Goal: Information Seeking & Learning: Learn about a topic

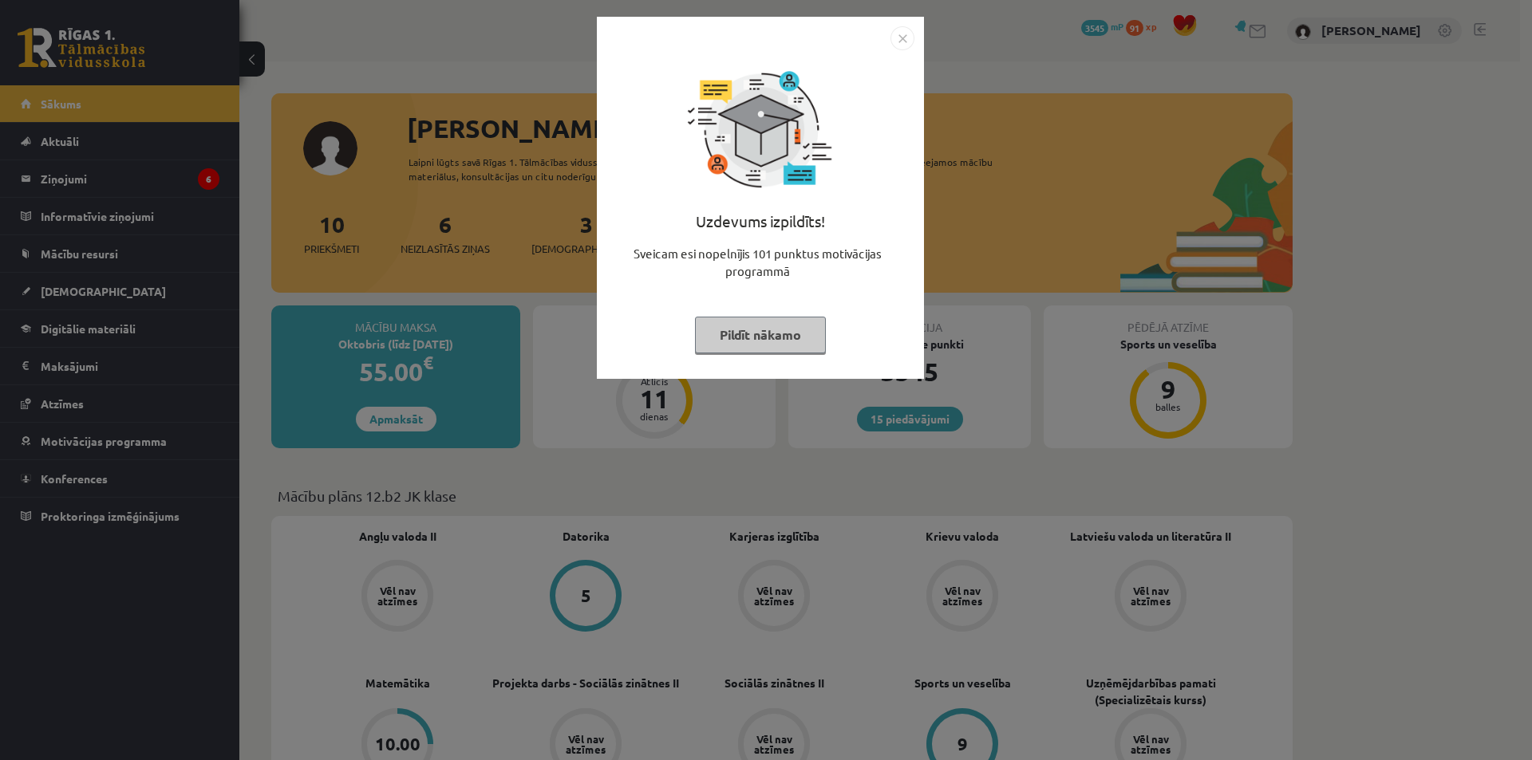
click at [713, 348] on button "Pildīt nākamo" at bounding box center [760, 335] width 131 height 37
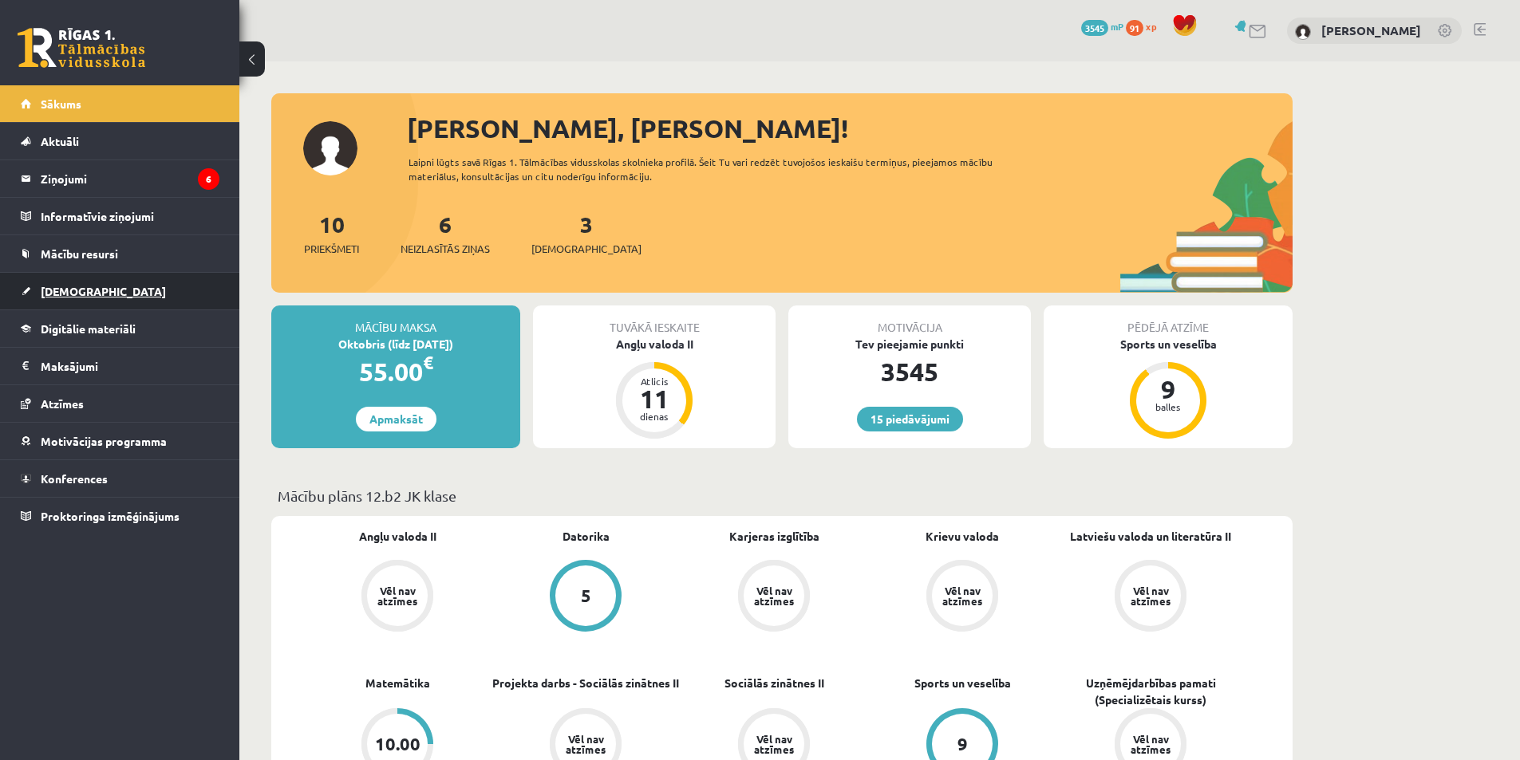
click at [130, 277] on link "[DEMOGRAPHIC_DATA]" at bounding box center [120, 291] width 199 height 37
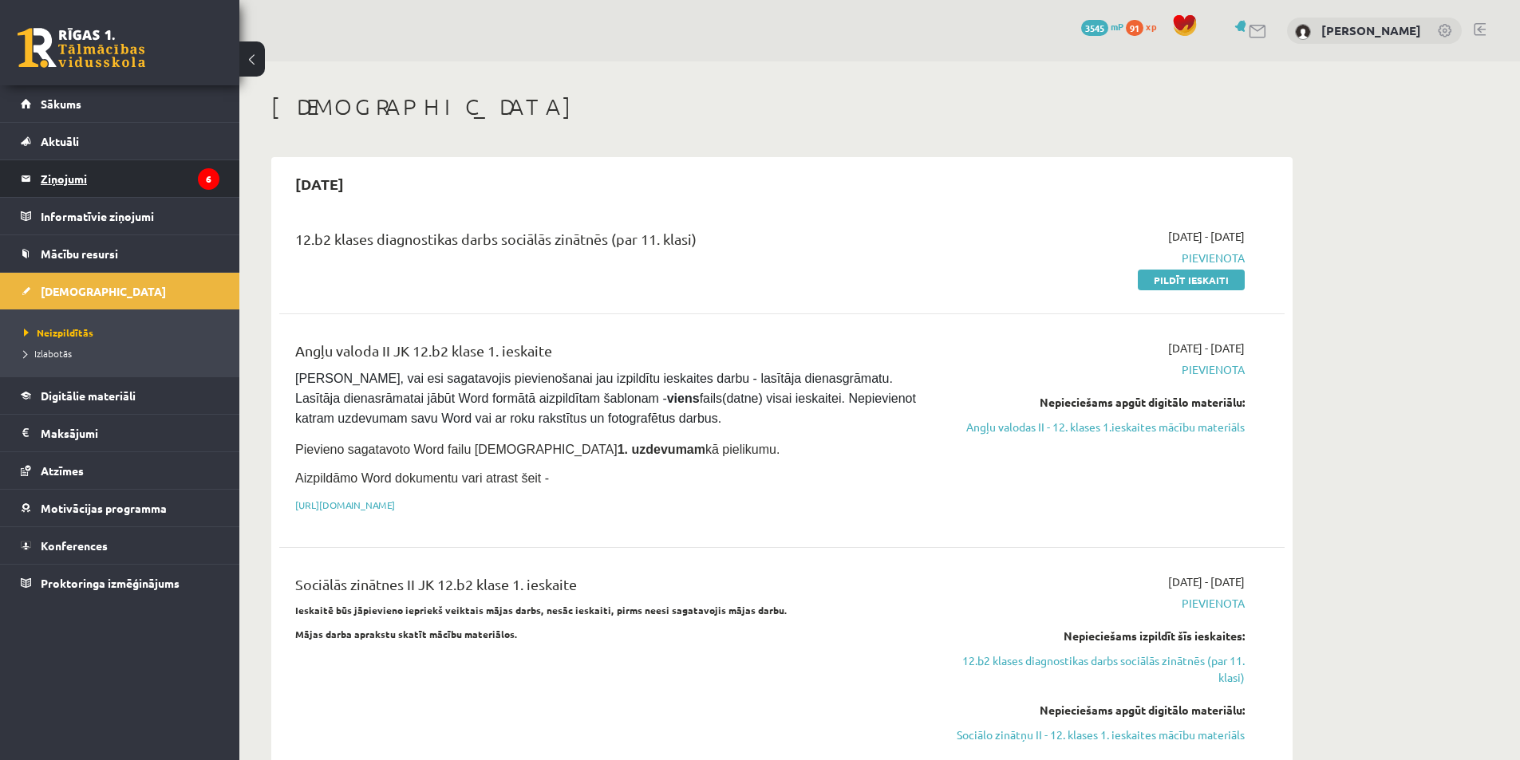
click at [149, 181] on legend "Ziņojumi 6" at bounding box center [130, 178] width 179 height 37
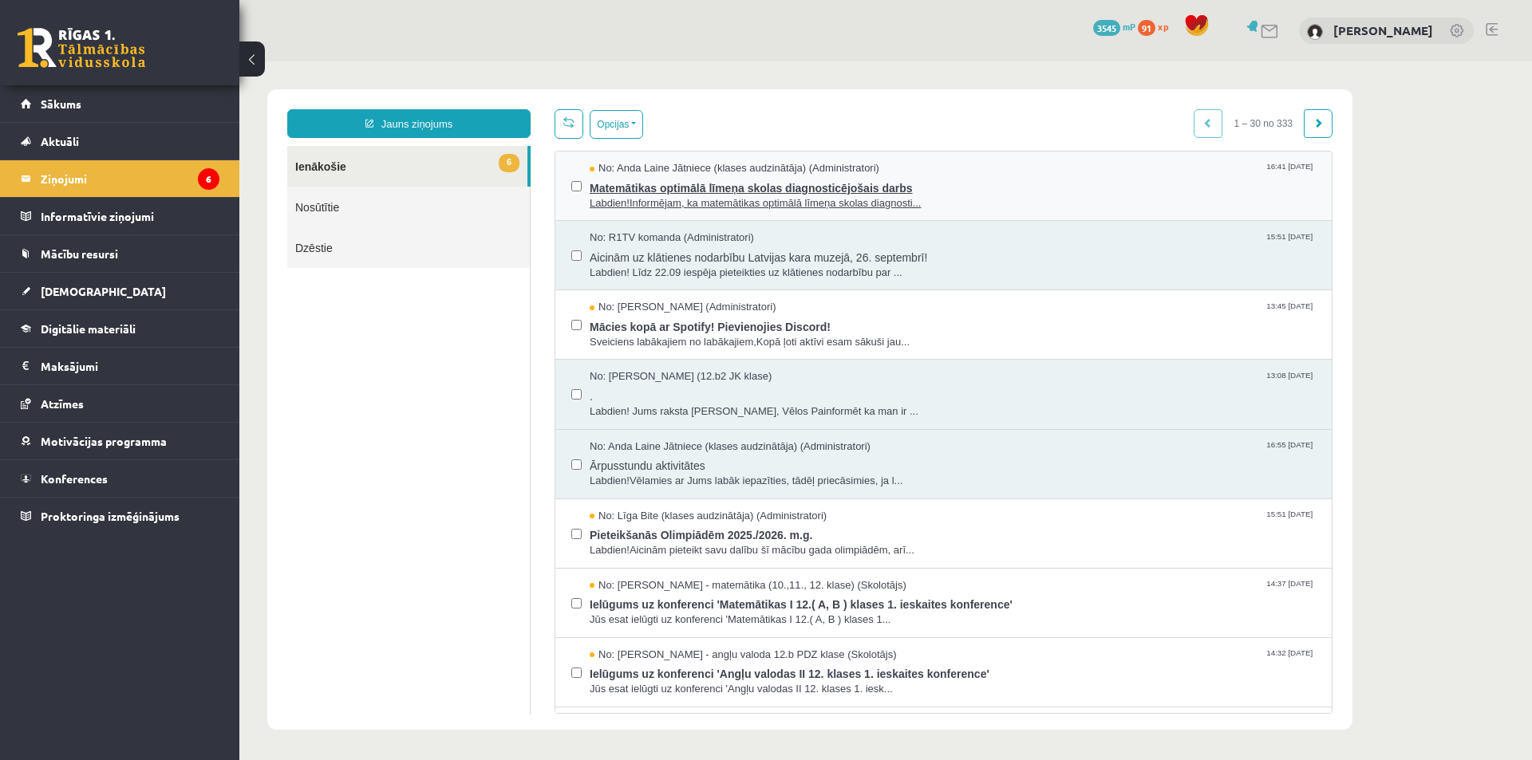
click at [914, 173] on div "No: [PERSON_NAME] Jātniece (klases audzinātāja) (Administratori) 16:41 [DATE]" at bounding box center [953, 168] width 726 height 15
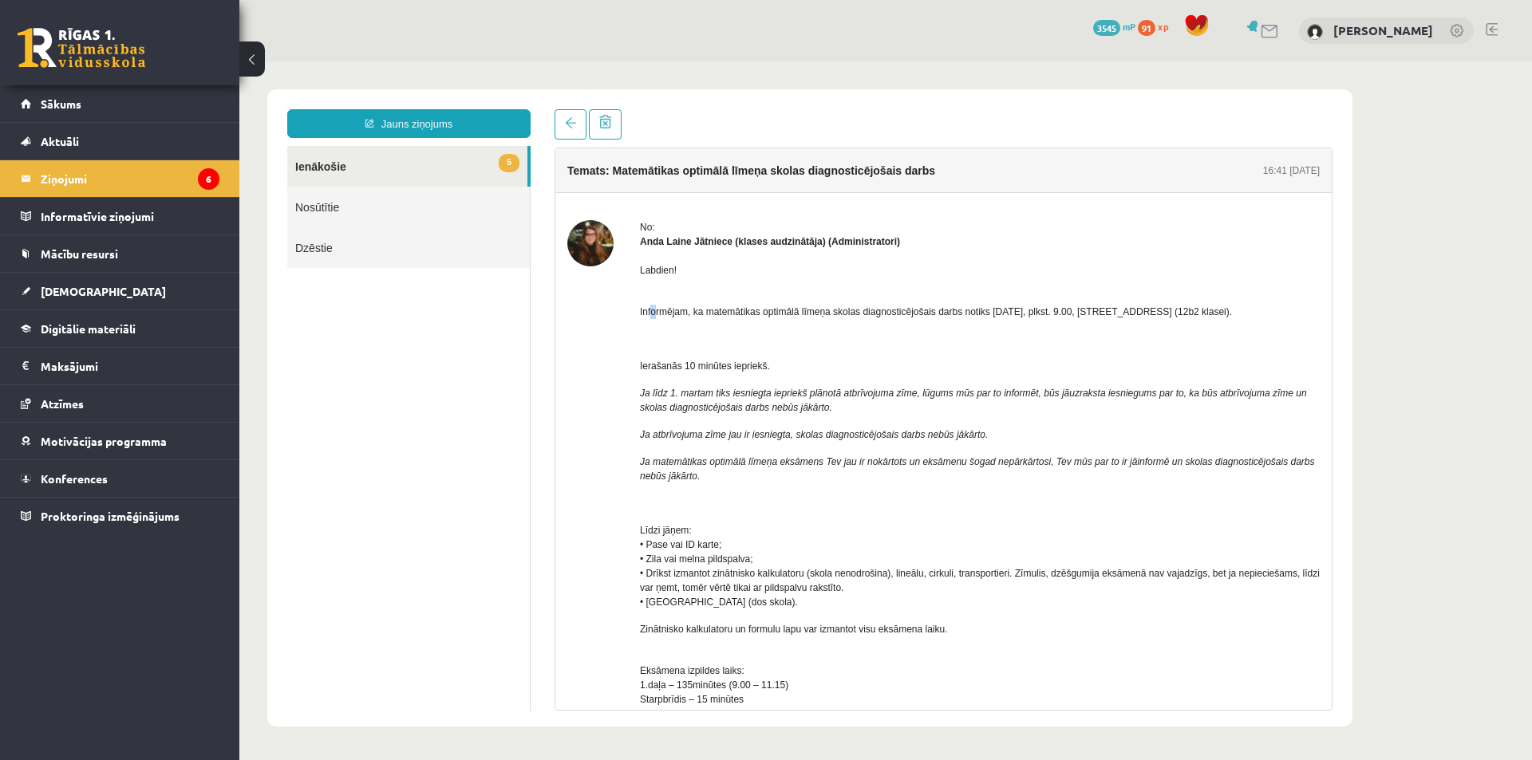
click at [657, 312] on span "Informējam, ka matemātikas optimālā līmeņa skolas diagnosticējošais darbs notik…" at bounding box center [936, 311] width 592 height 11
click at [707, 332] on div "Labdien! Informējam, ka matemātikas optimālā līmeņa skolas diagnosticējošais da…" at bounding box center [980, 699] width 680 height 900
drag, startPoint x: 636, startPoint y: 309, endPoint x: 1228, endPoint y: 310, distance: 592.0
click at [1228, 310] on div "No: [PERSON_NAME] Jātniece (klases audzinātāja) (Administratori) Labdien! Infor…" at bounding box center [943, 704] width 752 height 969
drag, startPoint x: 649, startPoint y: 367, endPoint x: 697, endPoint y: 384, distance: 50.7
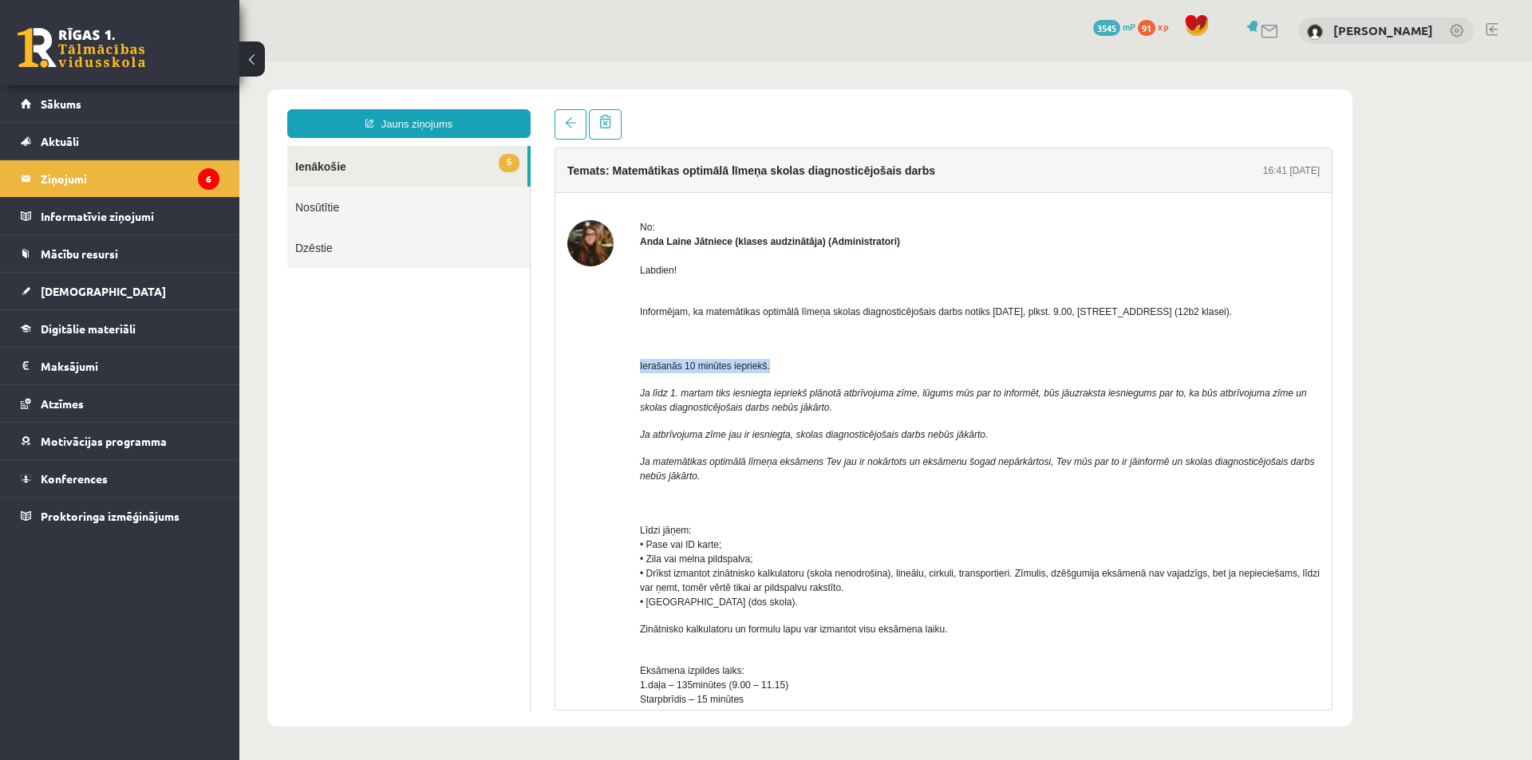
click at [772, 365] on div "No: [PERSON_NAME] Jātniece (klases audzinātāja) (Administratori) Labdien! Infor…" at bounding box center [943, 704] width 752 height 969
drag, startPoint x: 640, startPoint y: 394, endPoint x: 948, endPoint y: 391, distance: 308.0
click at [948, 391] on div "No: [PERSON_NAME] Jātniece (klases audzinātāja) (Administratori) Labdien! Infor…" at bounding box center [943, 704] width 752 height 969
drag, startPoint x: 641, startPoint y: 531, endPoint x: 695, endPoint y: 527, distance: 54.5
click at [695, 527] on p "Līdzi jāņem: • Pase vai ID karte; • Zila vai melna pildspalva; • Drīkst izmanto…" at bounding box center [980, 566] width 680 height 86
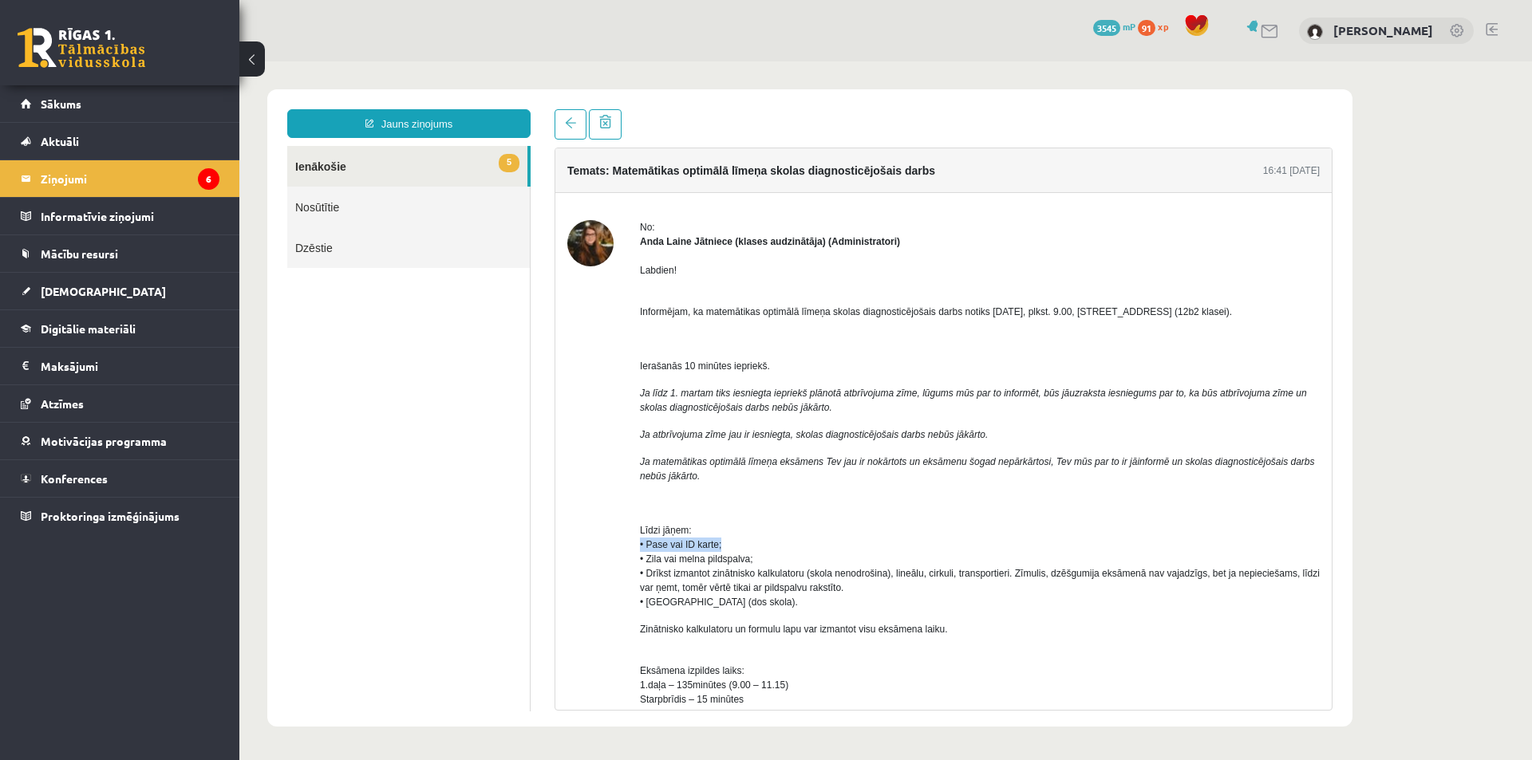
drag, startPoint x: 638, startPoint y: 551, endPoint x: 716, endPoint y: 547, distance: 78.3
click at [727, 543] on div "No: [PERSON_NAME] Jātniece (klases audzinātāja) (Administratori) Labdien! Infor…" at bounding box center [943, 704] width 752 height 969
drag, startPoint x: 632, startPoint y: 558, endPoint x: 760, endPoint y: 555, distance: 128.5
click at [760, 555] on div "No: [PERSON_NAME] Jātniece (klases audzinātāja) (Administratori) Labdien! Infor…" at bounding box center [943, 704] width 752 height 969
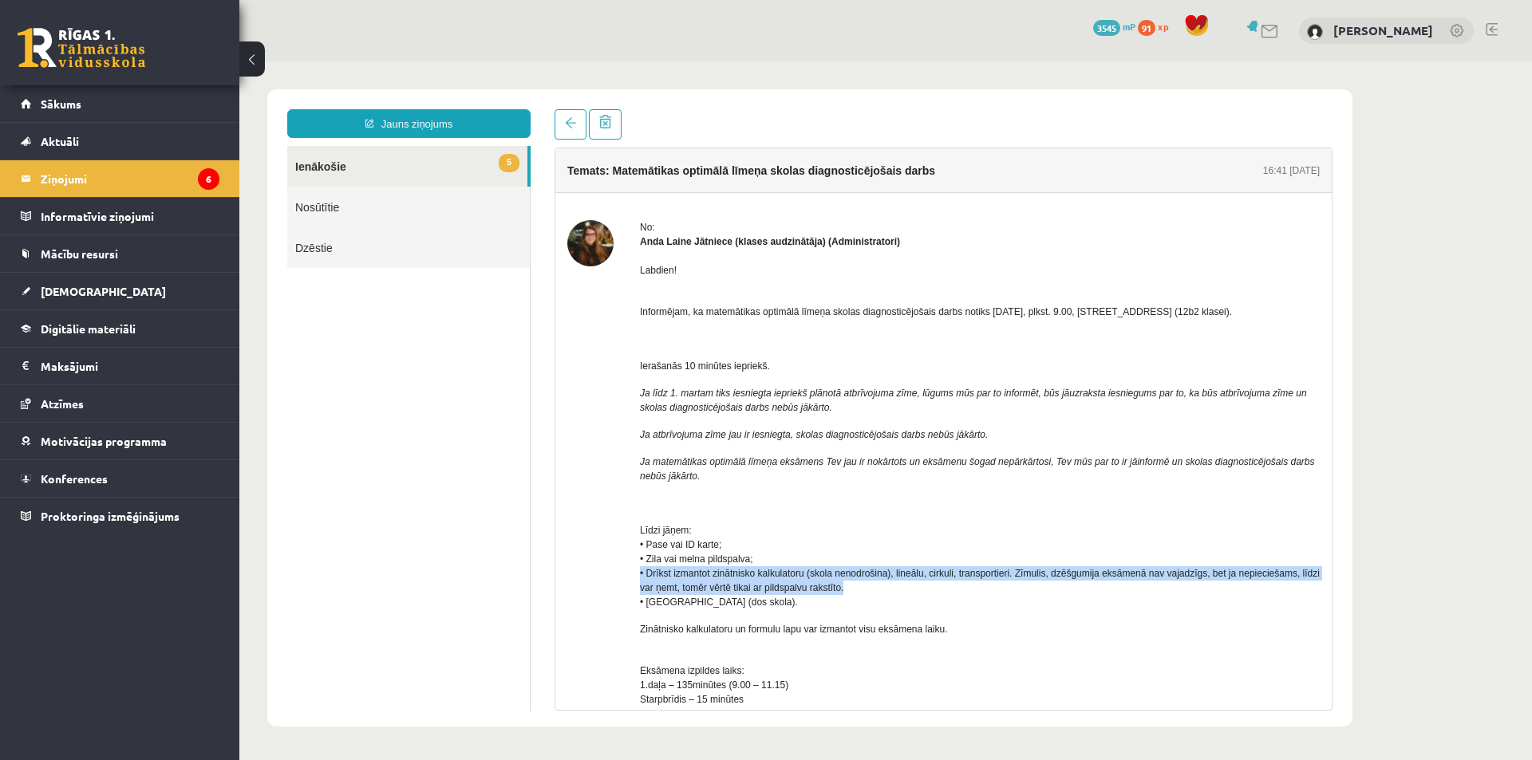
drag, startPoint x: 637, startPoint y: 577, endPoint x: 866, endPoint y: 587, distance: 230.0
click at [866, 587] on div "No: [PERSON_NAME] Jātniece (klases audzinātāja) (Administratori) Labdien! Infor…" at bounding box center [943, 704] width 752 height 969
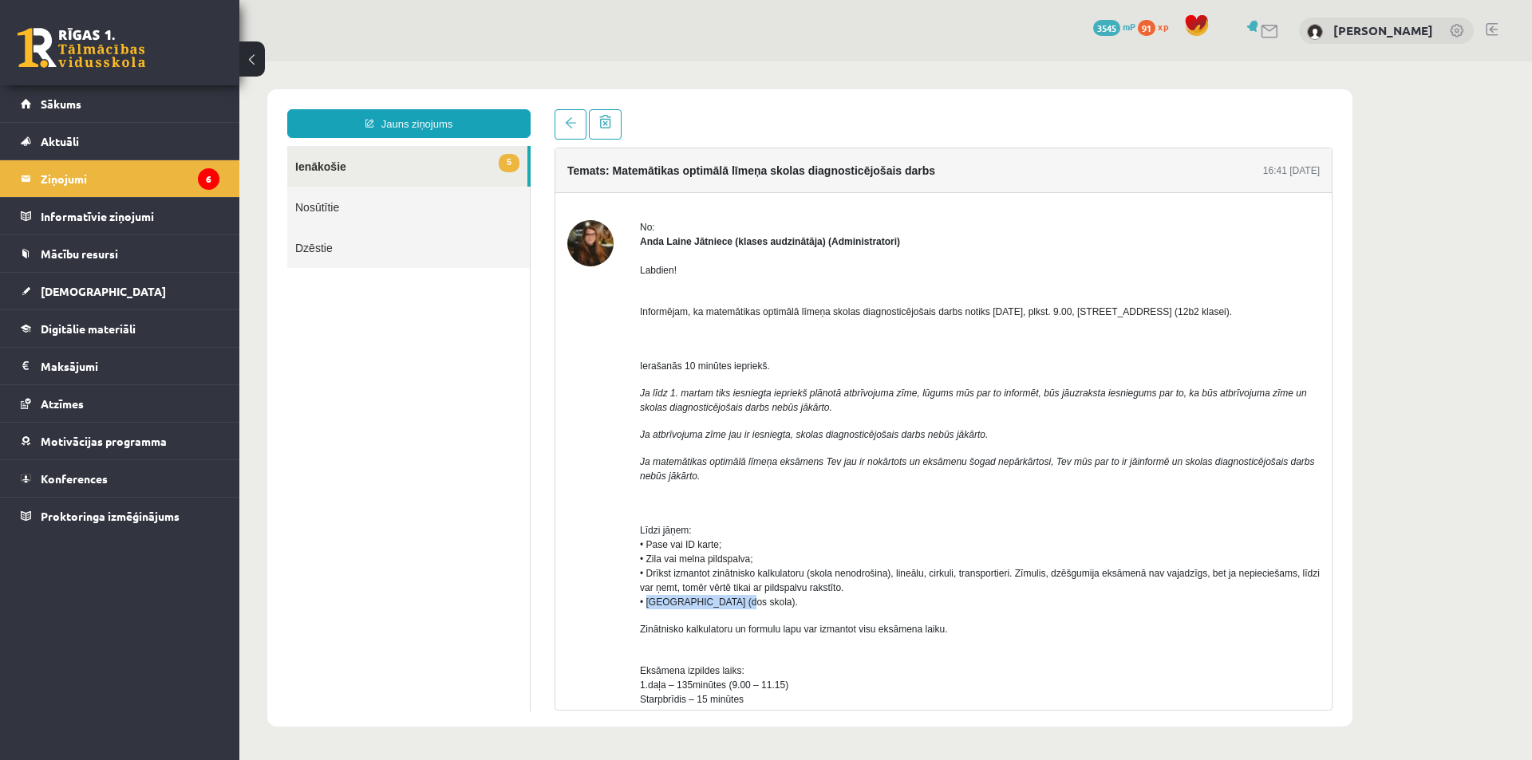
drag, startPoint x: 652, startPoint y: 602, endPoint x: 737, endPoint y: 602, distance: 85.4
click at [733, 602] on span "Līdzi jāņem: • Pase vai ID karte; • Zila vai melna pildspalva; • Drīkst izmanto…" at bounding box center [980, 566] width 680 height 83
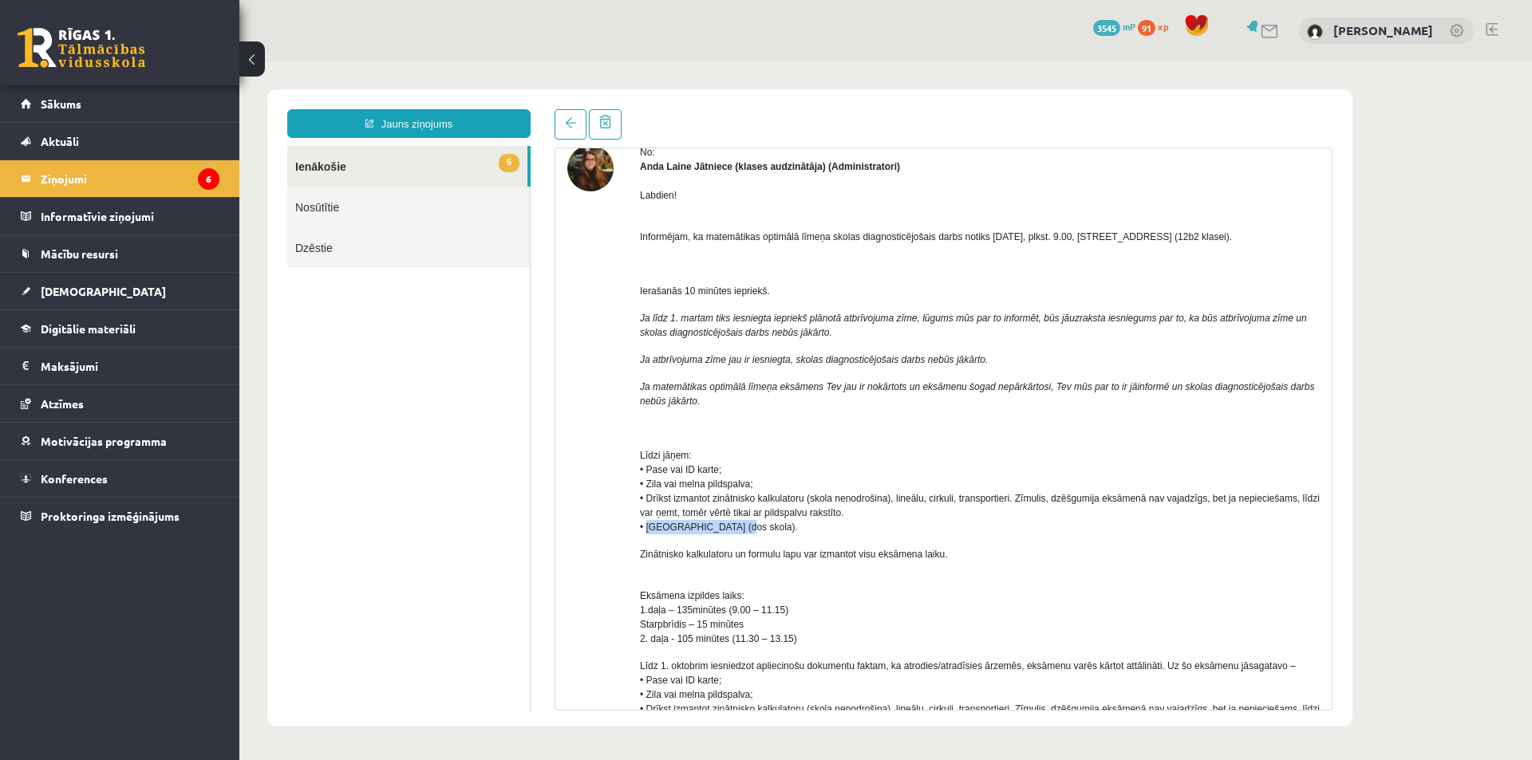
scroll to position [80, 0]
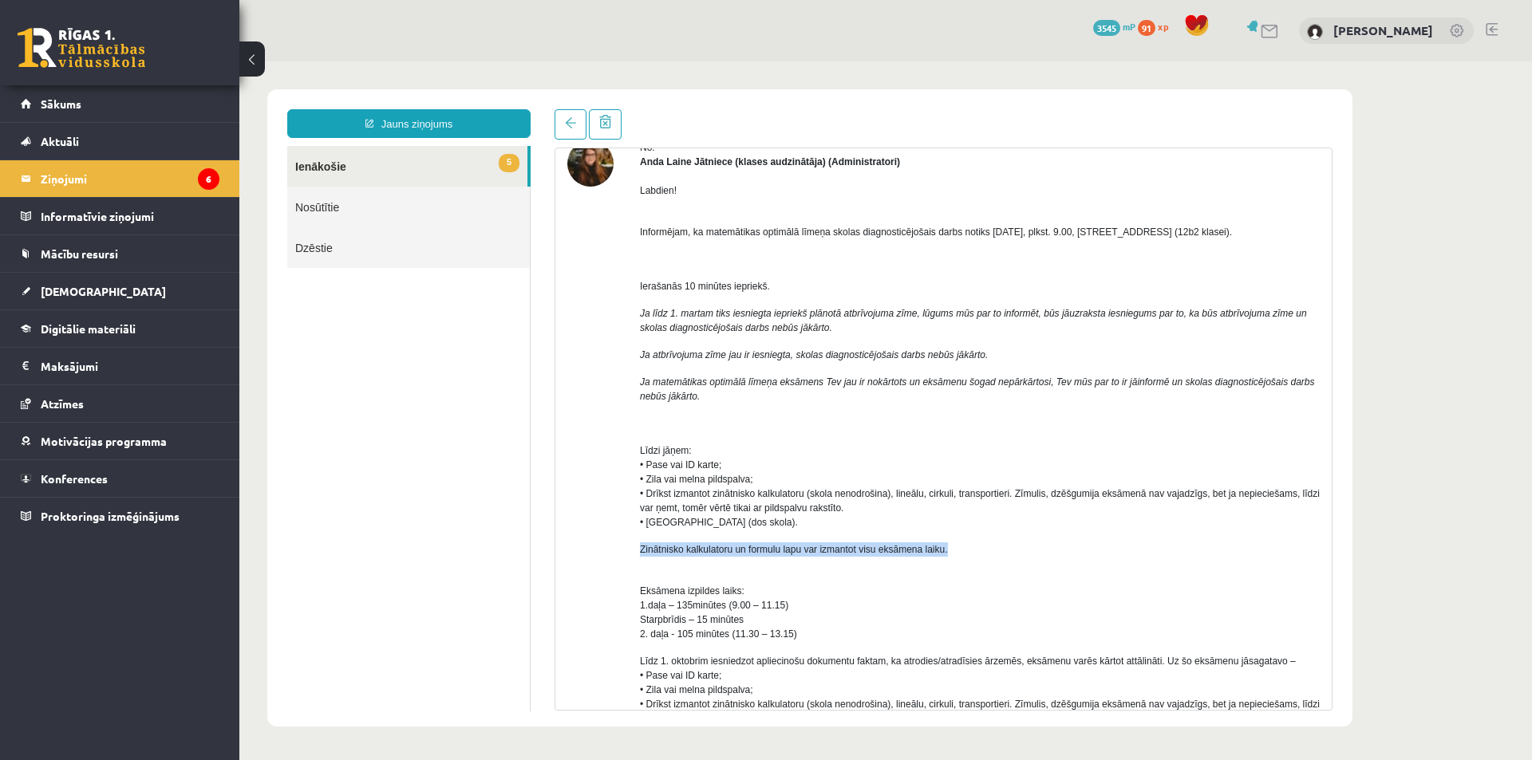
drag, startPoint x: 636, startPoint y: 551, endPoint x: 923, endPoint y: 558, distance: 287.3
click at [960, 552] on div "No: [PERSON_NAME] Jātniece (klases audzinātāja) (Administratori) Labdien! Infor…" at bounding box center [943, 624] width 752 height 969
drag, startPoint x: 633, startPoint y: 590, endPoint x: 748, endPoint y: 592, distance: 114.9
click at [748, 592] on div "No: [PERSON_NAME] Jātniece (klases audzinātāja) (Administratori) Labdien! Infor…" at bounding box center [943, 624] width 752 height 969
drag, startPoint x: 634, startPoint y: 610, endPoint x: 792, endPoint y: 609, distance: 158.0
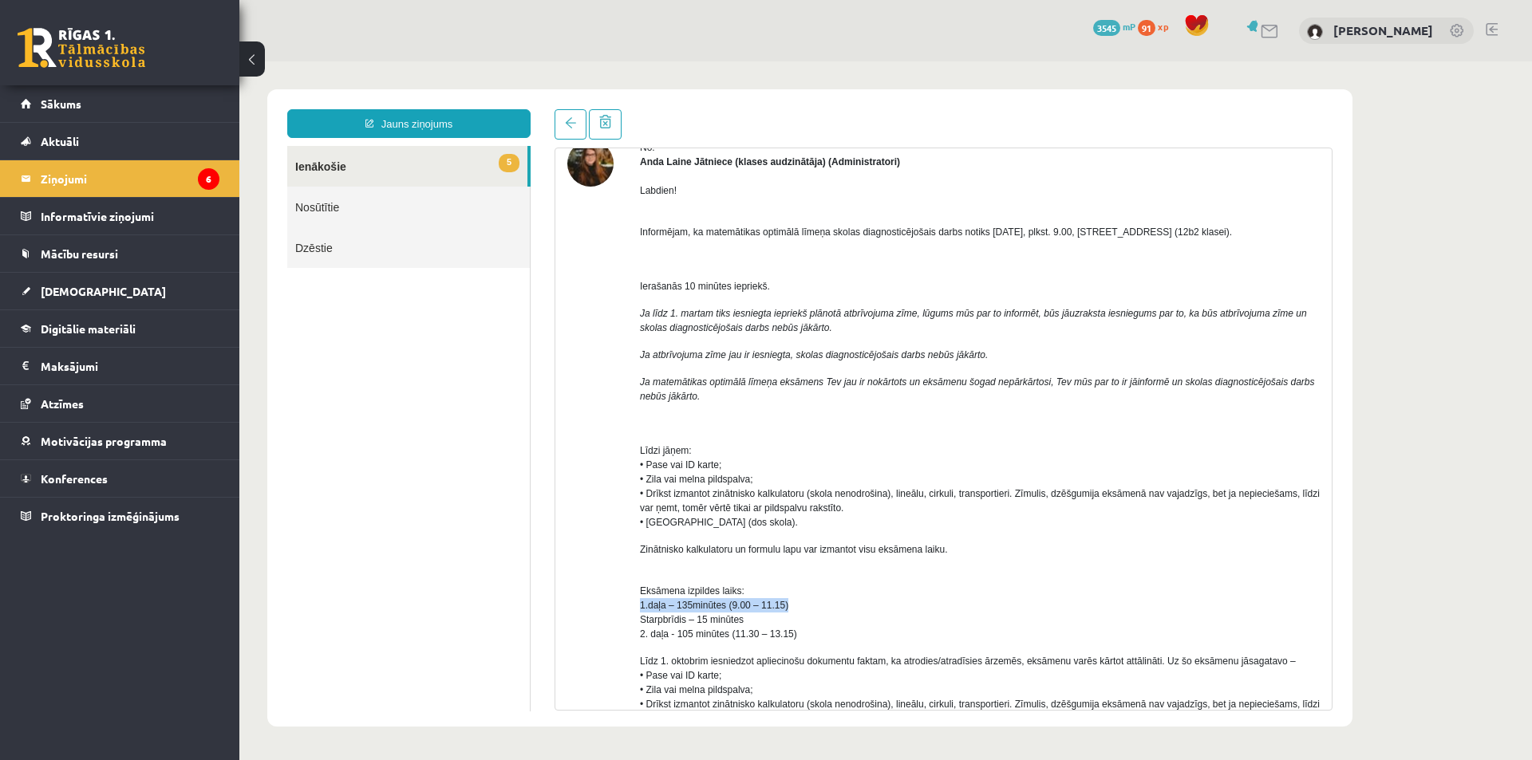
click at [792, 609] on div "No: [PERSON_NAME] Jātniece (klases audzinātāja) (Administratori) Labdien! Infor…" at bounding box center [943, 624] width 752 height 969
drag, startPoint x: 646, startPoint y: 619, endPoint x: 756, endPoint y: 618, distance: 109.3
click at [753, 618] on div "No: [PERSON_NAME] Jātniece (klases audzinātāja) (Administratori) Labdien! Infor…" at bounding box center [943, 624] width 752 height 969
click at [702, 618] on span "Eksāmena izpildes laiks: 1.daļa – 135minūtes (9.00 – 11.15) Starpbrīdis – 15 mi…" at bounding box center [718, 613] width 157 height 54
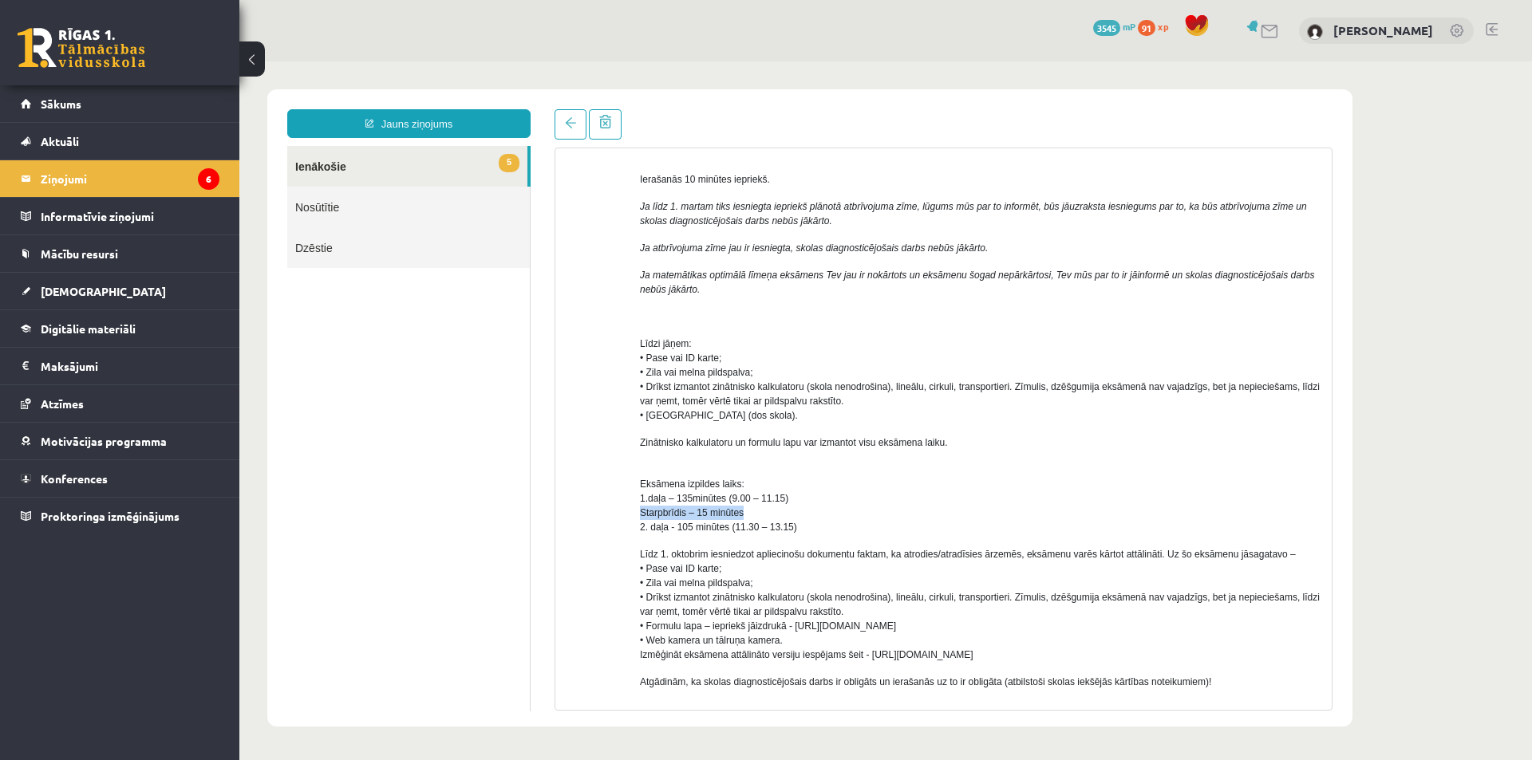
scroll to position [239, 0]
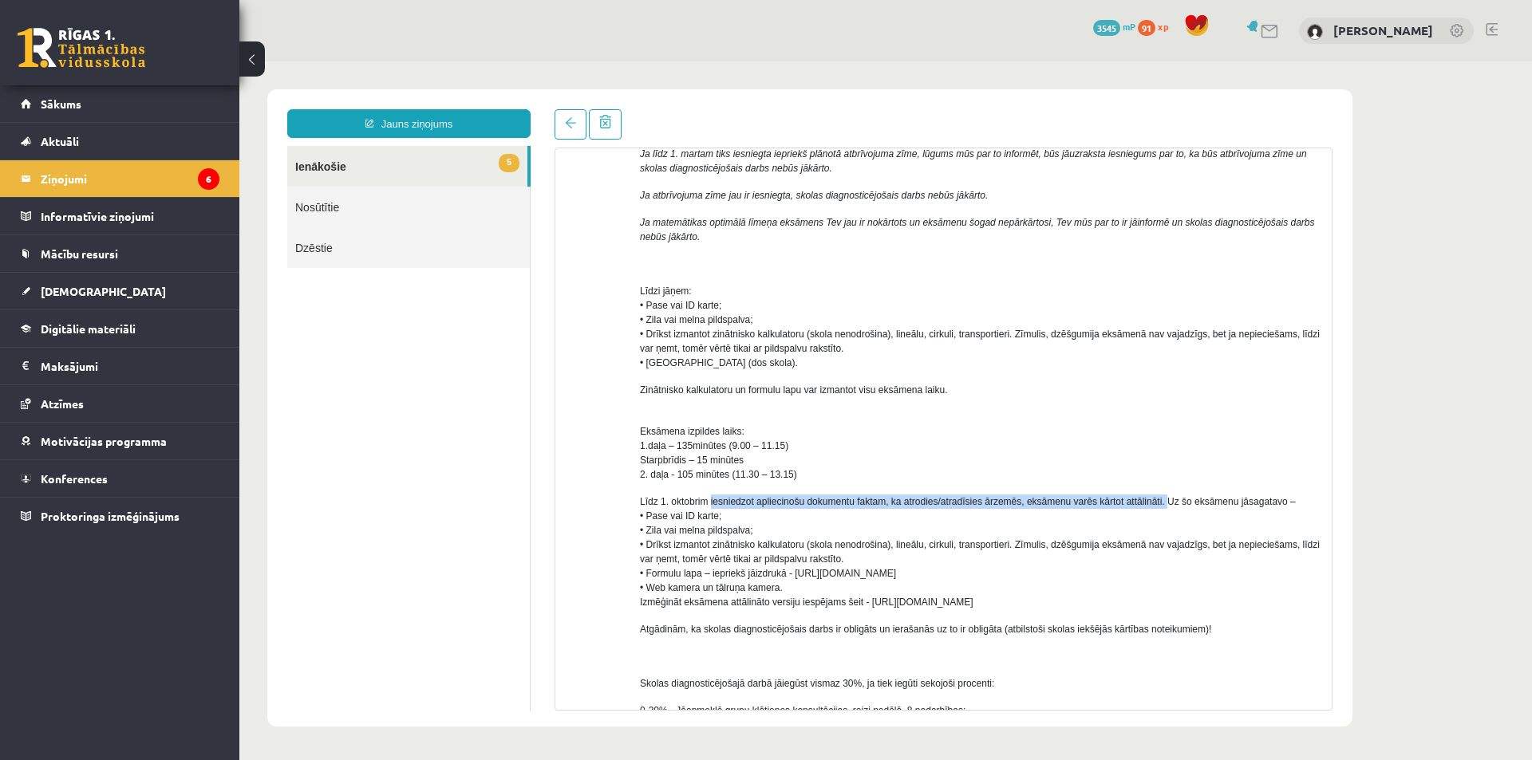
drag, startPoint x: 715, startPoint y: 504, endPoint x: 984, endPoint y: 548, distance: 272.4
click at [1173, 506] on span "Līdz 1. oktobrim iesniedzot apliecinošu dokumentu faktam, ka atrodies/atradīsie…" at bounding box center [980, 552] width 680 height 112
drag, startPoint x: 719, startPoint y: 577, endPoint x: 728, endPoint y: 577, distance: 9.6
click at [721, 577] on span "Līdz 1. oktobrim iesniedzot apliecinošu dokumentu faktam, ka atrodies/atradīsie…" at bounding box center [980, 552] width 680 height 112
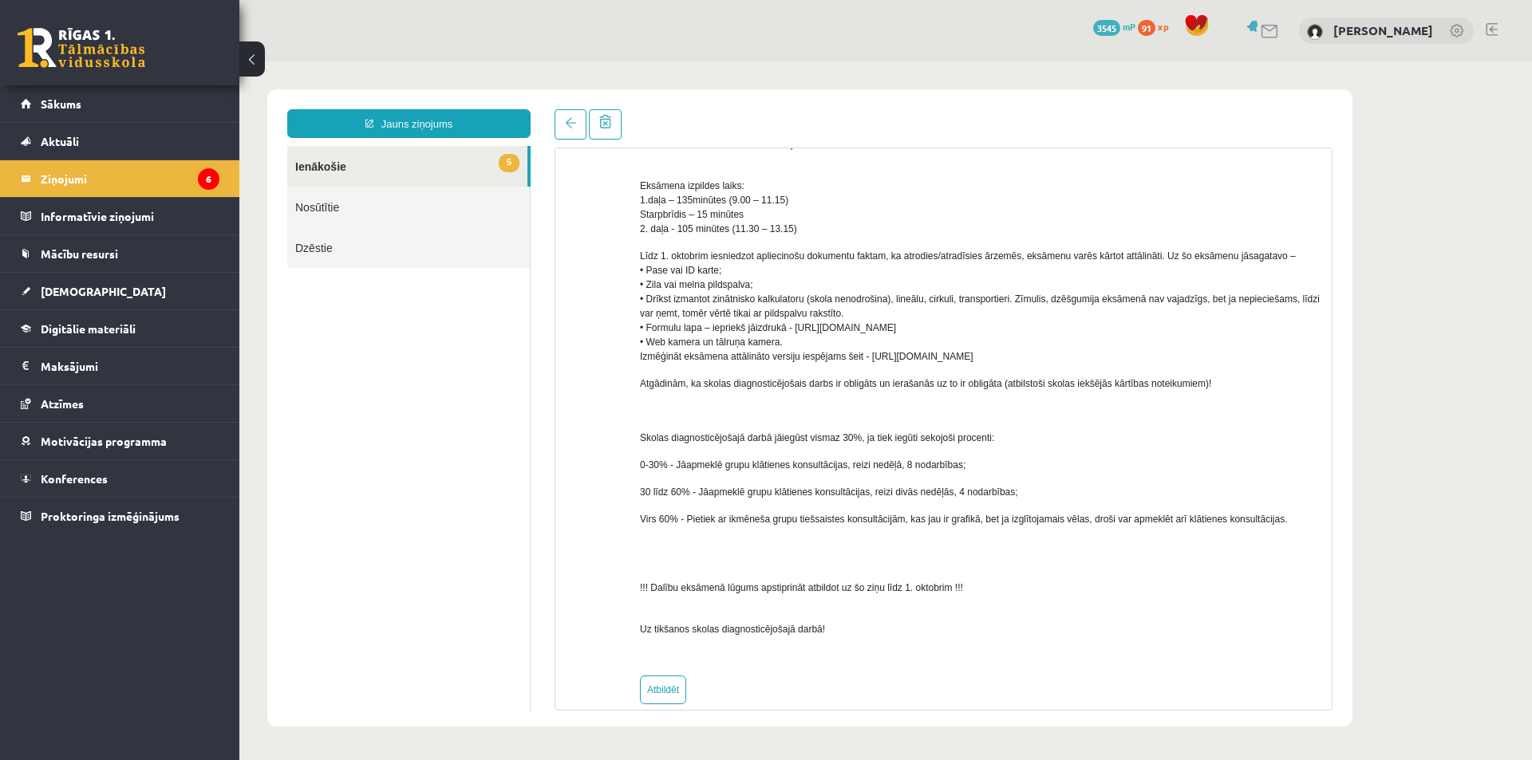
scroll to position [507, 0]
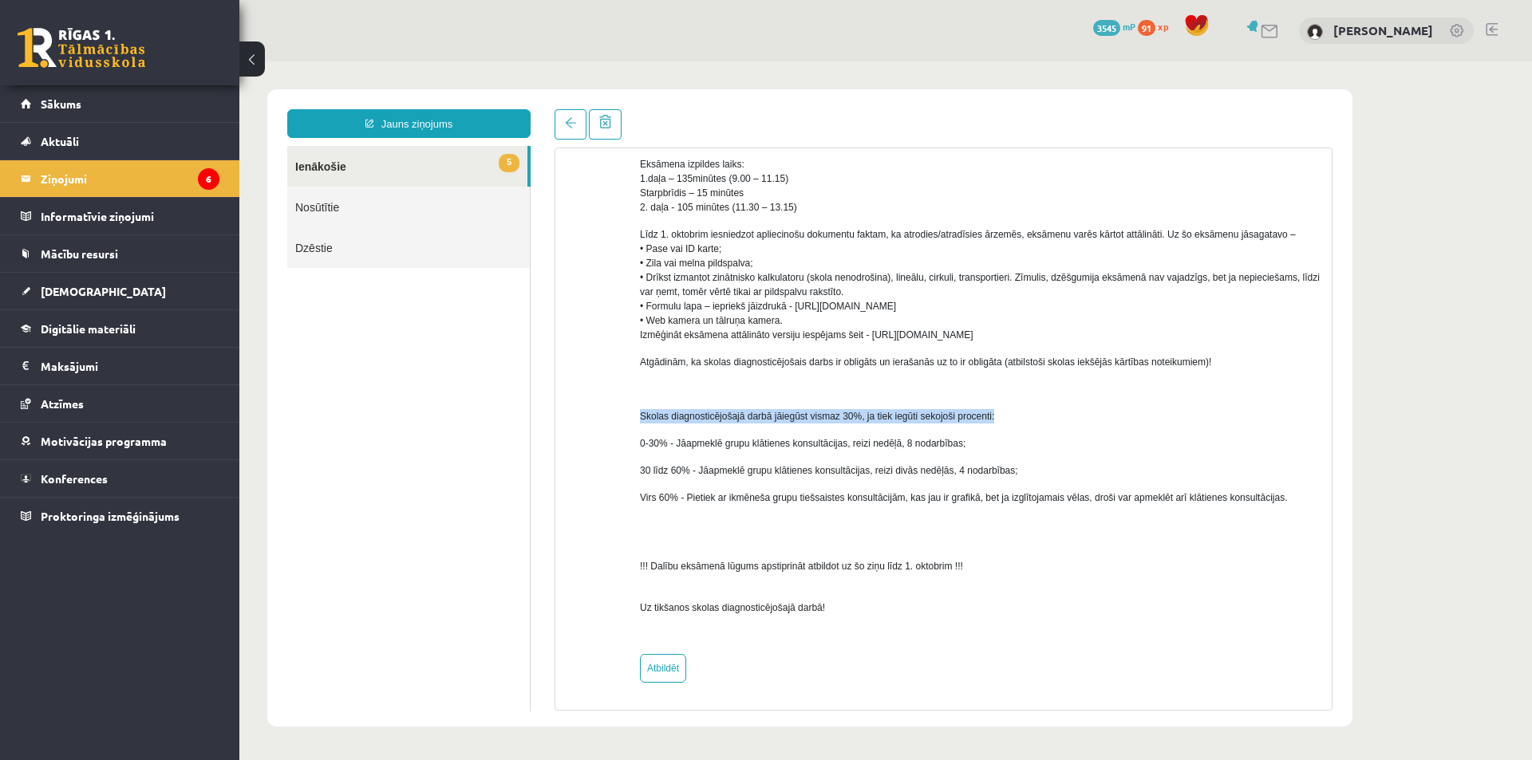
drag, startPoint x: 637, startPoint y: 416, endPoint x: 973, endPoint y: 417, distance: 336.7
click at [990, 416] on div "No: [PERSON_NAME] Jātniece (klases audzinātāja) (Administratori) Labdien! Infor…" at bounding box center [943, 198] width 752 height 969
drag, startPoint x: 663, startPoint y: 438, endPoint x: 768, endPoint y: 444, distance: 104.7
click at [768, 444] on span "0-30% - Jāapmeklē grupu klātienes konsultācijas, reizi nedēļā, 8 nodarbības;" at bounding box center [803, 443] width 326 height 11
click at [655, 444] on span "0-30% - Jāapmeklē grupu klātienes konsultācijas, reizi nedēļā, 8 nodarbības;" at bounding box center [803, 443] width 326 height 11
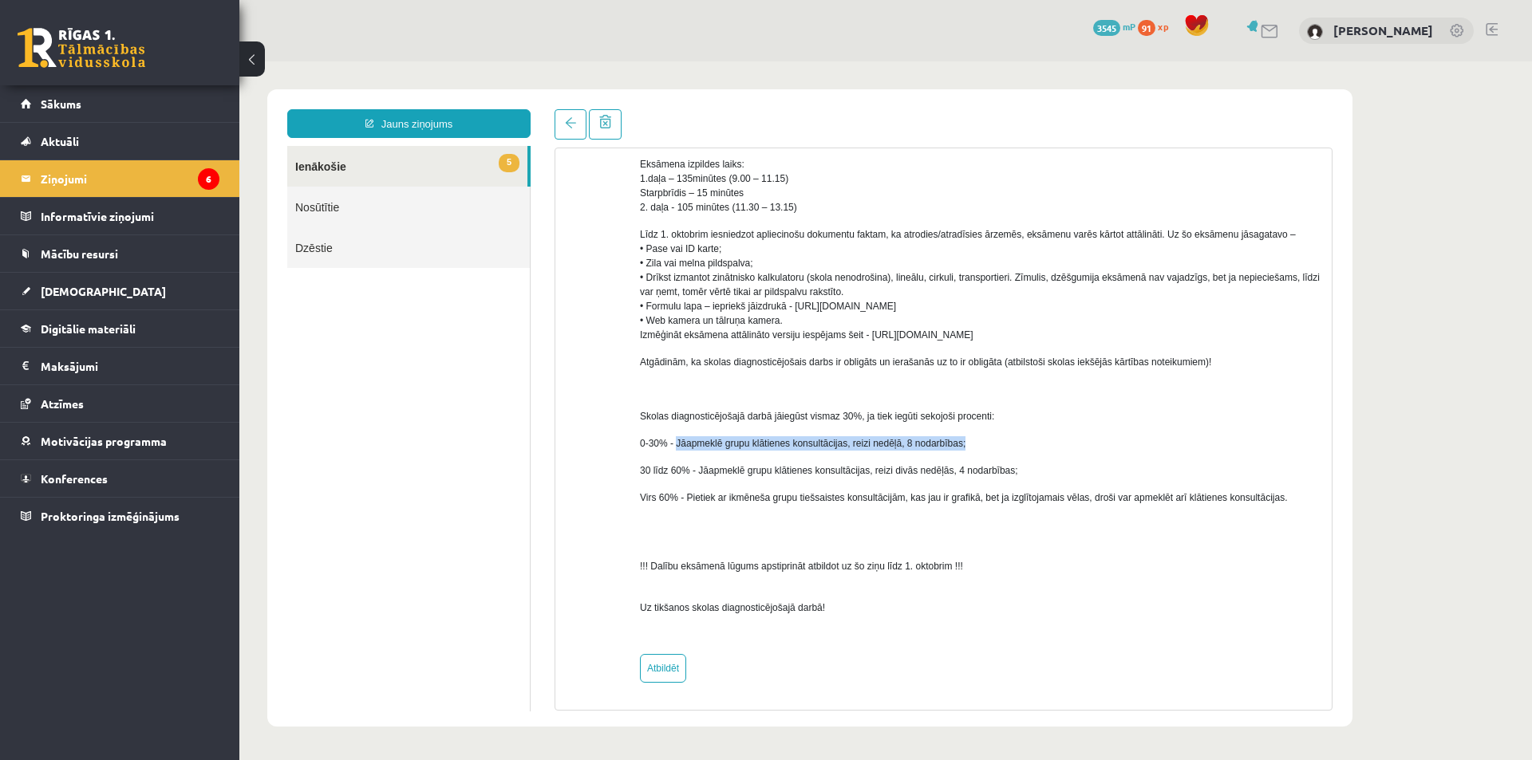
drag, startPoint x: 677, startPoint y: 444, endPoint x: 972, endPoint y: 444, distance: 294.4
click at [972, 444] on p "0-30% - Jāapmeklē grupu klātienes konsultācijas, reizi nedēļā, 8 nodarbības;" at bounding box center [980, 443] width 680 height 14
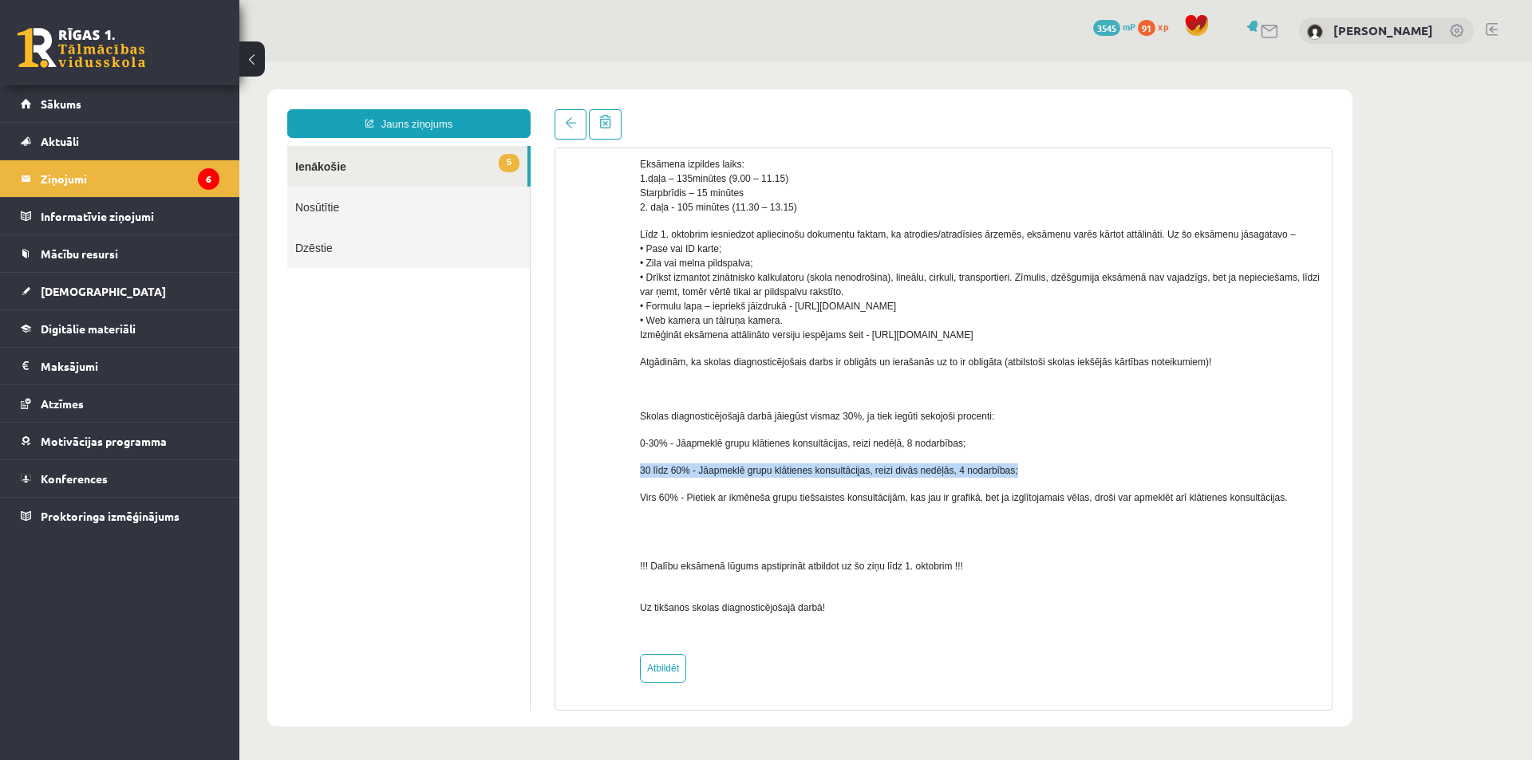
drag, startPoint x: 641, startPoint y: 474, endPoint x: 1010, endPoint y: 472, distance: 369.4
click at [1010, 472] on p "30 līdz 60% - Jāapmeklē grupu klātienes konsultācijas, reizi divās nedēļās, 4 n…" at bounding box center [980, 471] width 680 height 14
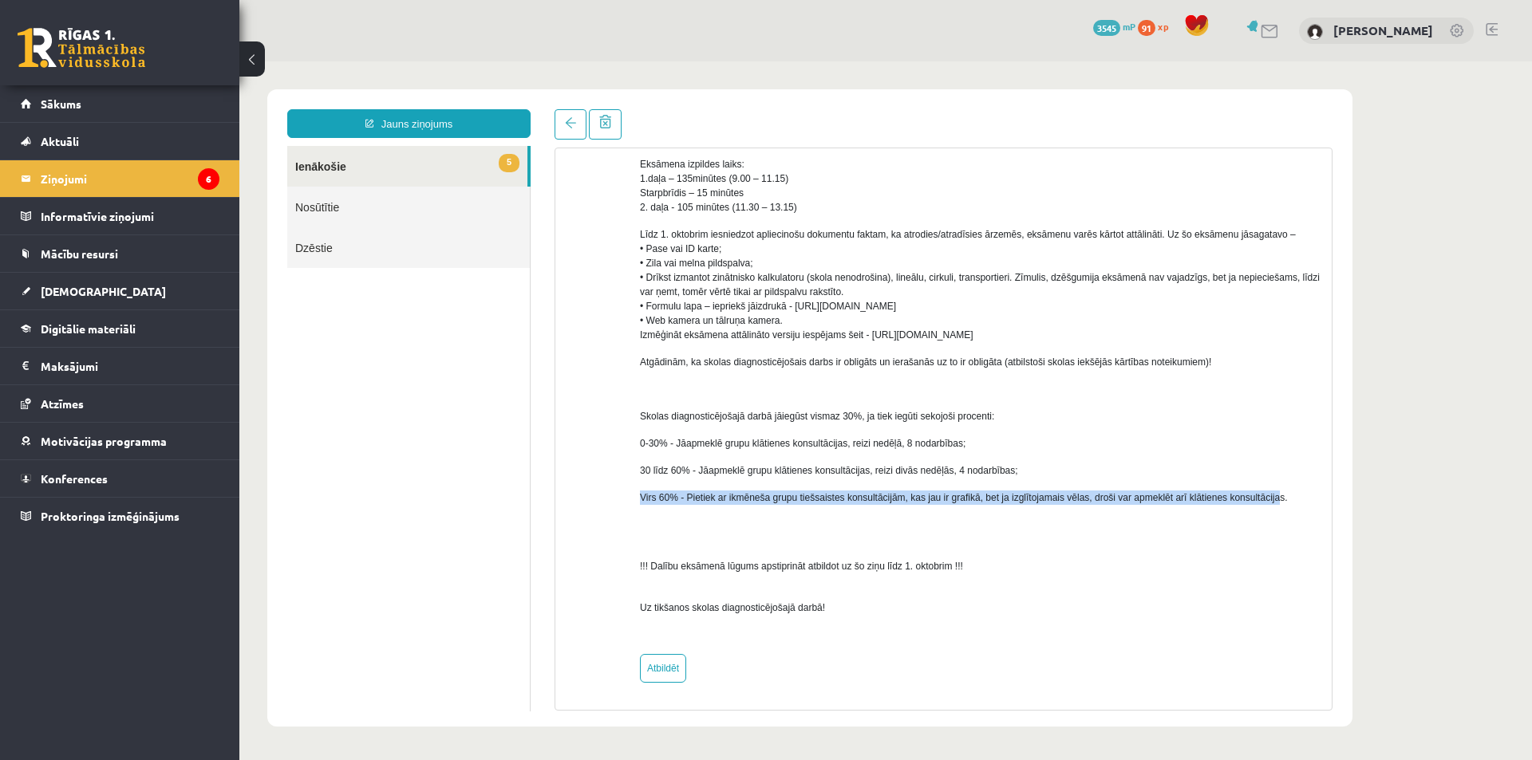
drag, startPoint x: 634, startPoint y: 497, endPoint x: 1244, endPoint y: 507, distance: 609.6
click at [1268, 503] on div "No: [PERSON_NAME] Jātniece (klases audzinātāja) (Administratori) Labdien! Infor…" at bounding box center [943, 198] width 752 height 969
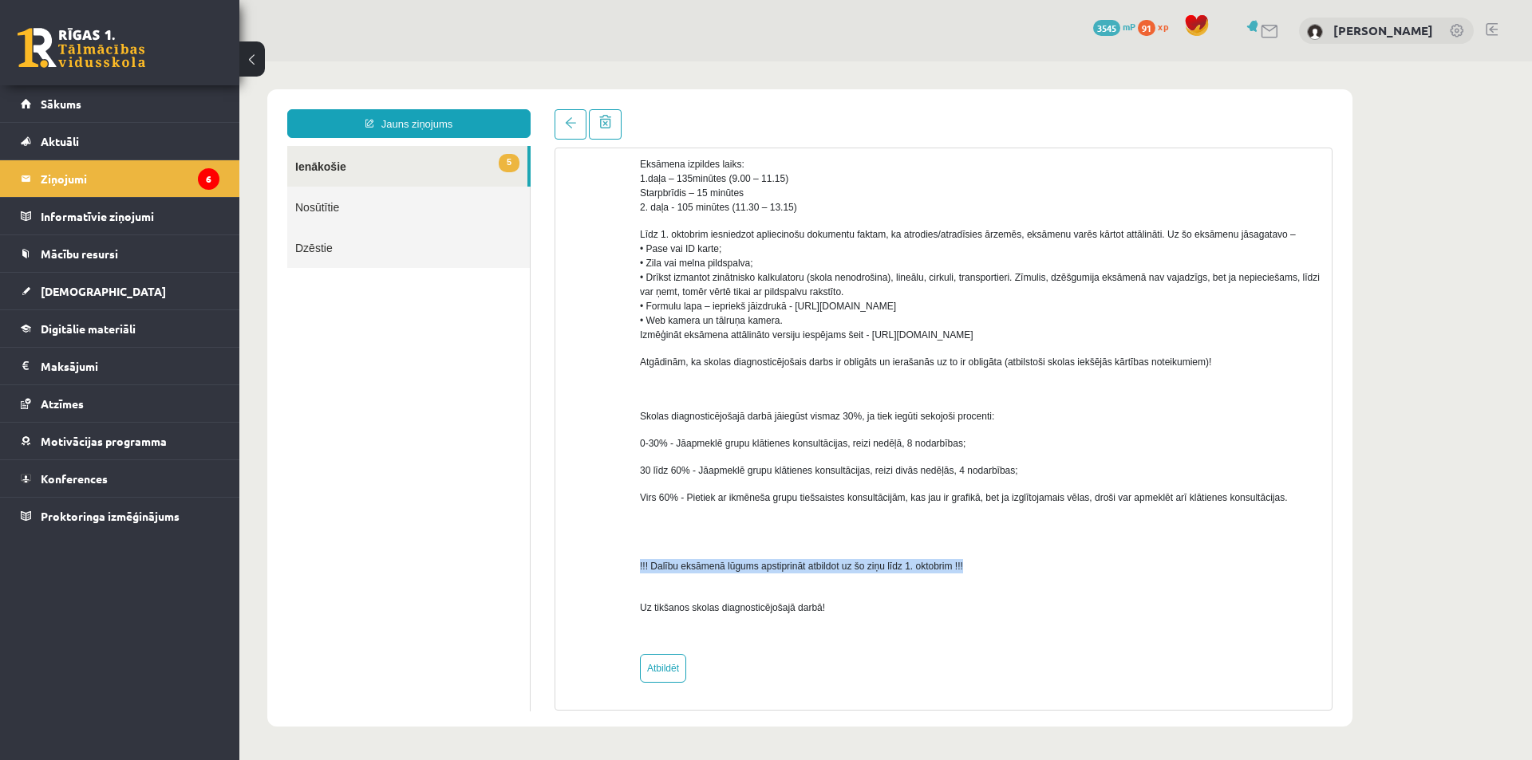
drag, startPoint x: 639, startPoint y: 566, endPoint x: 969, endPoint y: 566, distance: 330.3
click at [969, 566] on div "No: [PERSON_NAME] Jātniece (klases audzinātāja) (Administratori) Labdien! Infor…" at bounding box center [943, 198] width 752 height 969
click at [861, 584] on div "Labdien! Informējam, ka matemātikas optimālā līmeņa skolas diagnosticējošais da…" at bounding box center [980, 192] width 680 height 900
drag, startPoint x: 676, startPoint y: 566, endPoint x: 966, endPoint y: 570, distance: 290.4
click at [966, 570] on p "!!! Dalību eksāmenā lūgums apstiprināt atbildot uz šo ziņu līdz 1. oktobrim !!!" at bounding box center [980, 559] width 680 height 29
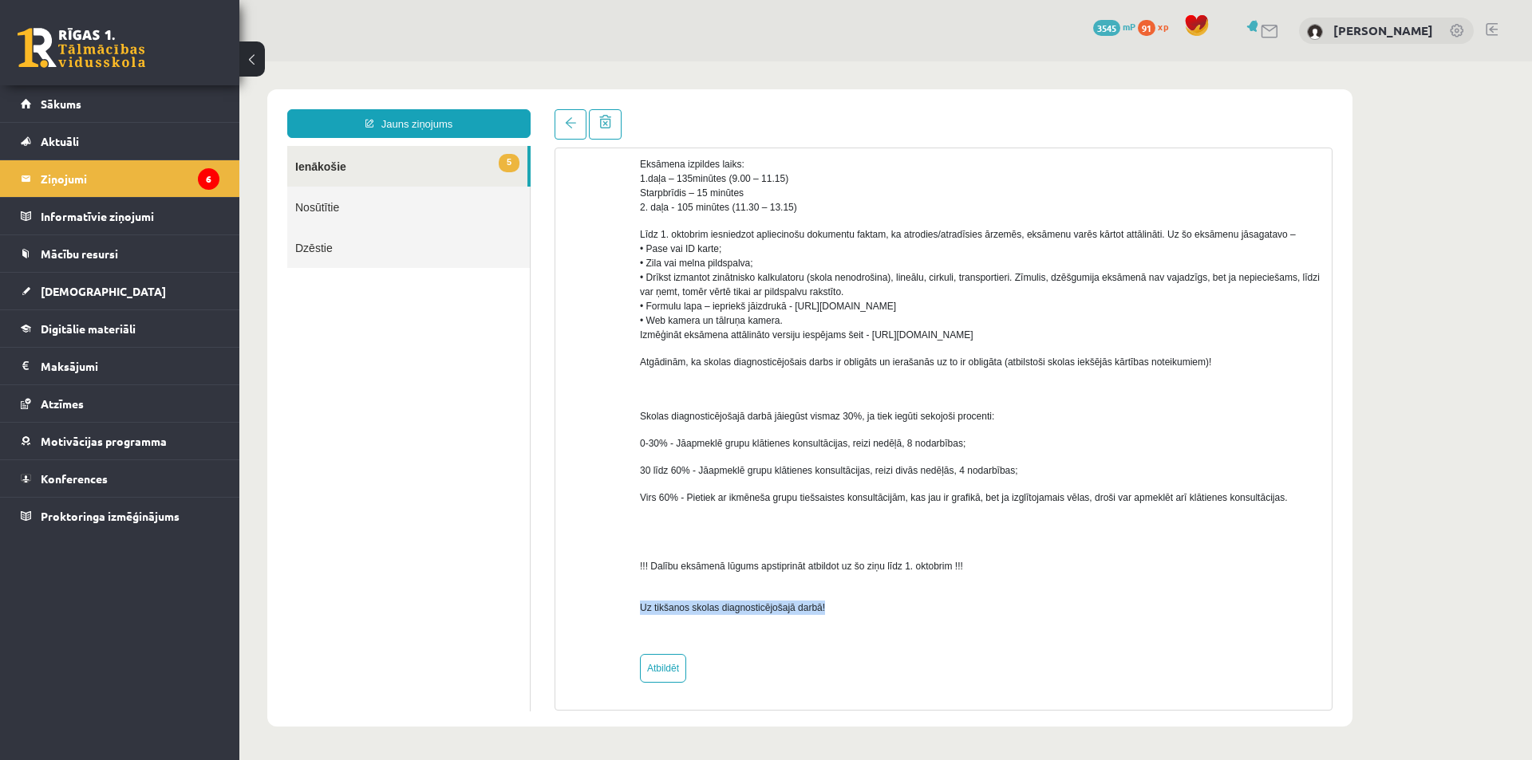
drag, startPoint x: 632, startPoint y: 606, endPoint x: 839, endPoint y: 605, distance: 206.6
click at [832, 607] on div "No: [PERSON_NAME] Jātniece (klases audzinātāja) (Administratori) Labdien! Infor…" at bounding box center [943, 198] width 752 height 969
click at [870, 586] on p "Uz tikšanos skolas diagnosticējošajā darbā!" at bounding box center [980, 600] width 680 height 29
drag, startPoint x: 636, startPoint y: 566, endPoint x: 977, endPoint y: 569, distance: 340.7
click at [977, 569] on div "No: [PERSON_NAME] Jātniece (klases audzinātāja) (Administratori) Labdien! Infor…" at bounding box center [943, 198] width 752 height 969
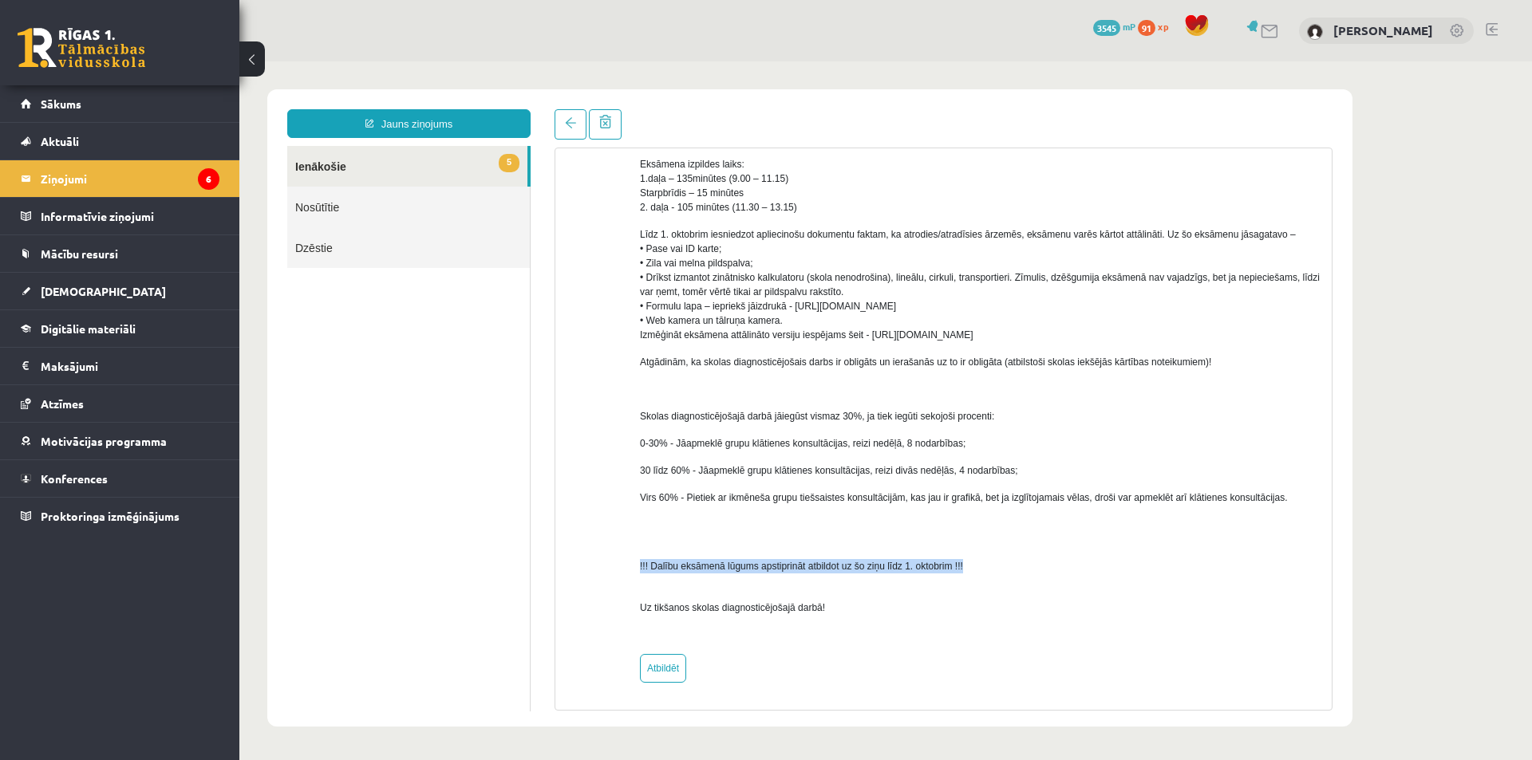
click at [982, 566] on p "!!! Dalību eksāmenā lūgums apstiprināt atbildot uz šo ziņu līdz 1. oktobrim !!!" at bounding box center [980, 559] width 680 height 29
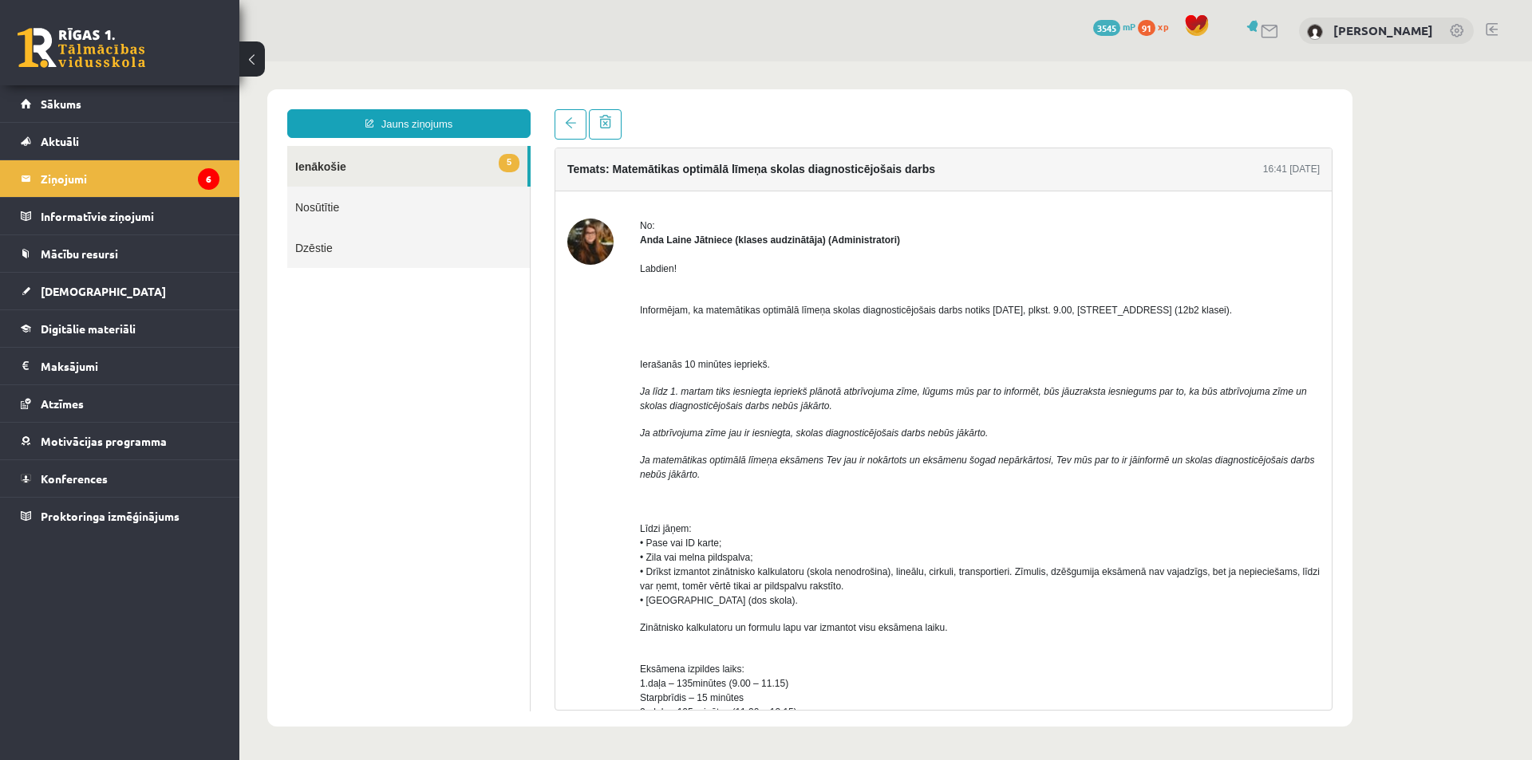
scroll to position [0, 0]
click at [140, 180] on legend "Ziņojumi 6" at bounding box center [130, 178] width 179 height 37
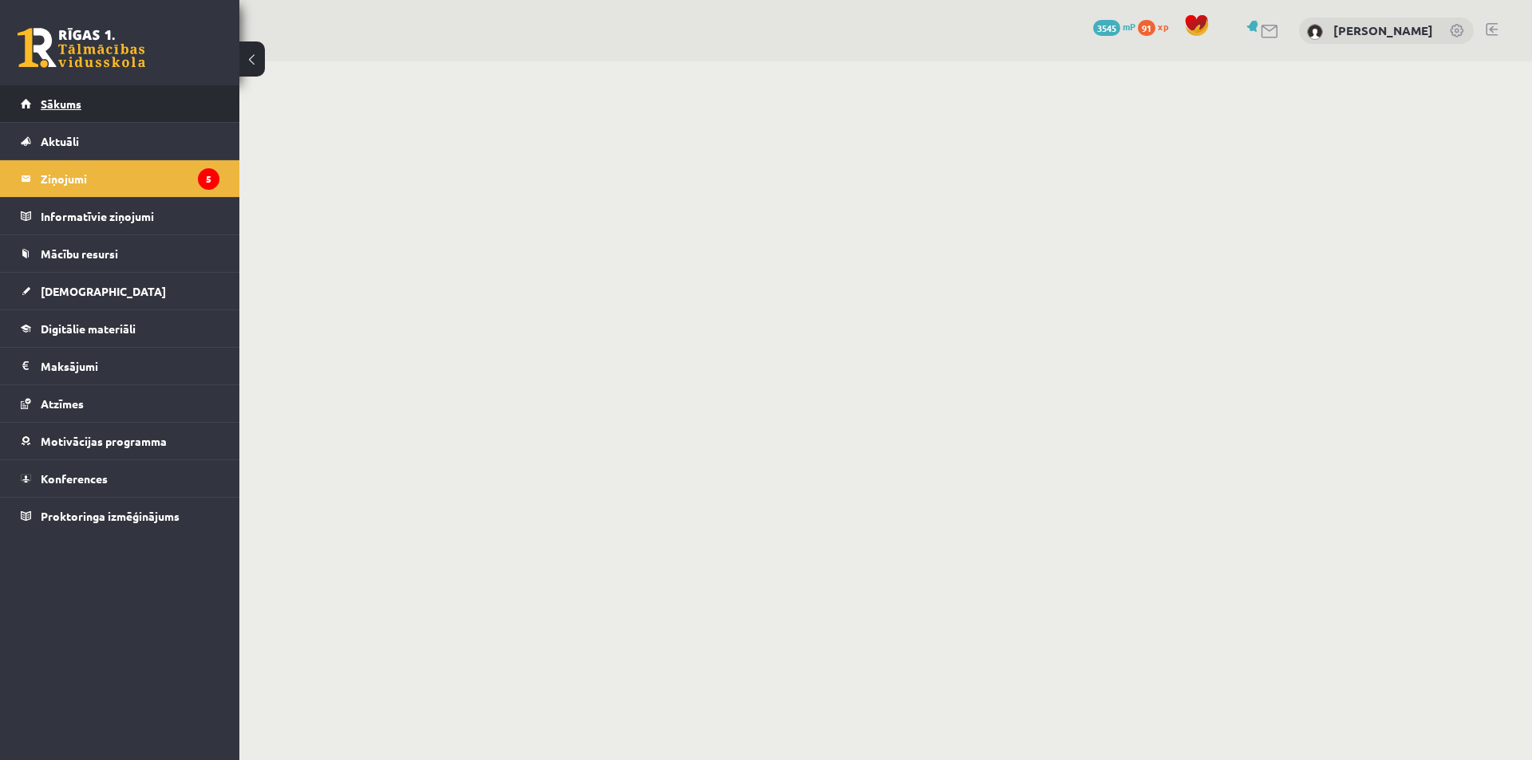
click at [120, 96] on link "Sākums" at bounding box center [120, 103] width 199 height 37
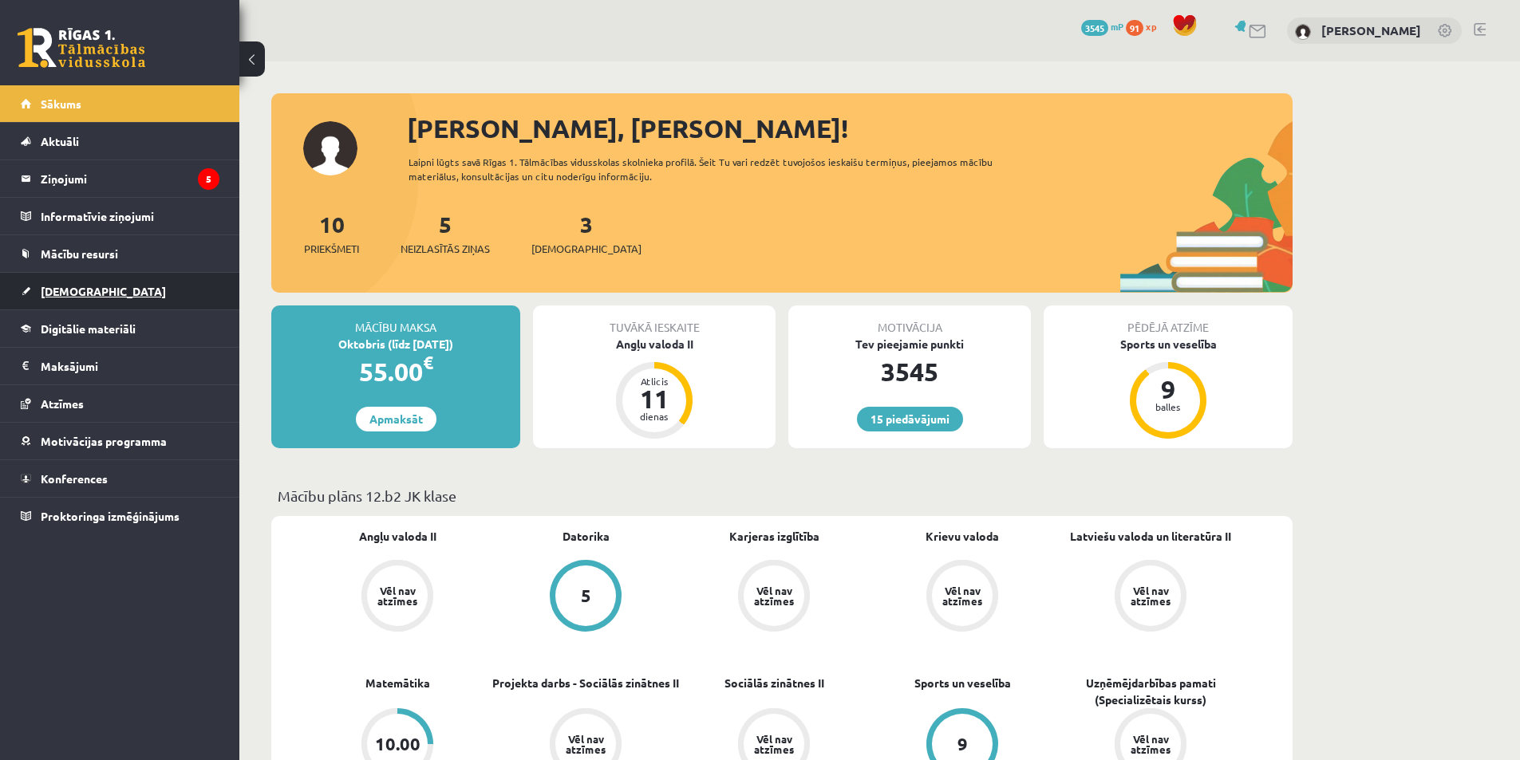
click at [132, 283] on link "[DEMOGRAPHIC_DATA]" at bounding box center [120, 291] width 199 height 37
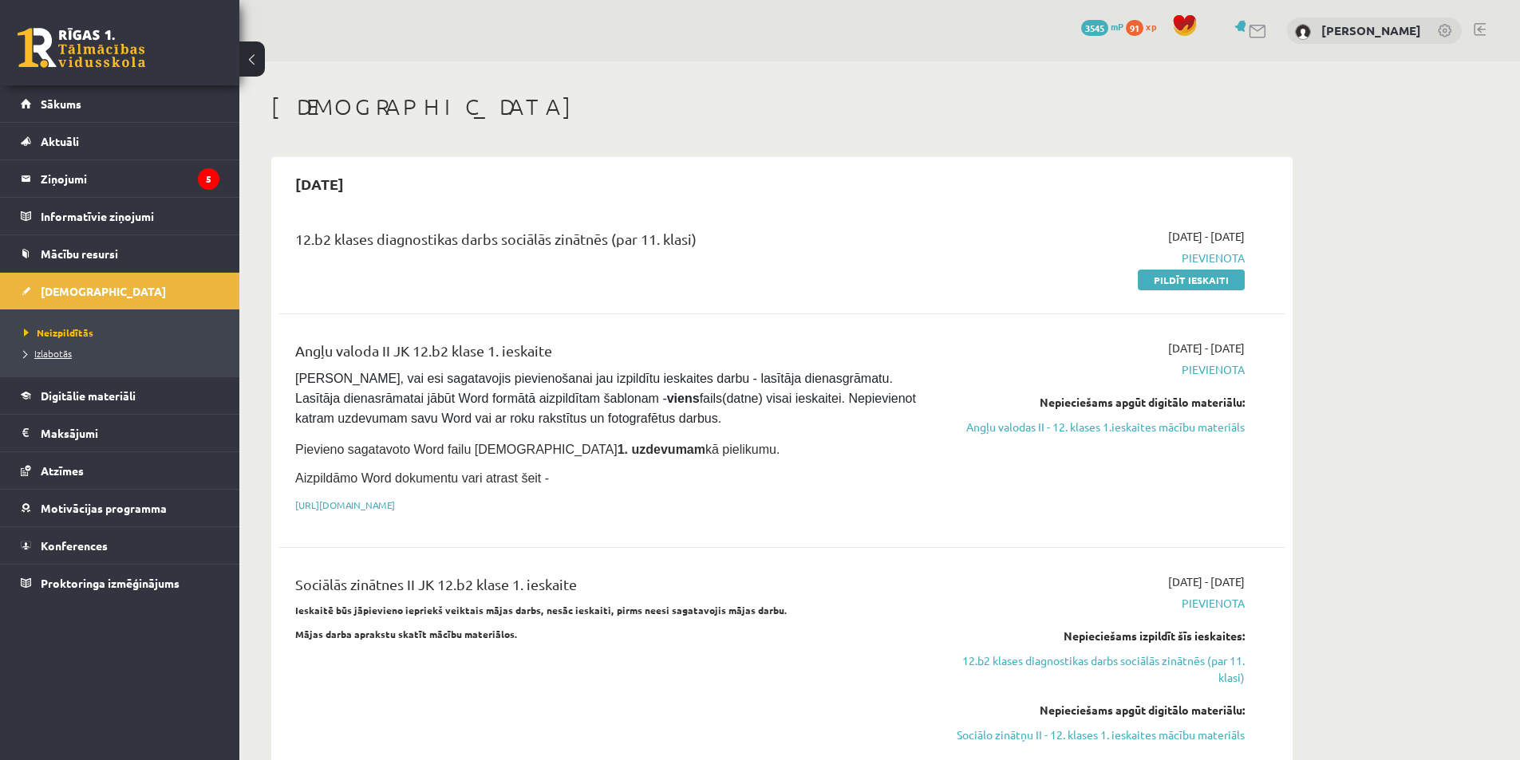
click at [51, 357] on span "Izlabotās" at bounding box center [48, 353] width 48 height 13
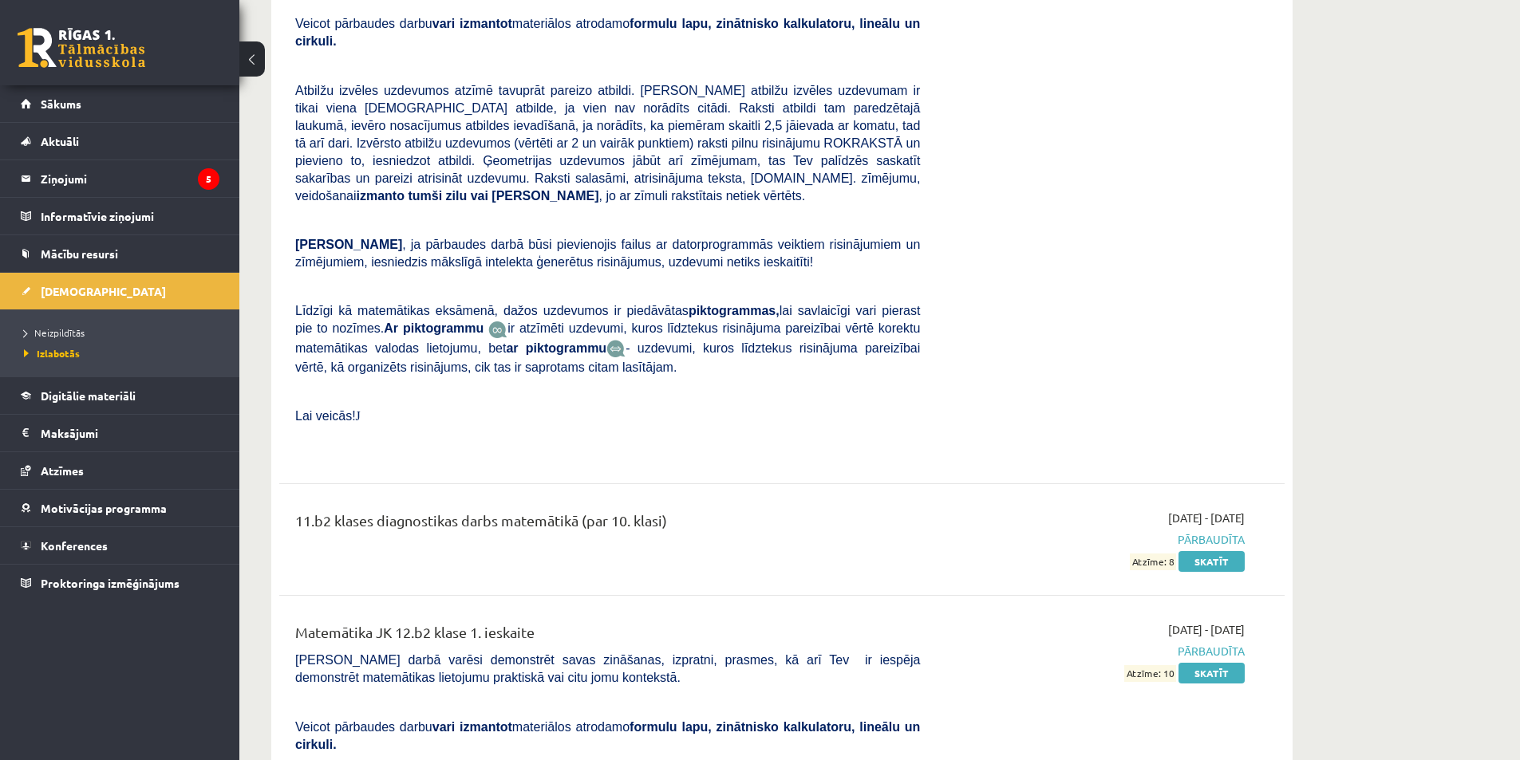
scroll to position [8377, 0]
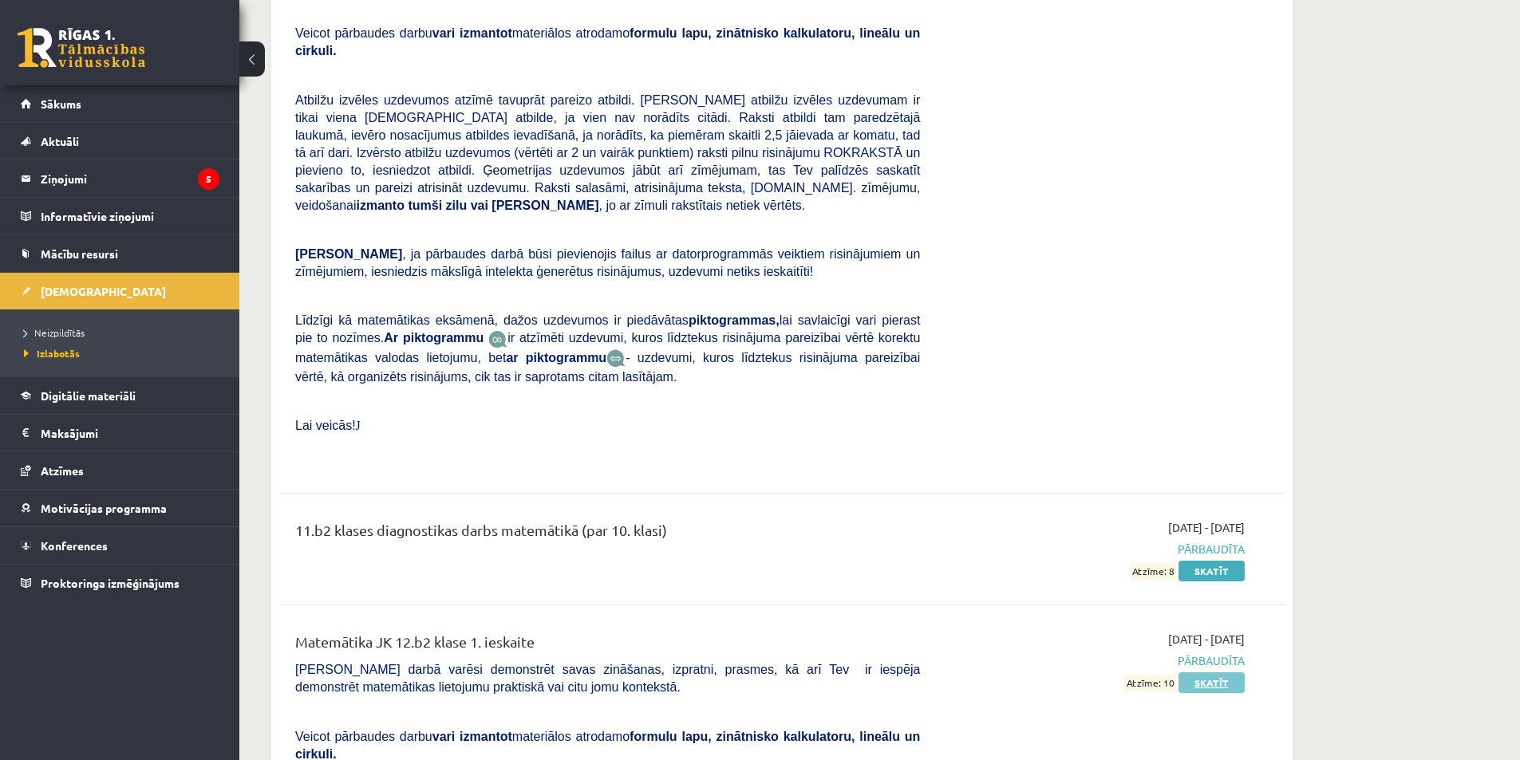
click at [1204, 673] on link "Skatīt" at bounding box center [1211, 683] width 66 height 21
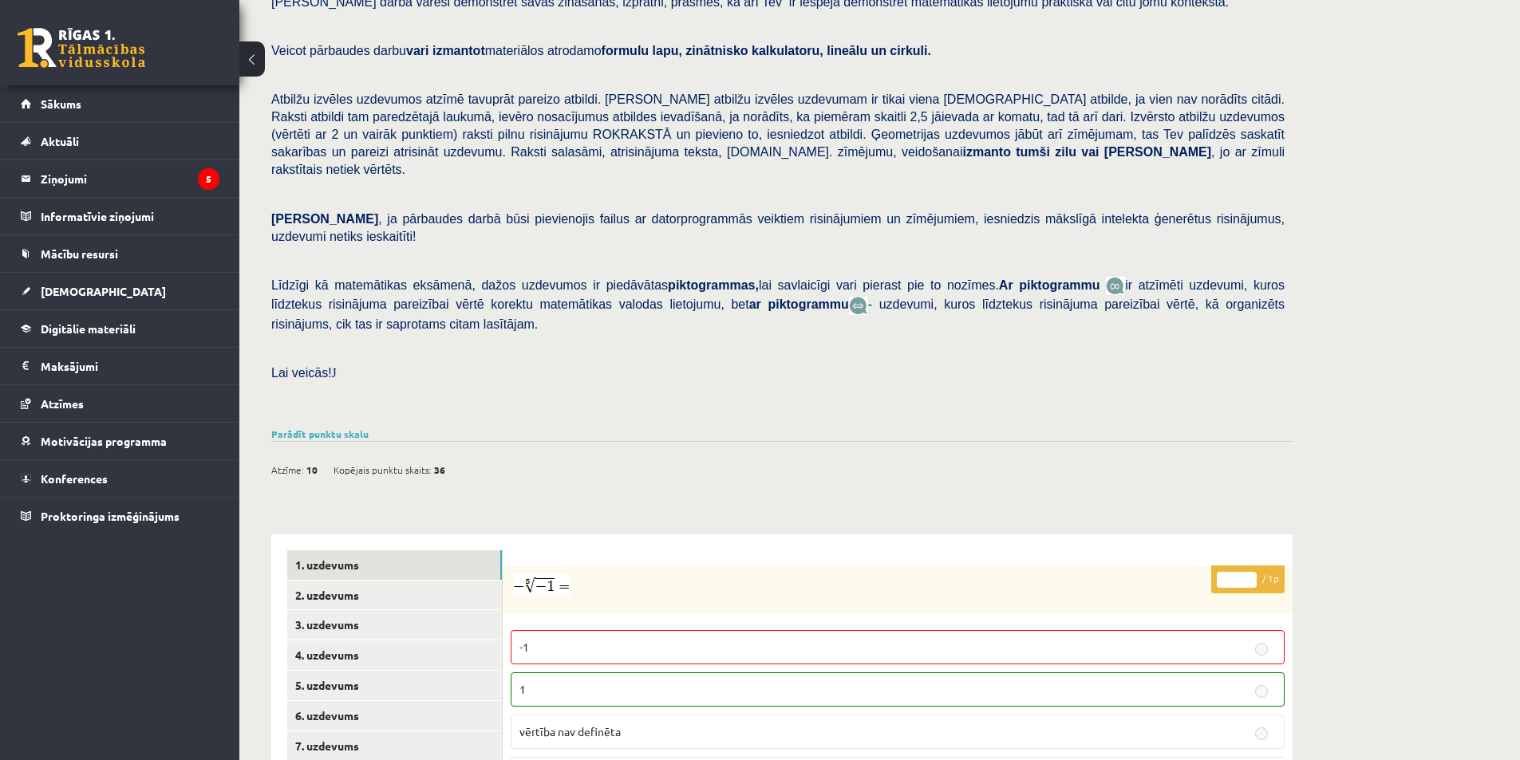
scroll to position [160, 0]
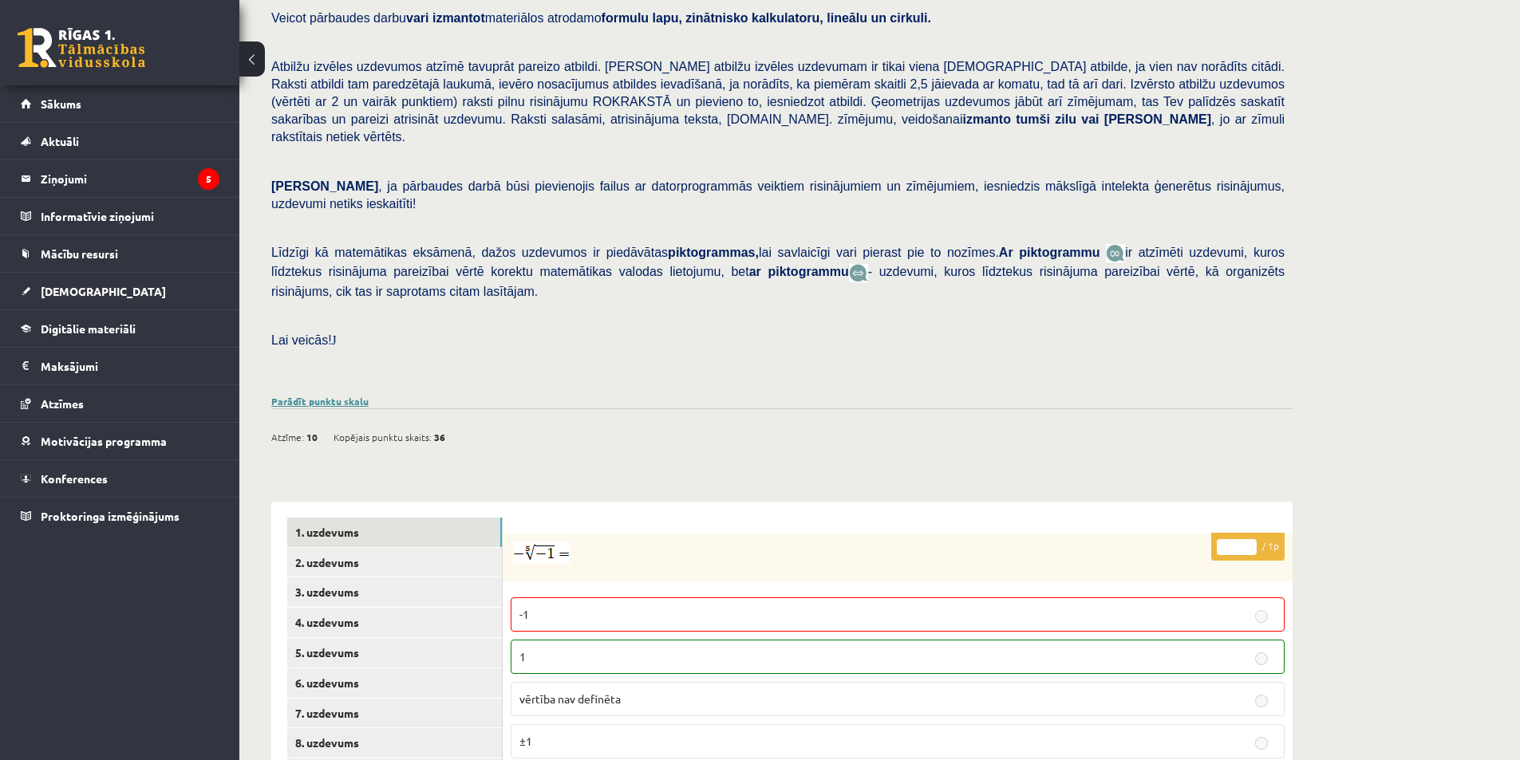
click at [330, 395] on link "Parādīt punktu skalu" at bounding box center [319, 401] width 97 height 13
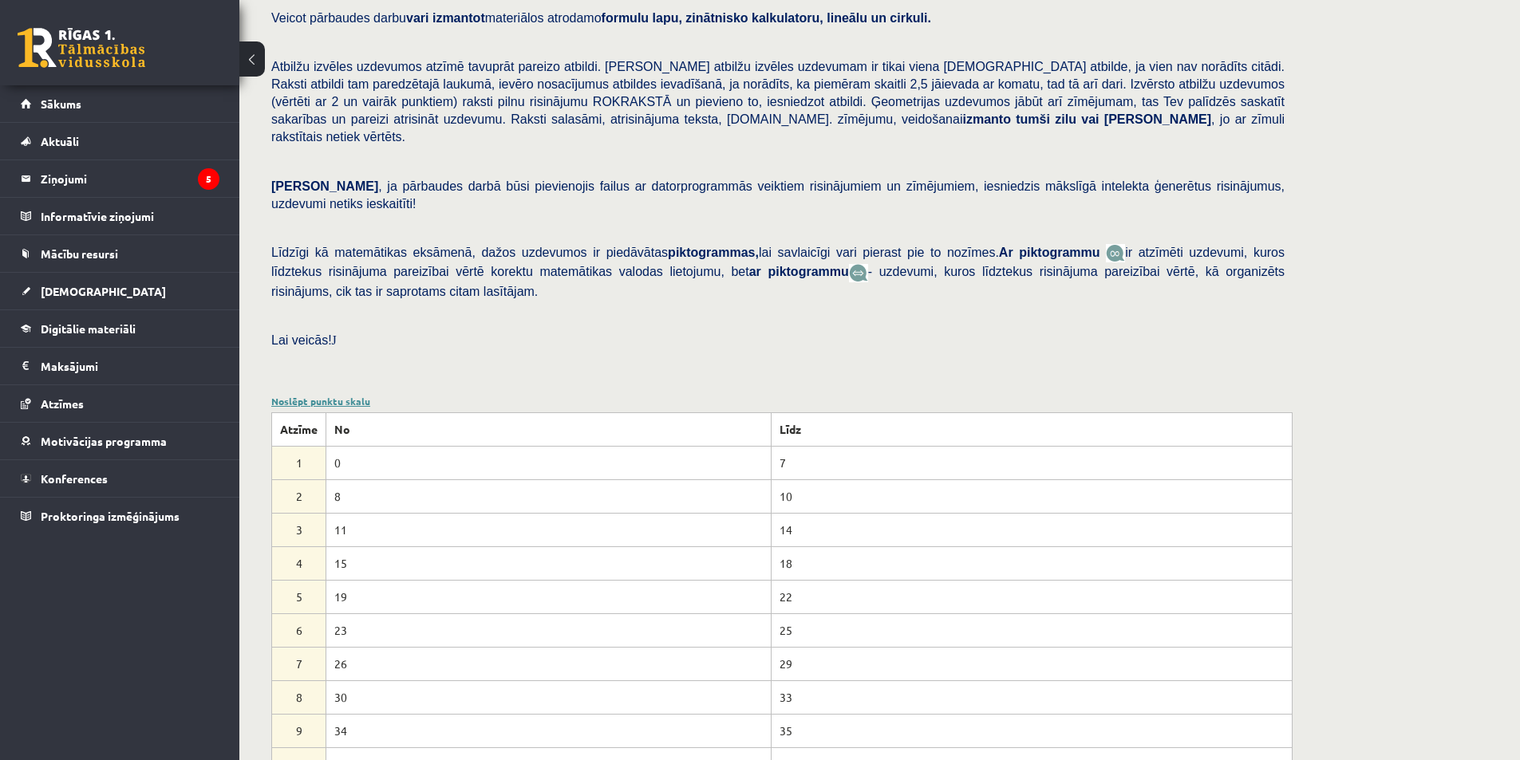
click at [334, 394] on div "Noslēpt punktu skalu Atzīme No Līdz 1 0 7 2 8 10 3 11 14 4 15 18 5 19 22 6 23 2…" at bounding box center [781, 588] width 1021 height 388
click at [339, 395] on link "Noslēpt punktu skalu" at bounding box center [320, 401] width 99 height 13
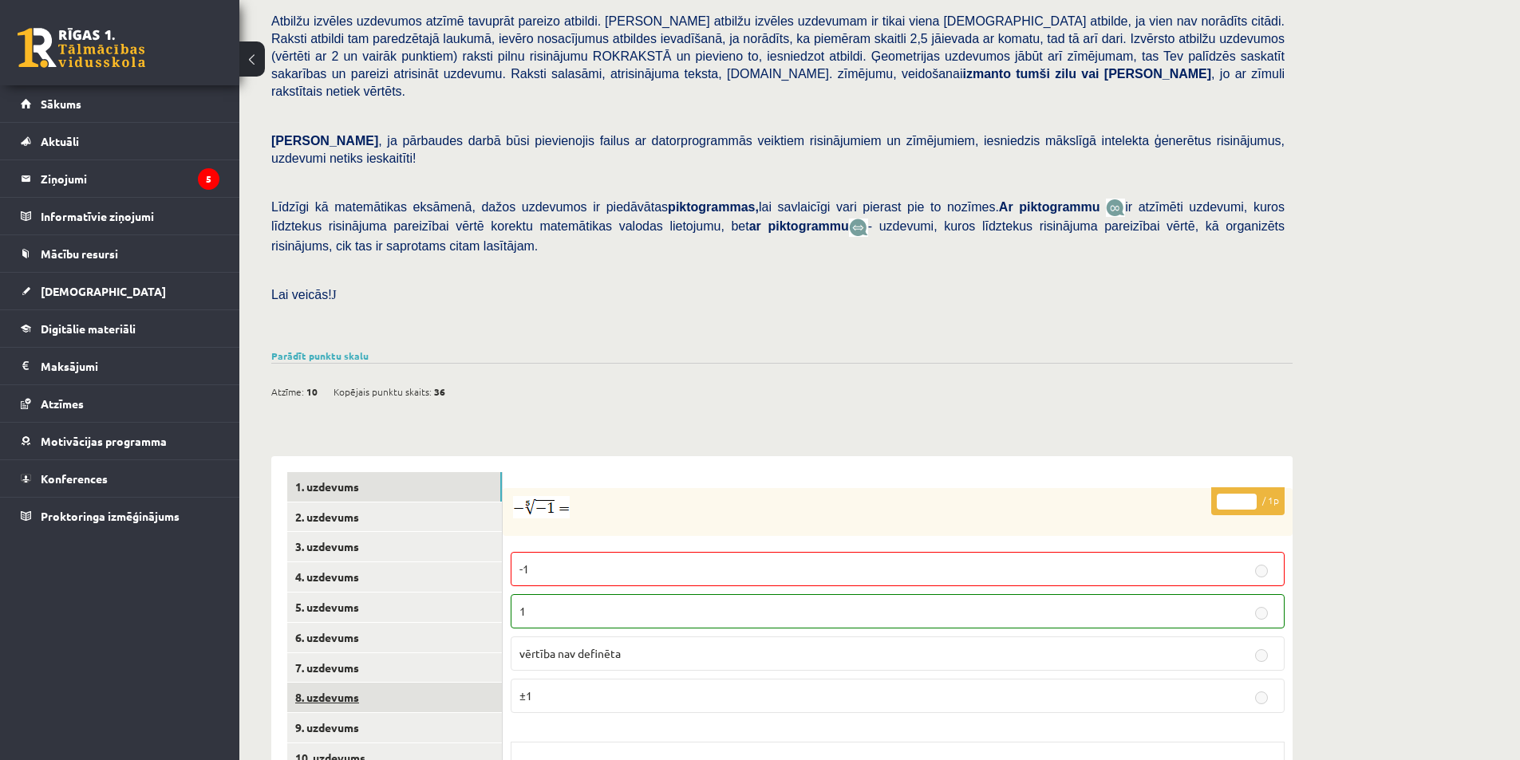
scroll to position [381, 0]
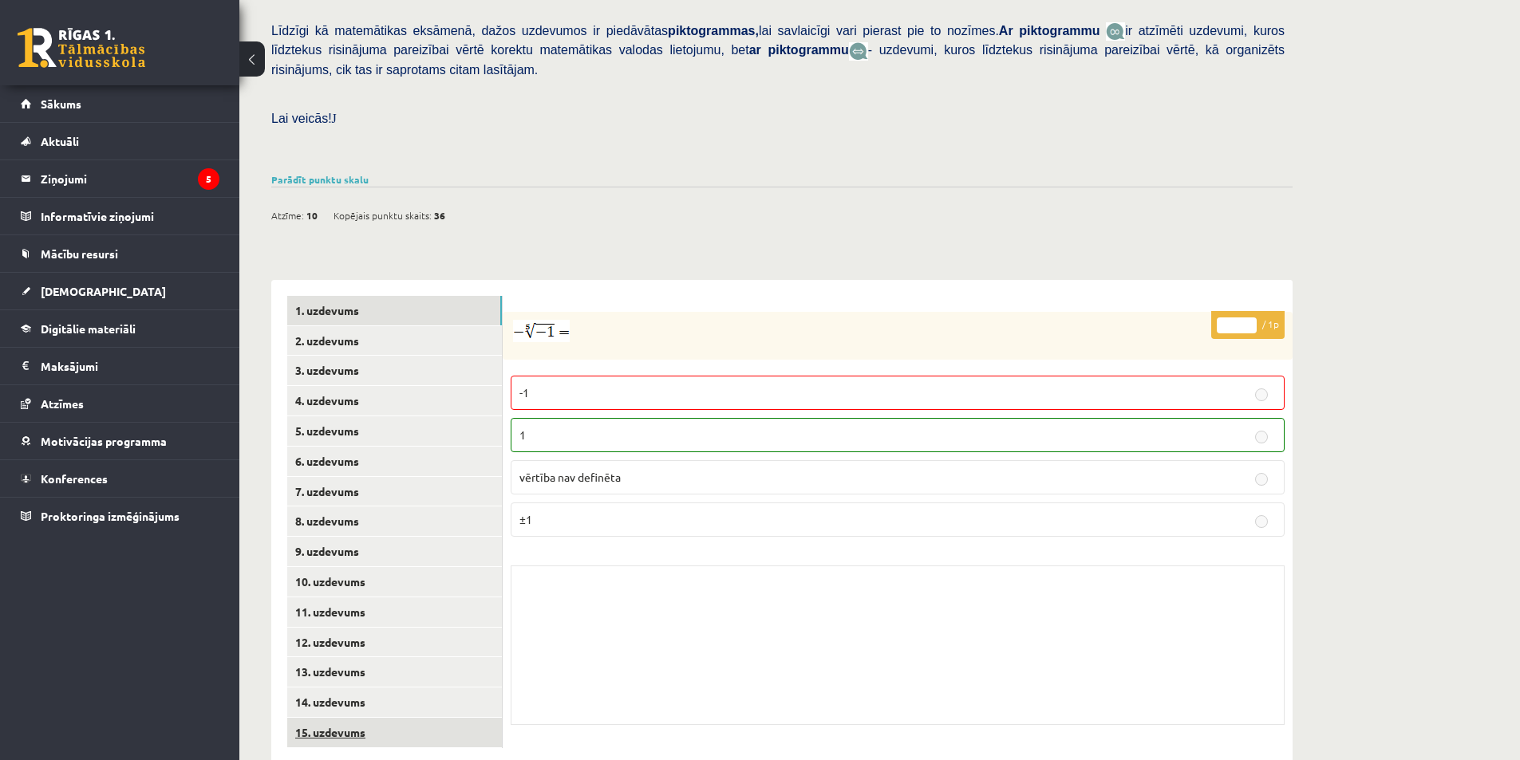
click at [399, 718] on link "15. uzdevums" at bounding box center [394, 733] width 215 height 30
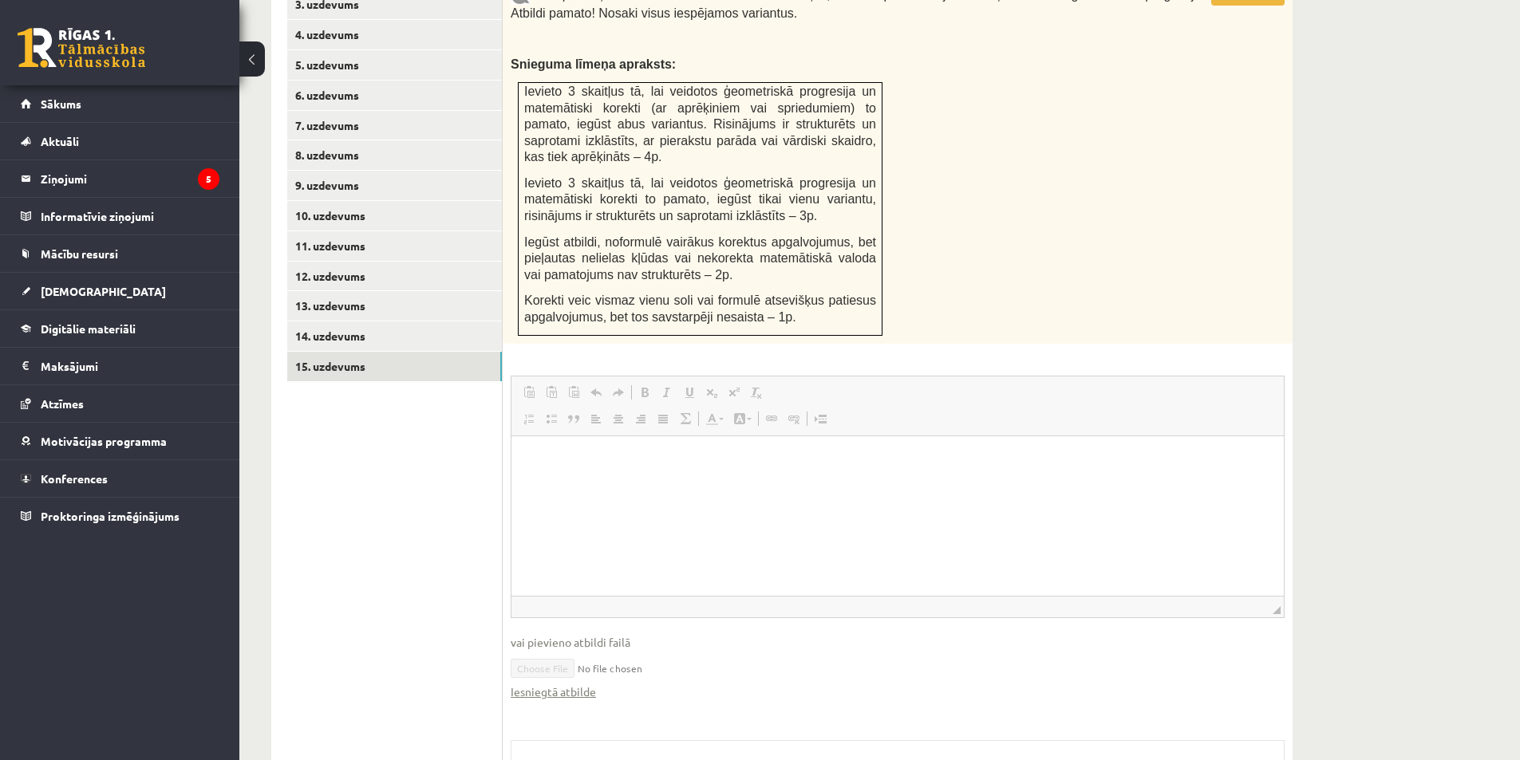
scroll to position [0, 0]
click at [349, 322] on link "14. uzdevums" at bounding box center [394, 337] width 215 height 30
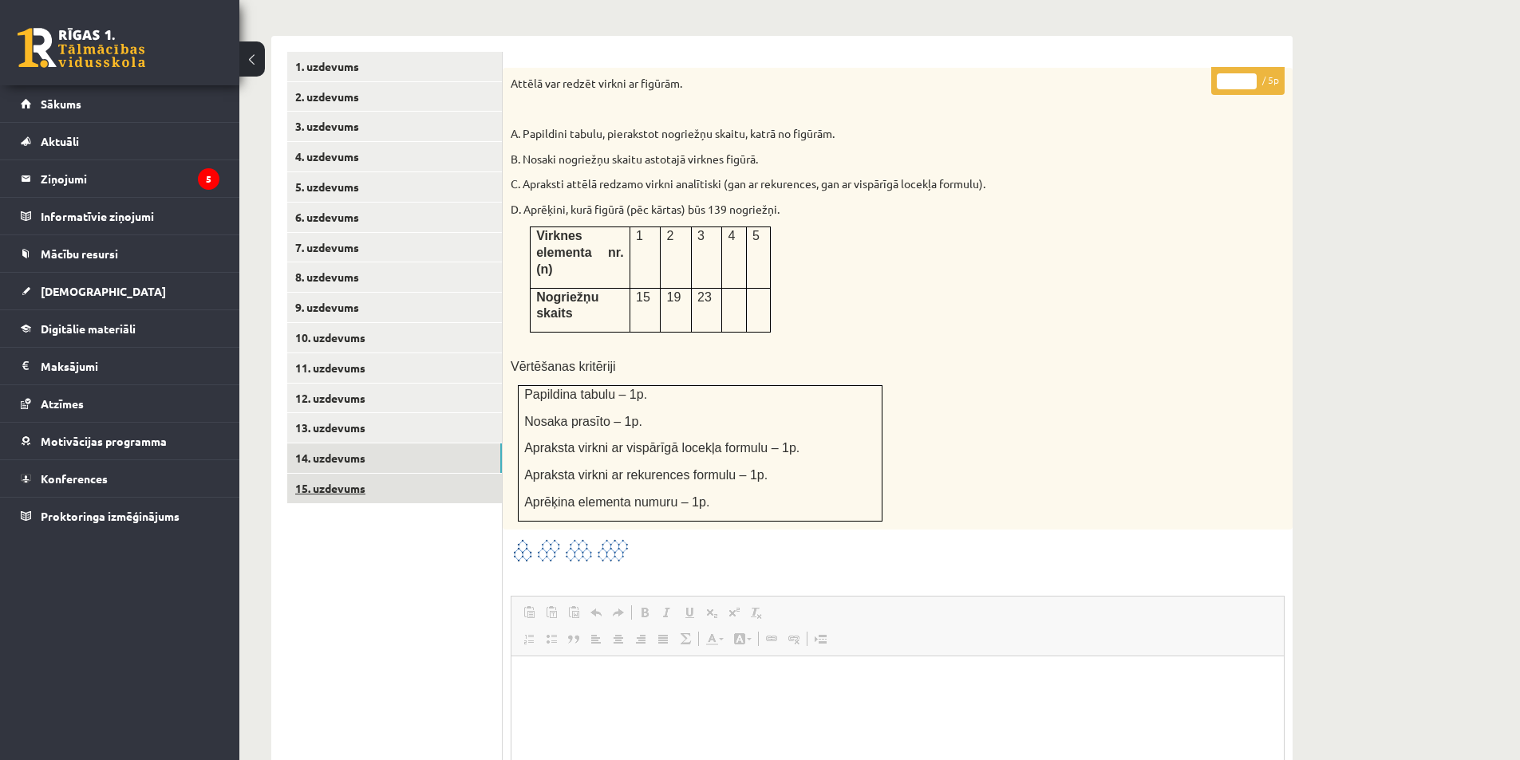
scroll to position [748, 0]
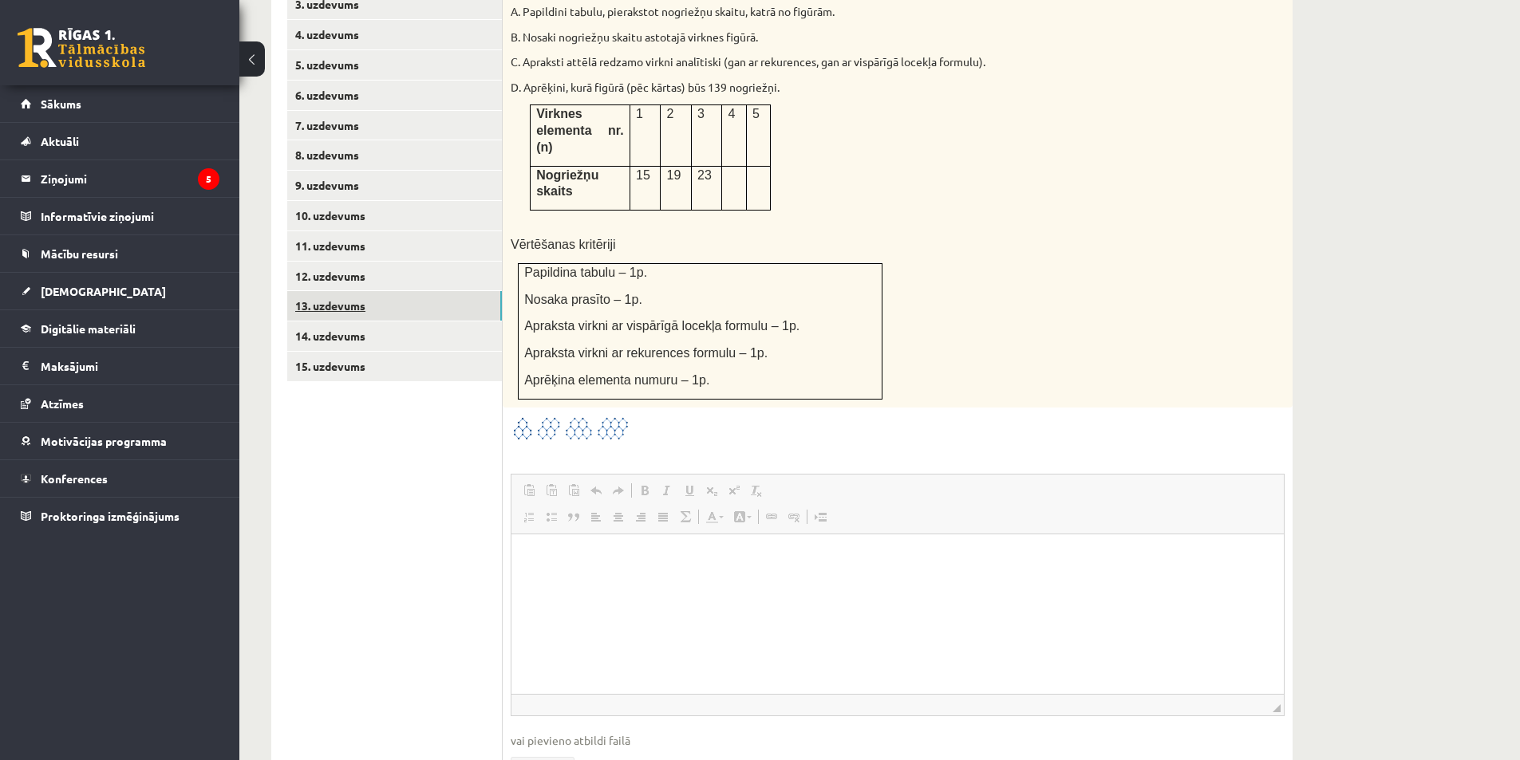
click at [369, 291] on link "13. uzdevums" at bounding box center [394, 306] width 215 height 30
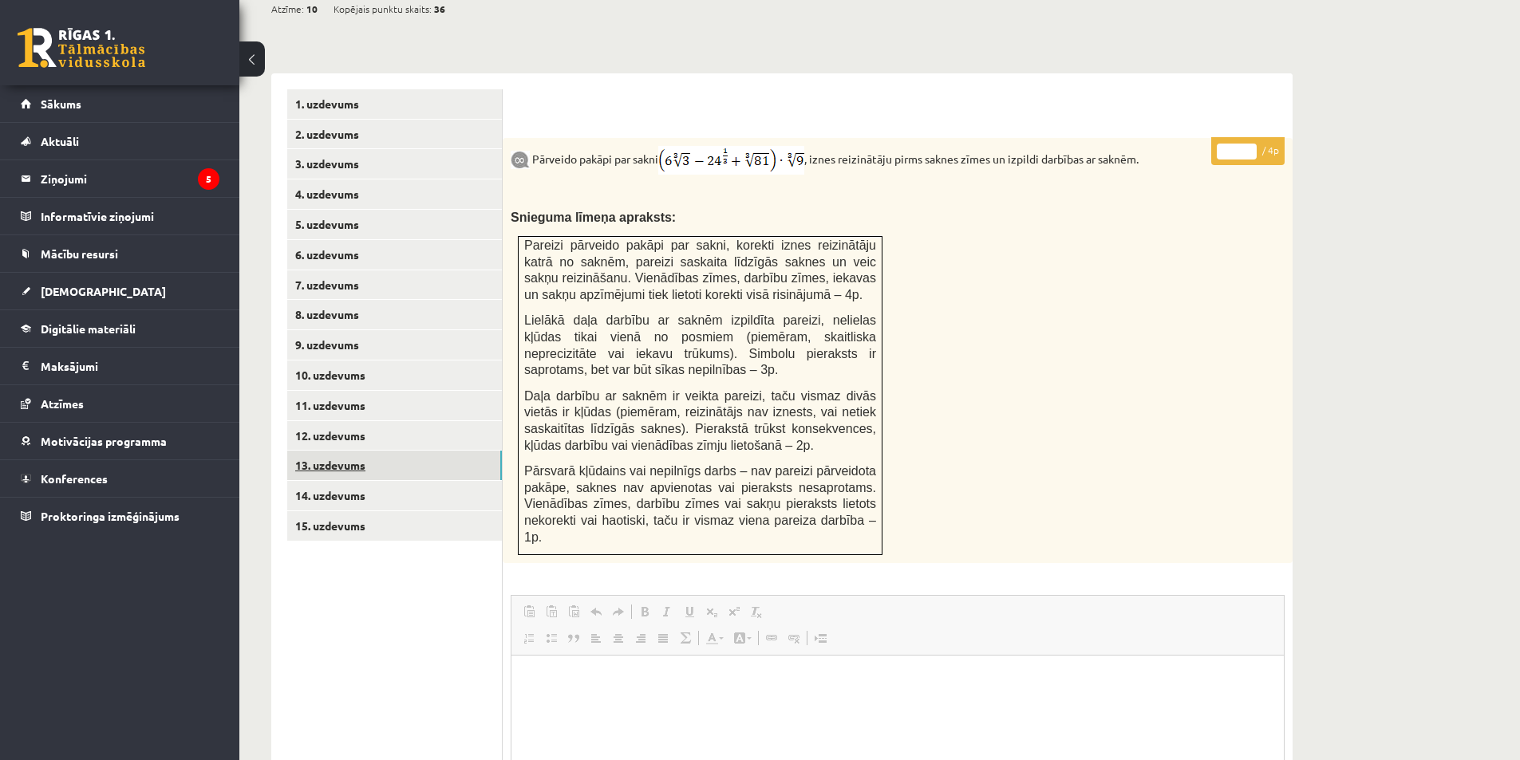
scroll to position [0, 0]
click at [353, 421] on link "12. uzdevums" at bounding box center [394, 436] width 215 height 30
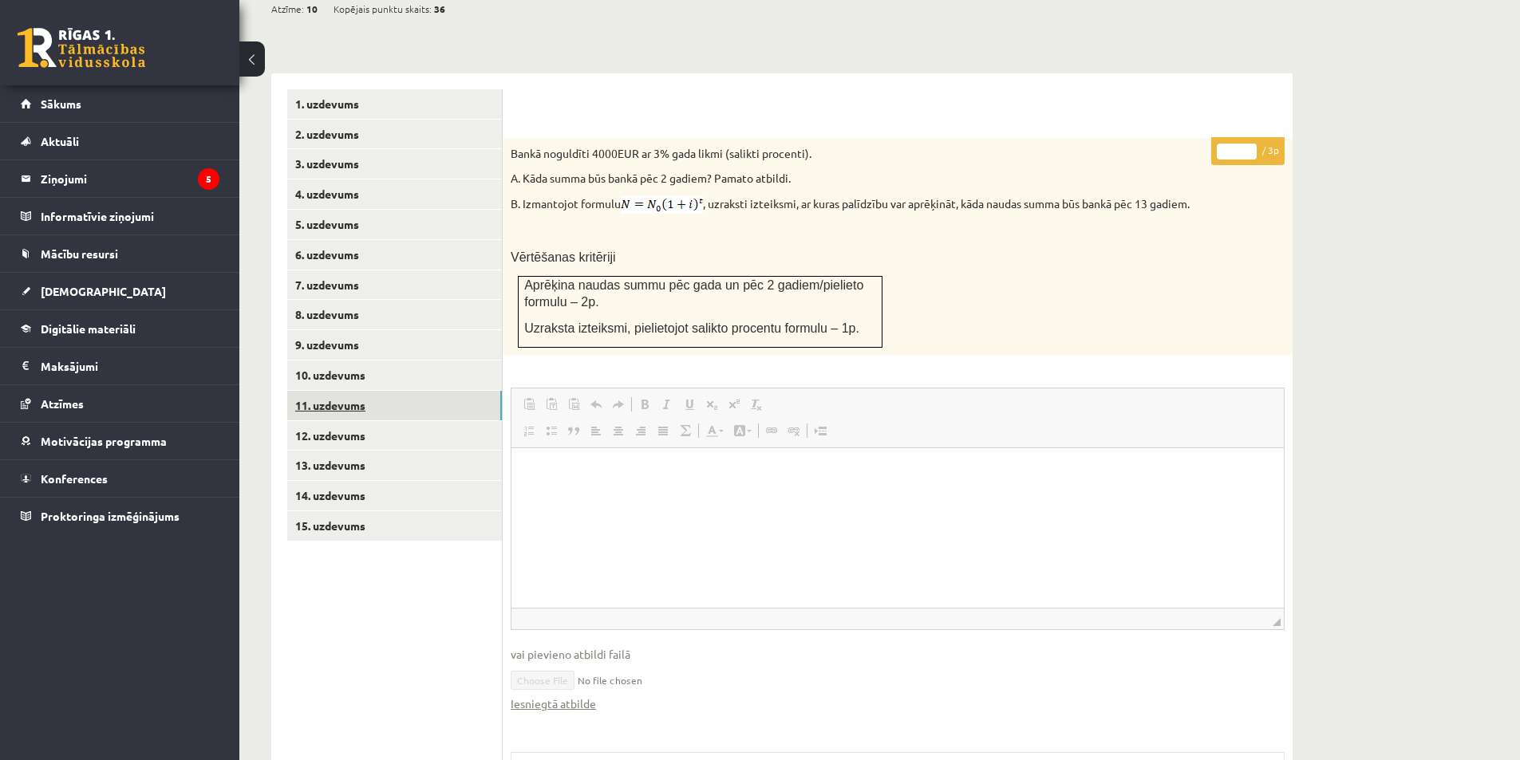
click at [353, 391] on link "11. uzdevums" at bounding box center [394, 406] width 215 height 30
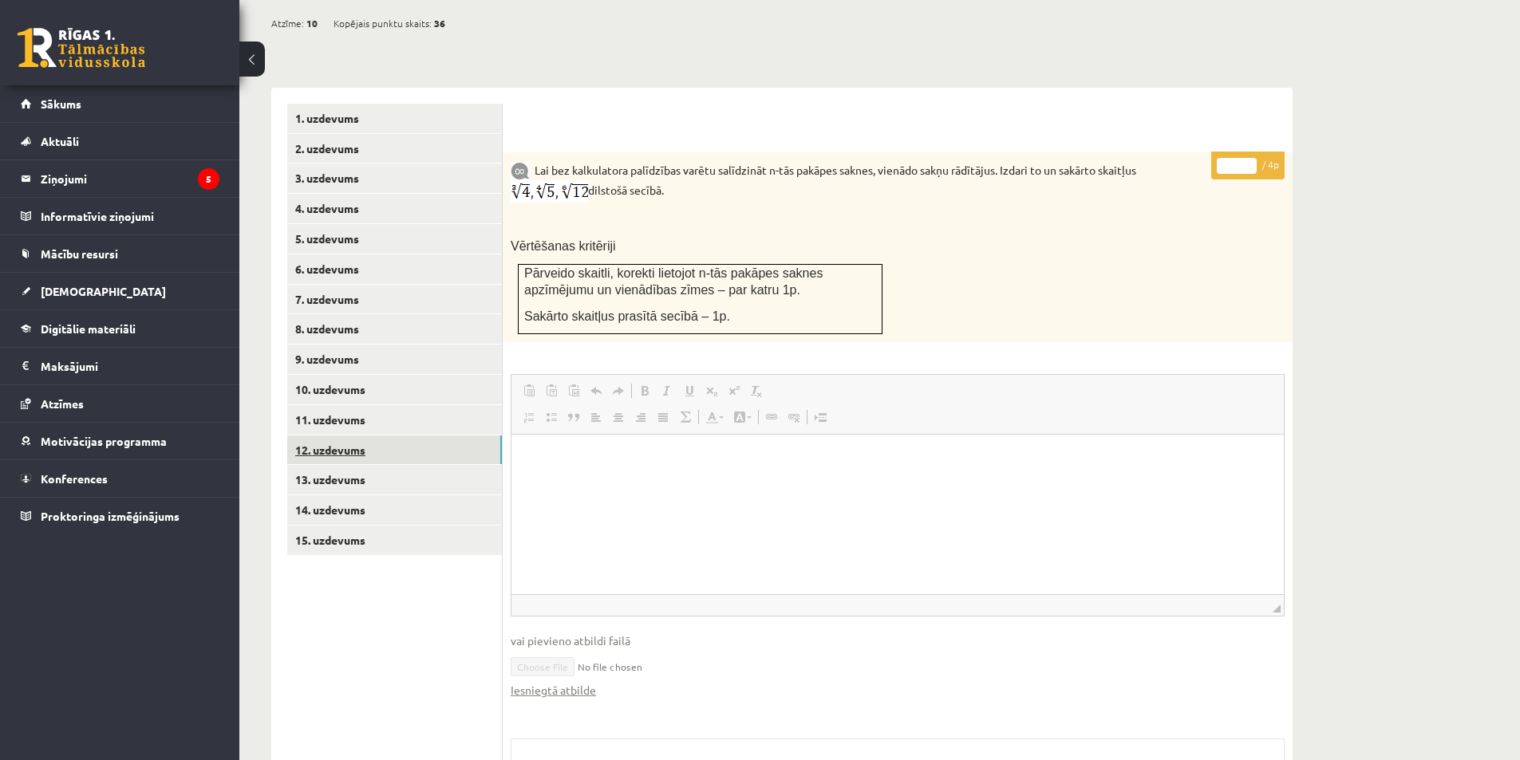
click at [353, 436] on link "12. uzdevums" at bounding box center [394, 451] width 215 height 30
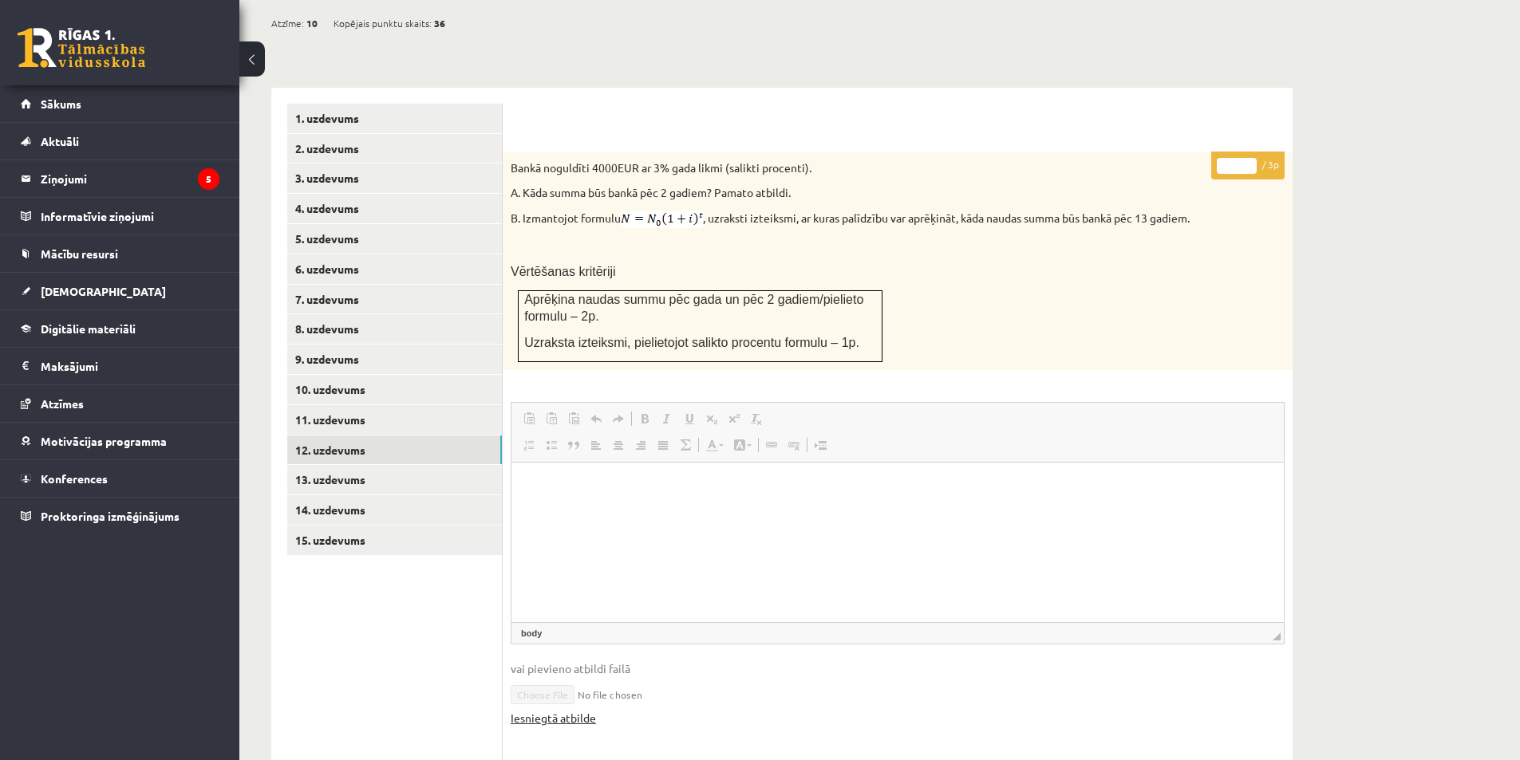
click at [557, 511] on html at bounding box center [897, 487] width 772 height 49
click at [568, 710] on link "Iesniegtā atbilde" at bounding box center [553, 718] width 85 height 17
drag, startPoint x: 678, startPoint y: 128, endPoint x: 819, endPoint y: 120, distance: 141.4
click at [819, 152] on div "Bankā noguldīti 4000EUR ar 3% gada likmi (salikti procenti). A. Kāda summa būs …" at bounding box center [898, 261] width 790 height 219
click at [858, 152] on div "Bankā noguldīti 4000EUR ar 3% gada likmi (salikti procenti). A. Kāda summa būs …" at bounding box center [898, 261] width 790 height 219
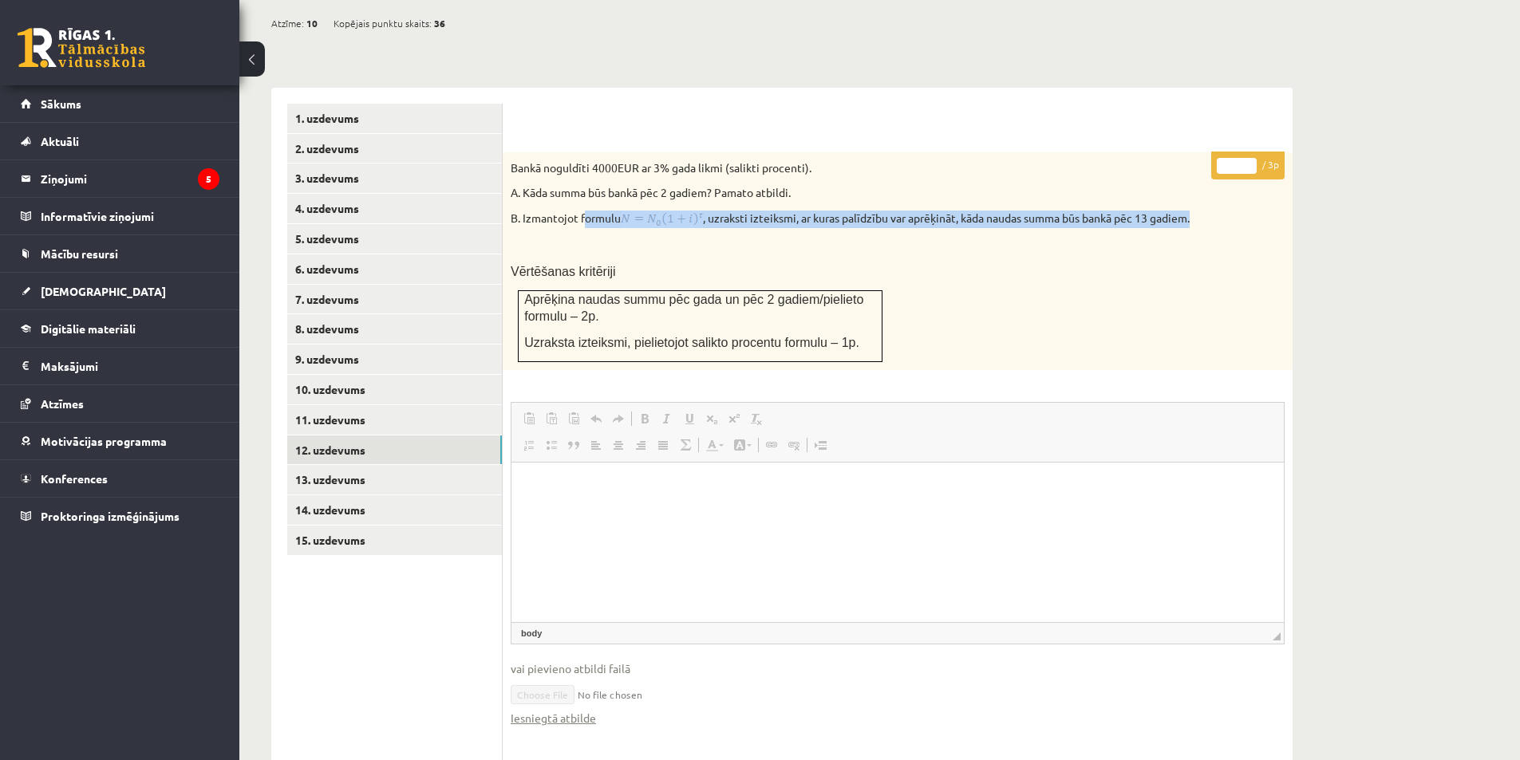
drag, startPoint x: 587, startPoint y: 180, endPoint x: 1204, endPoint y: 185, distance: 616.7
click at [1204, 211] on p "B. Izmantojot formulu , uzraksti izteiksmi, ar kuras palīdzību var aprēķināt, k…" at bounding box center [858, 220] width 694 height 18
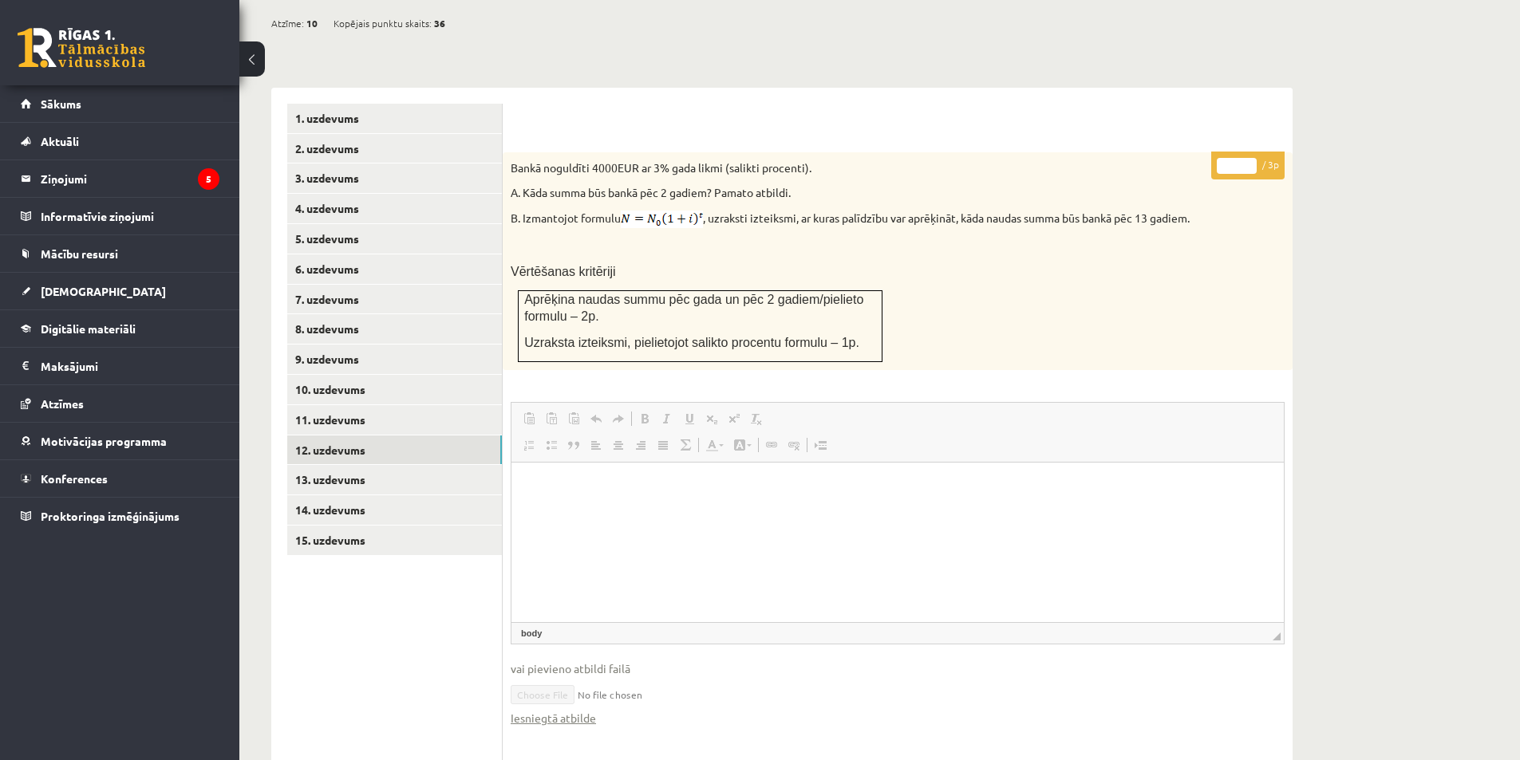
click at [1151, 263] on p "Vērtēšanas kritēriji" at bounding box center [858, 271] width 694 height 17
click at [101, 105] on link "Sākums" at bounding box center [120, 103] width 199 height 37
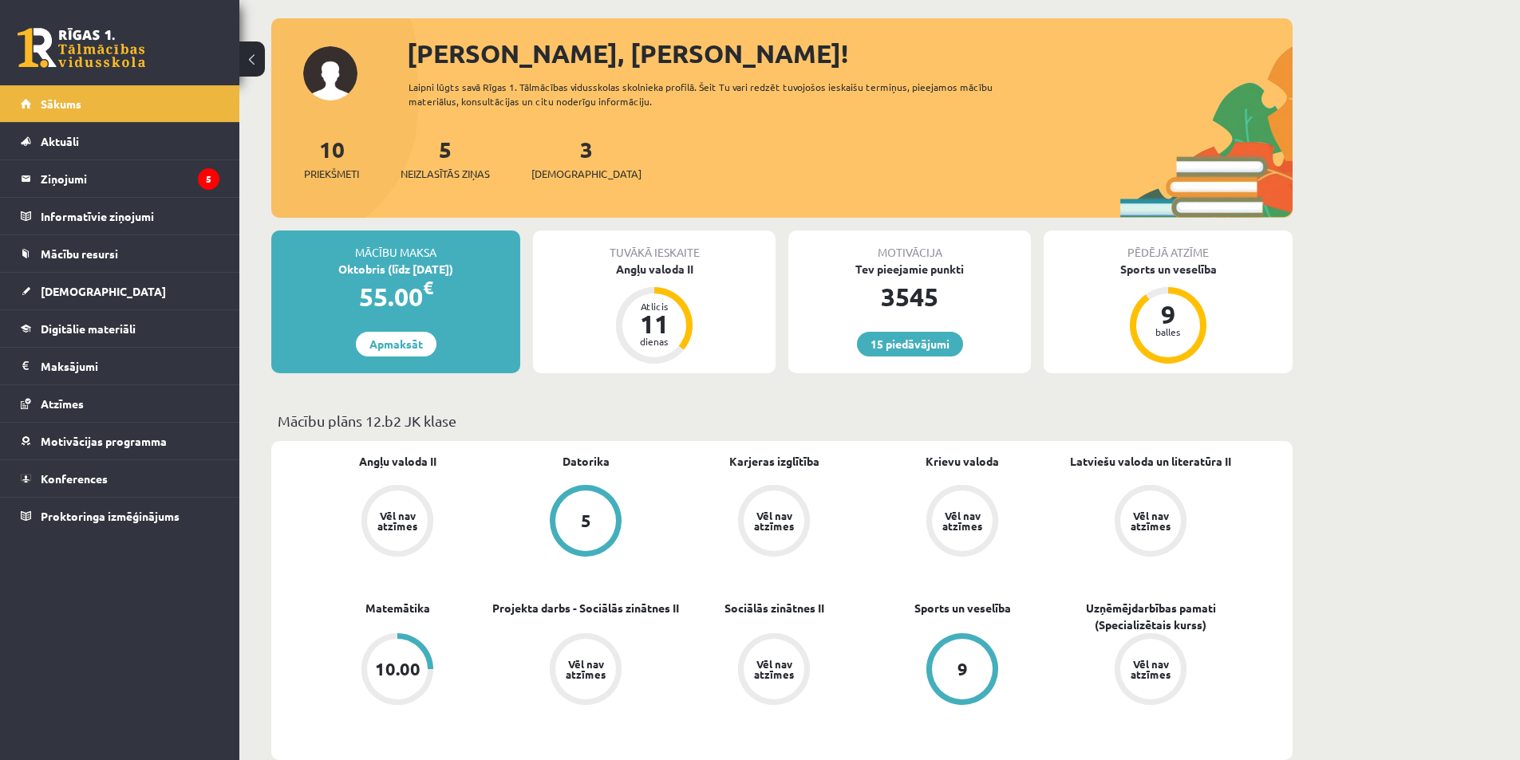
scroll to position [80, 0]
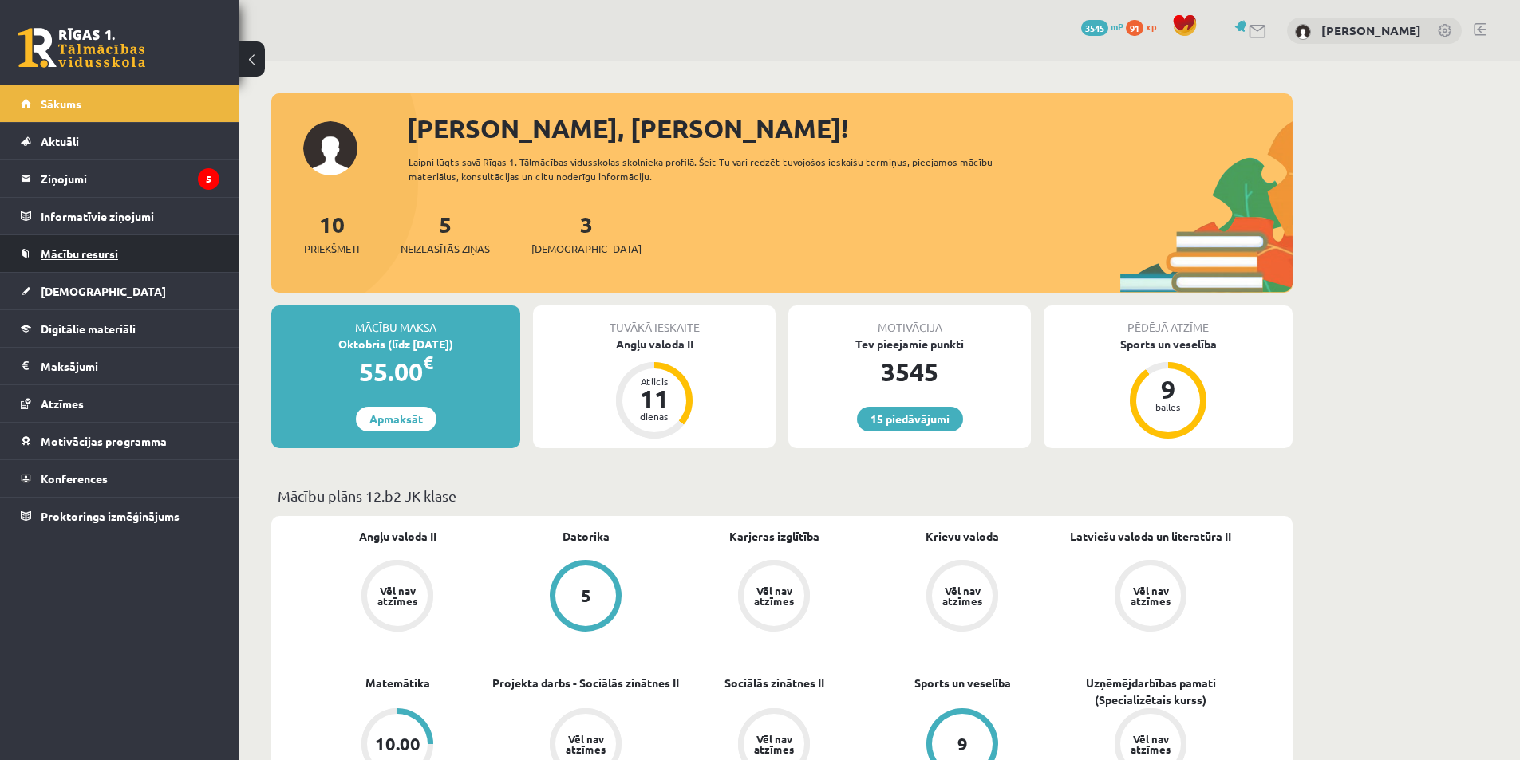
click at [139, 270] on link "Mācību resursi" at bounding box center [120, 253] width 199 height 37
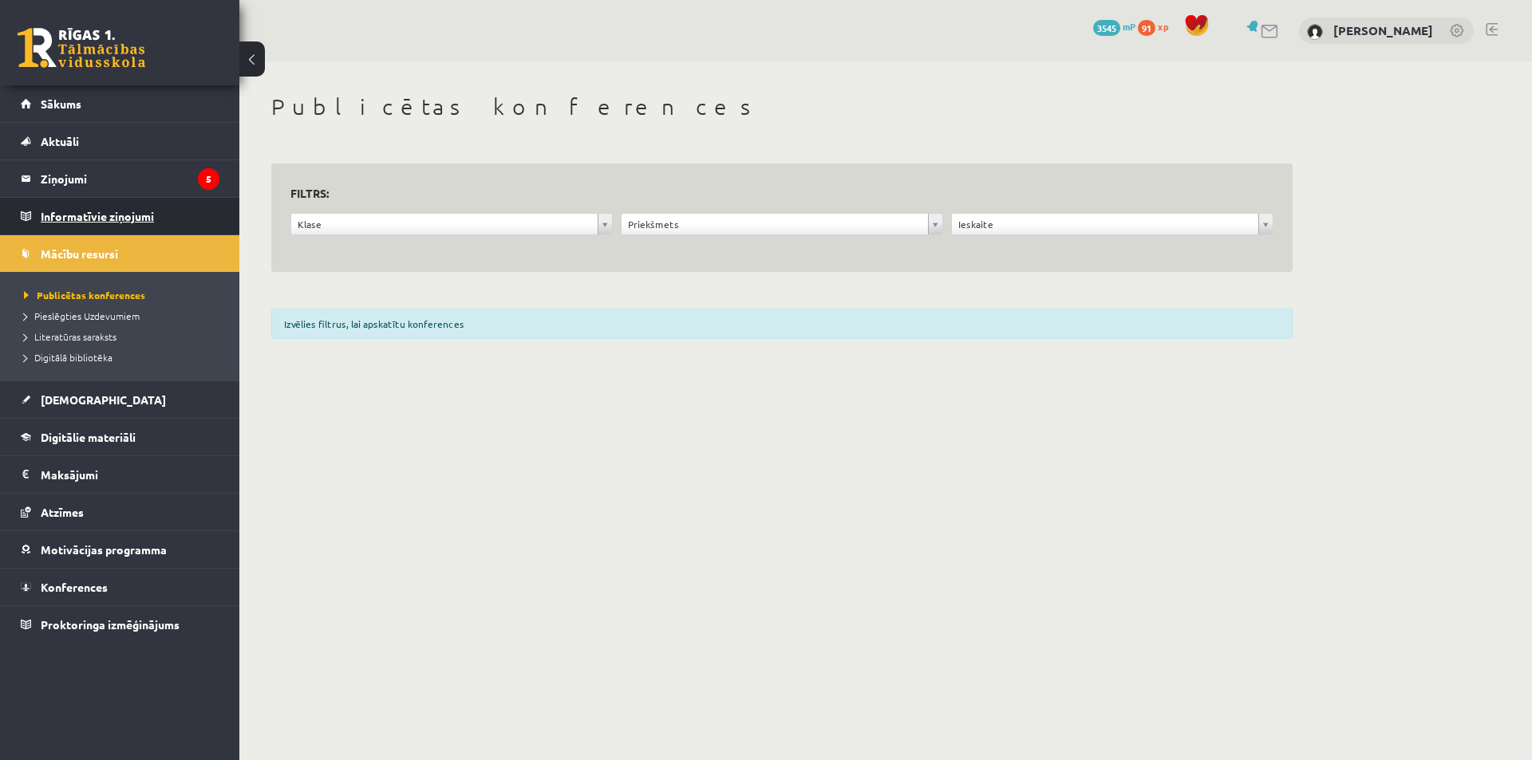
click at [112, 203] on legend "Informatīvie ziņojumi 0" at bounding box center [130, 216] width 179 height 37
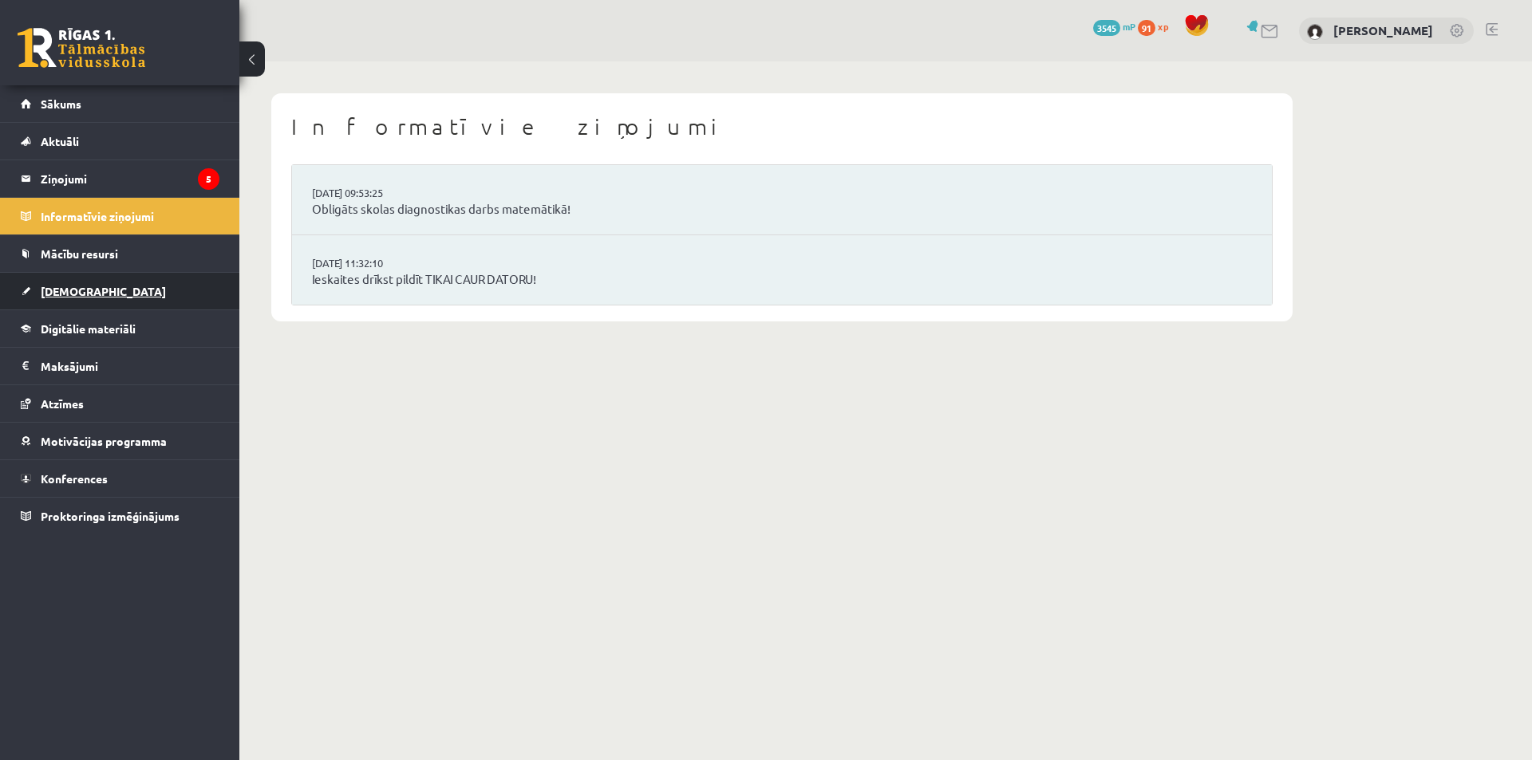
click at [89, 302] on link "[DEMOGRAPHIC_DATA]" at bounding box center [120, 291] width 199 height 37
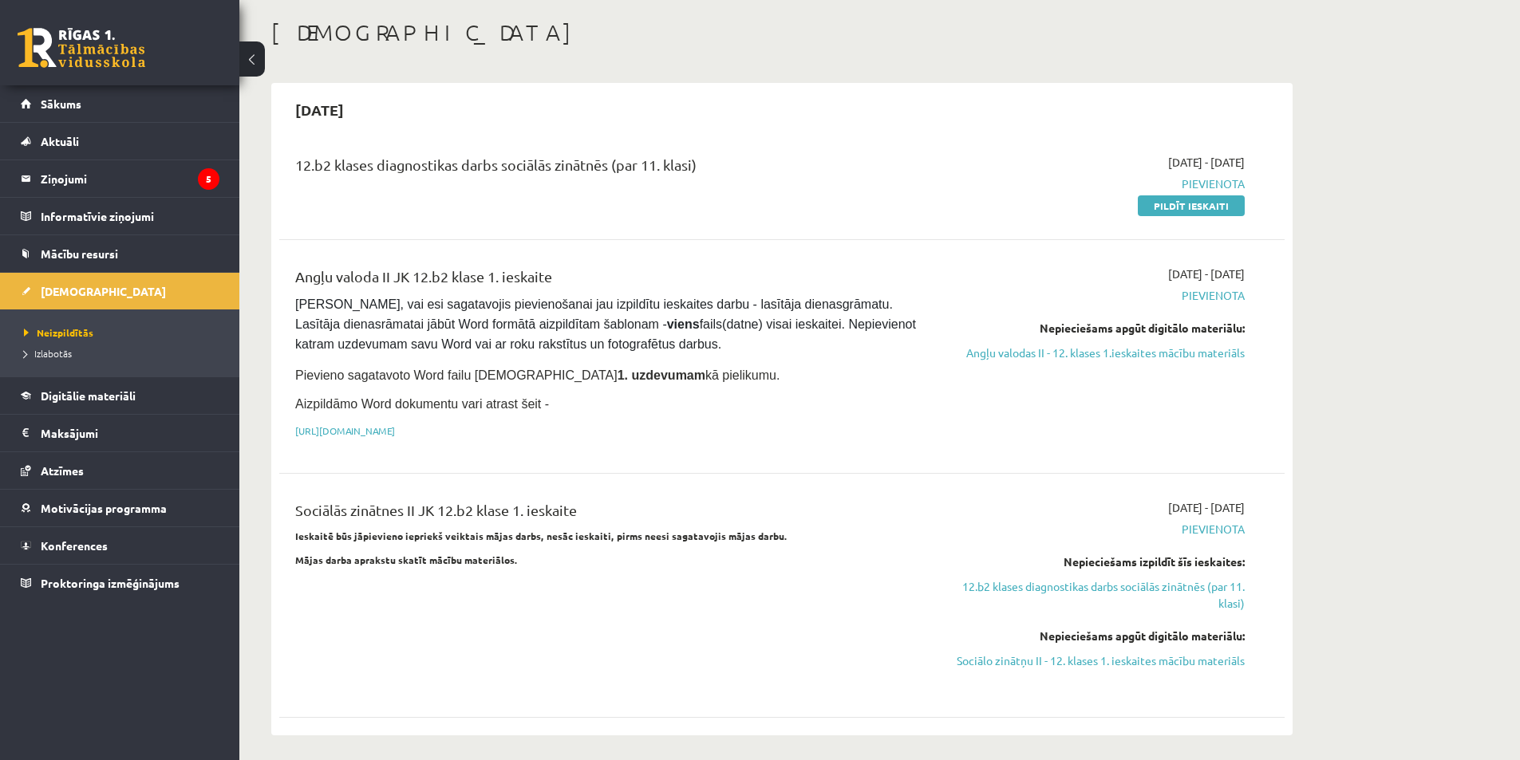
scroll to position [80, 0]
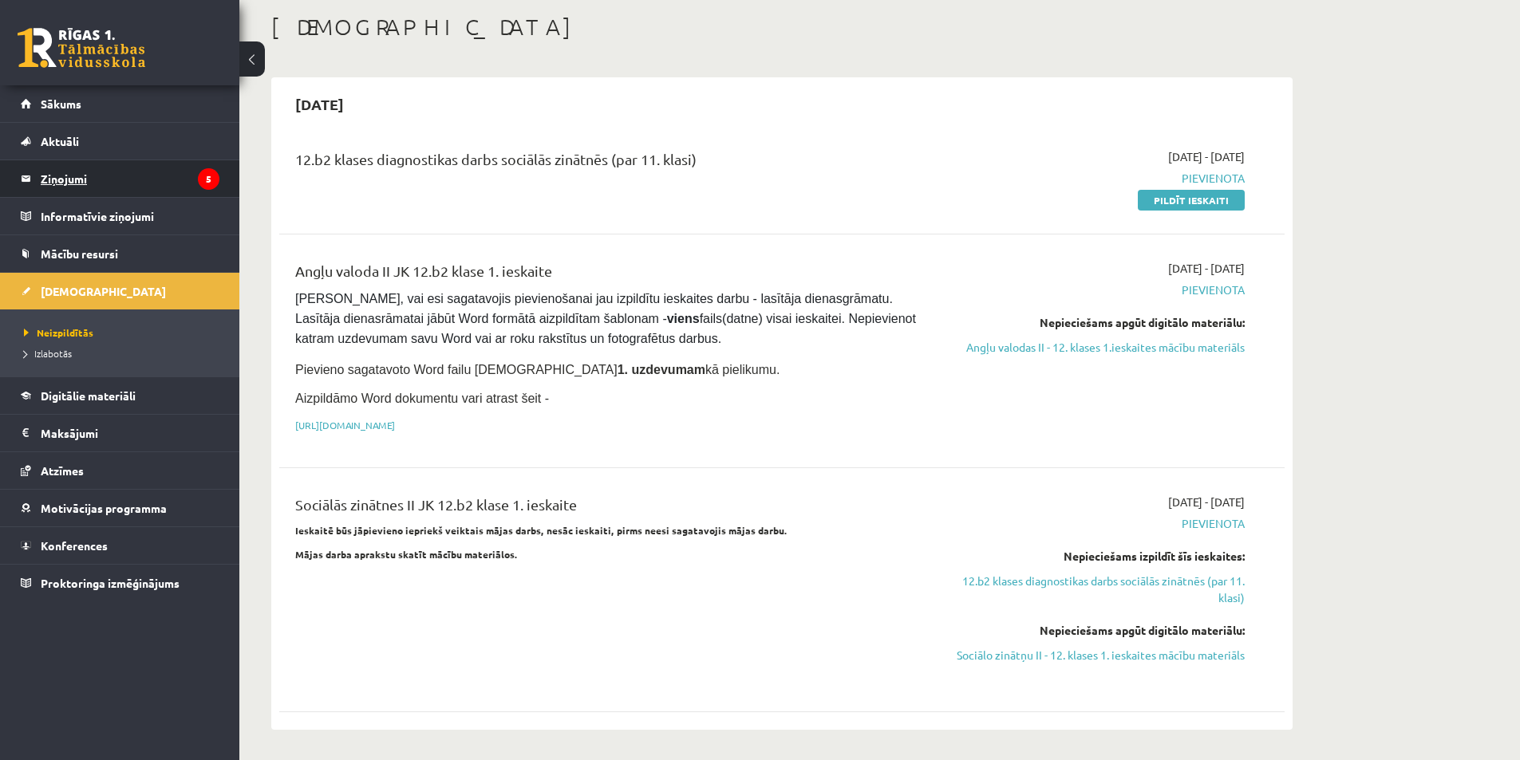
click at [112, 175] on legend "Ziņojumi 5" at bounding box center [130, 178] width 179 height 37
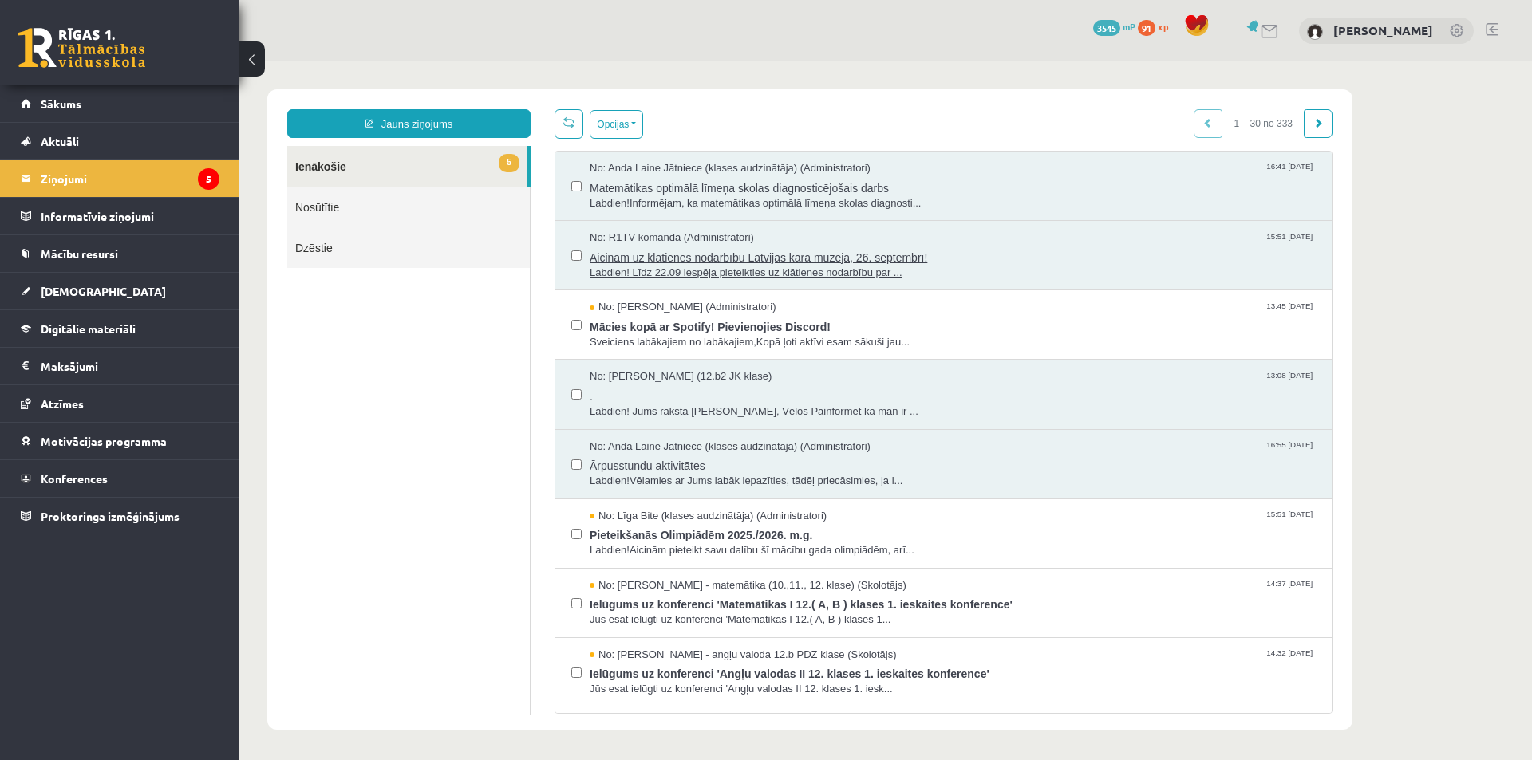
click at [748, 260] on span "Aicinām uz klātienes nodarbību Latvijas kara muzejā, 26. septembrī!" at bounding box center [953, 256] width 726 height 20
click at [660, 188] on span "Matemātikas optimālā līmeņa skolas diagnosticējošais darbs" at bounding box center [953, 186] width 726 height 20
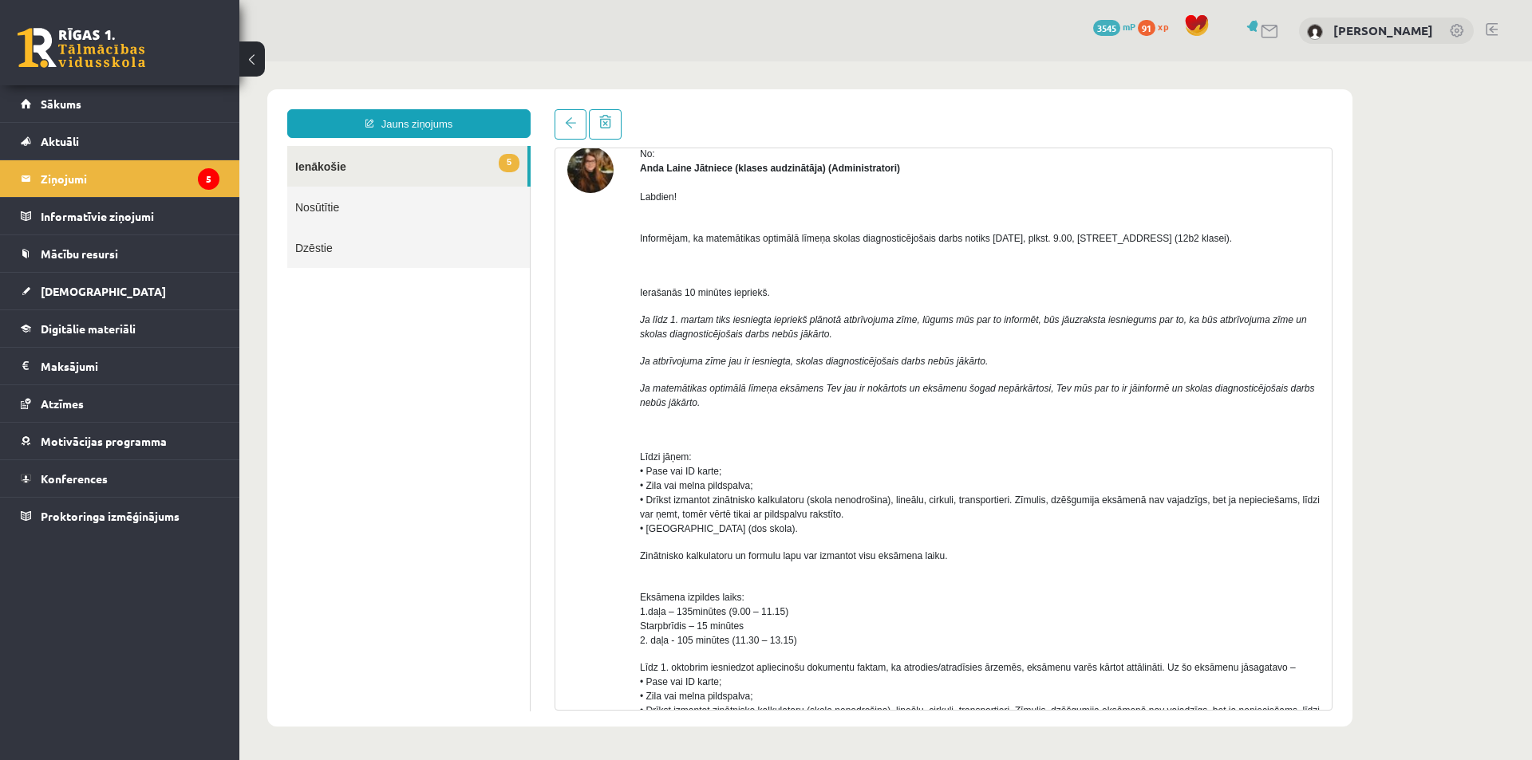
scroll to position [80, 0]
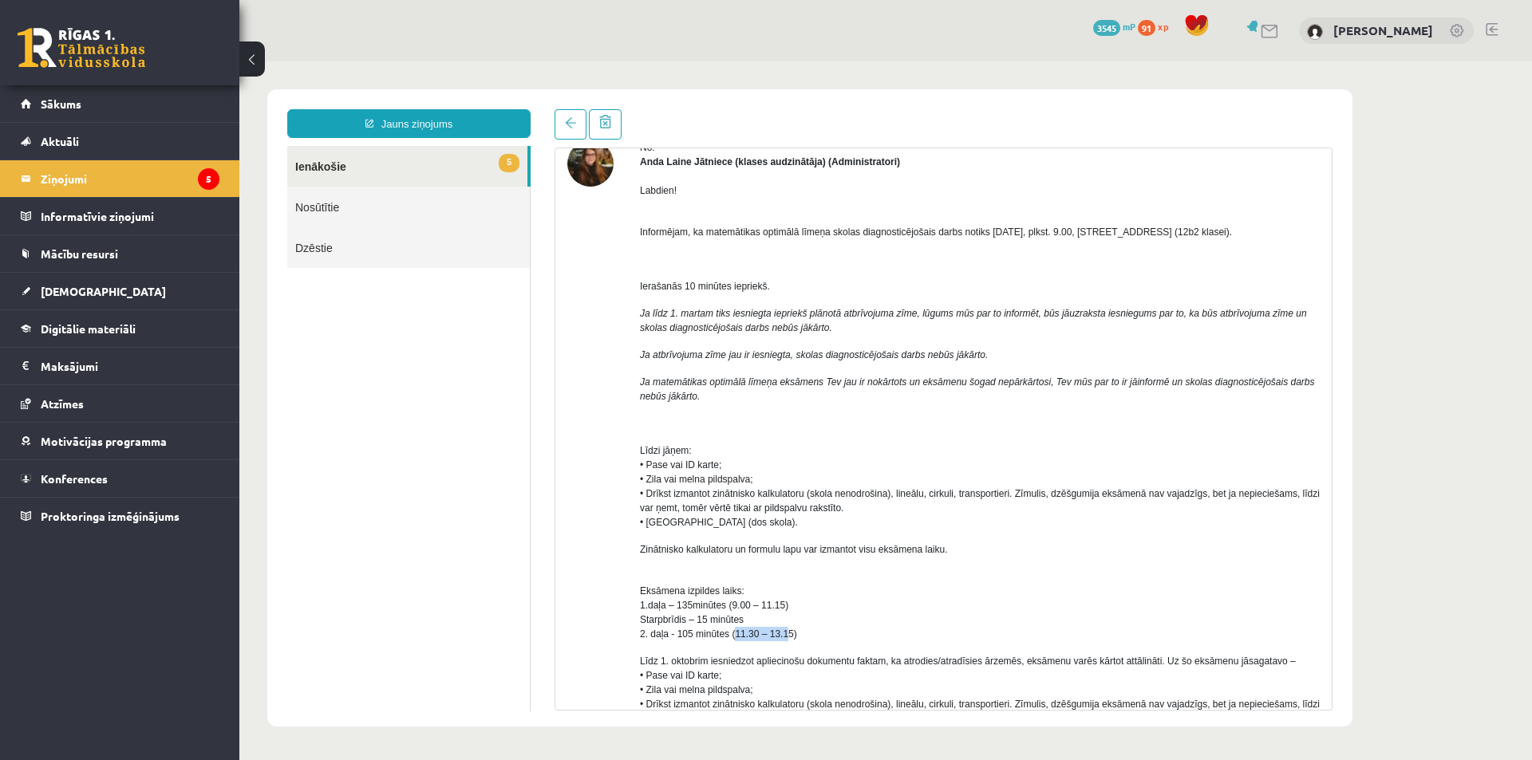
drag, startPoint x: 738, startPoint y: 636, endPoint x: 792, endPoint y: 631, distance: 54.5
click at [786, 630] on span "Eksāmena izpildes laiks: 1.daļa – 135minūtes (9.00 – 11.15) Starpbrīdis – 15 mi…" at bounding box center [718, 613] width 157 height 54
click at [840, 606] on p "Eksāmena izpildes laiks: 1.daļa – 135minūtes (9.00 – 11.15) Starpbrīdis – 15 mi…" at bounding box center [980, 606] width 680 height 72
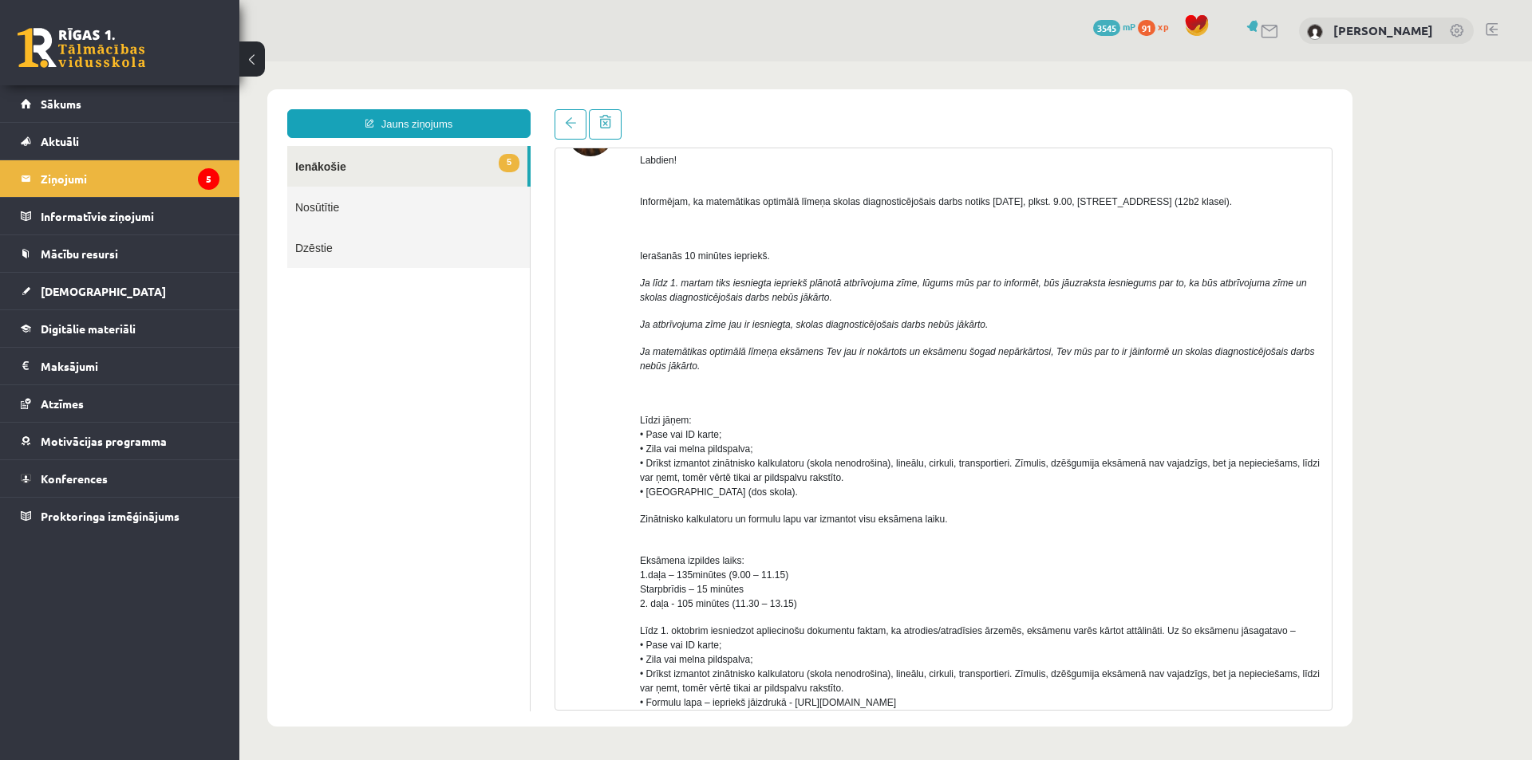
scroll to position [160, 0]
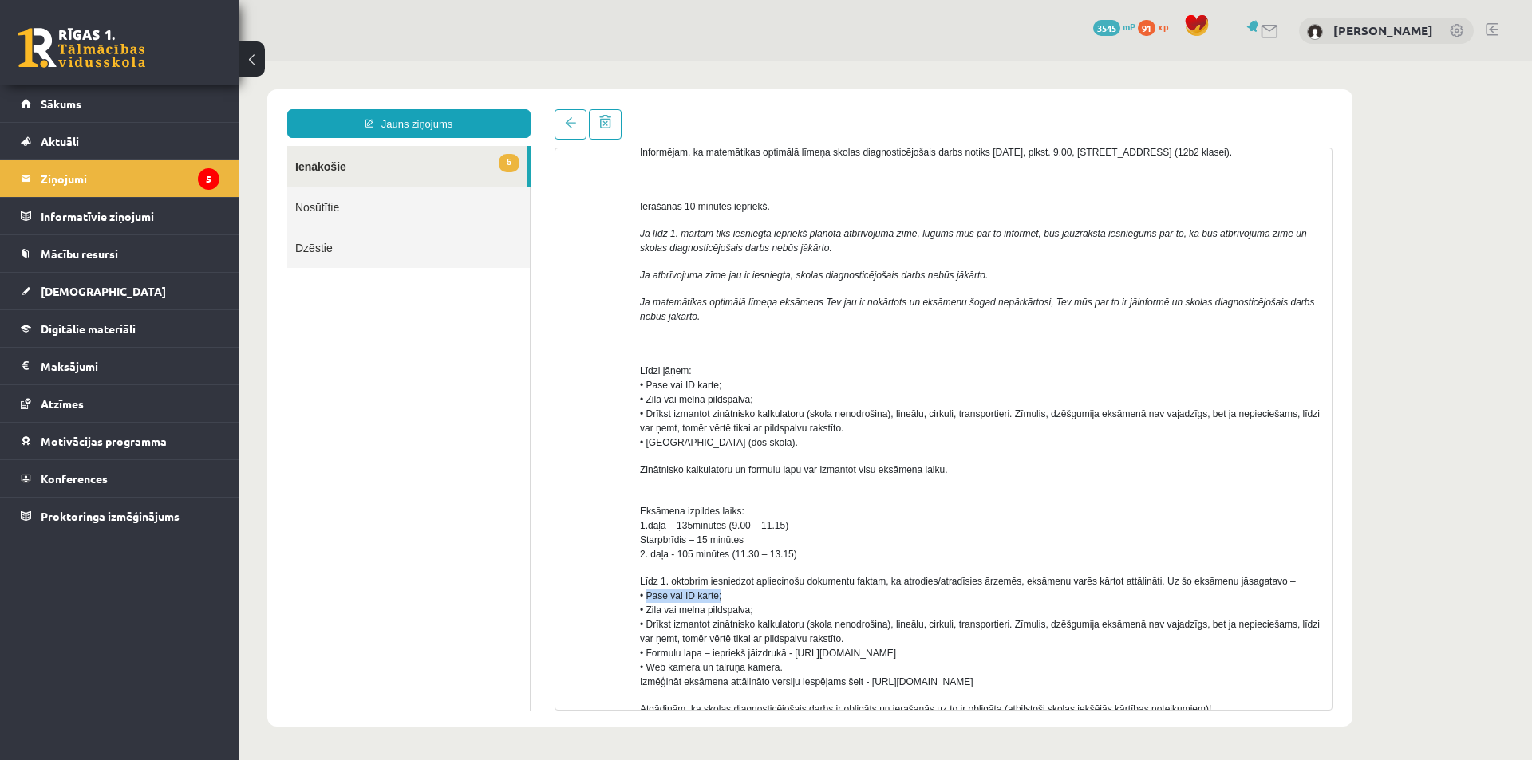
drag, startPoint x: 646, startPoint y: 595, endPoint x: 722, endPoint y: 598, distance: 75.8
click at [722, 598] on p "Līdz 1. oktobrim iesniedzot apliecinošu dokumentu faktam, ka atrodies/atradīsie…" at bounding box center [980, 631] width 680 height 115
click at [797, 607] on p "Līdz 1. oktobrim iesniedzot apliecinošu dokumentu faktam, ka atrodies/atradīsie…" at bounding box center [980, 631] width 680 height 115
drag, startPoint x: 645, startPoint y: 607, endPoint x: 757, endPoint y: 610, distance: 112.5
click at [756, 610] on p "Līdz 1. oktobrim iesniedzot apliecinošu dokumentu faktam, ka atrodies/atradīsie…" at bounding box center [980, 631] width 680 height 115
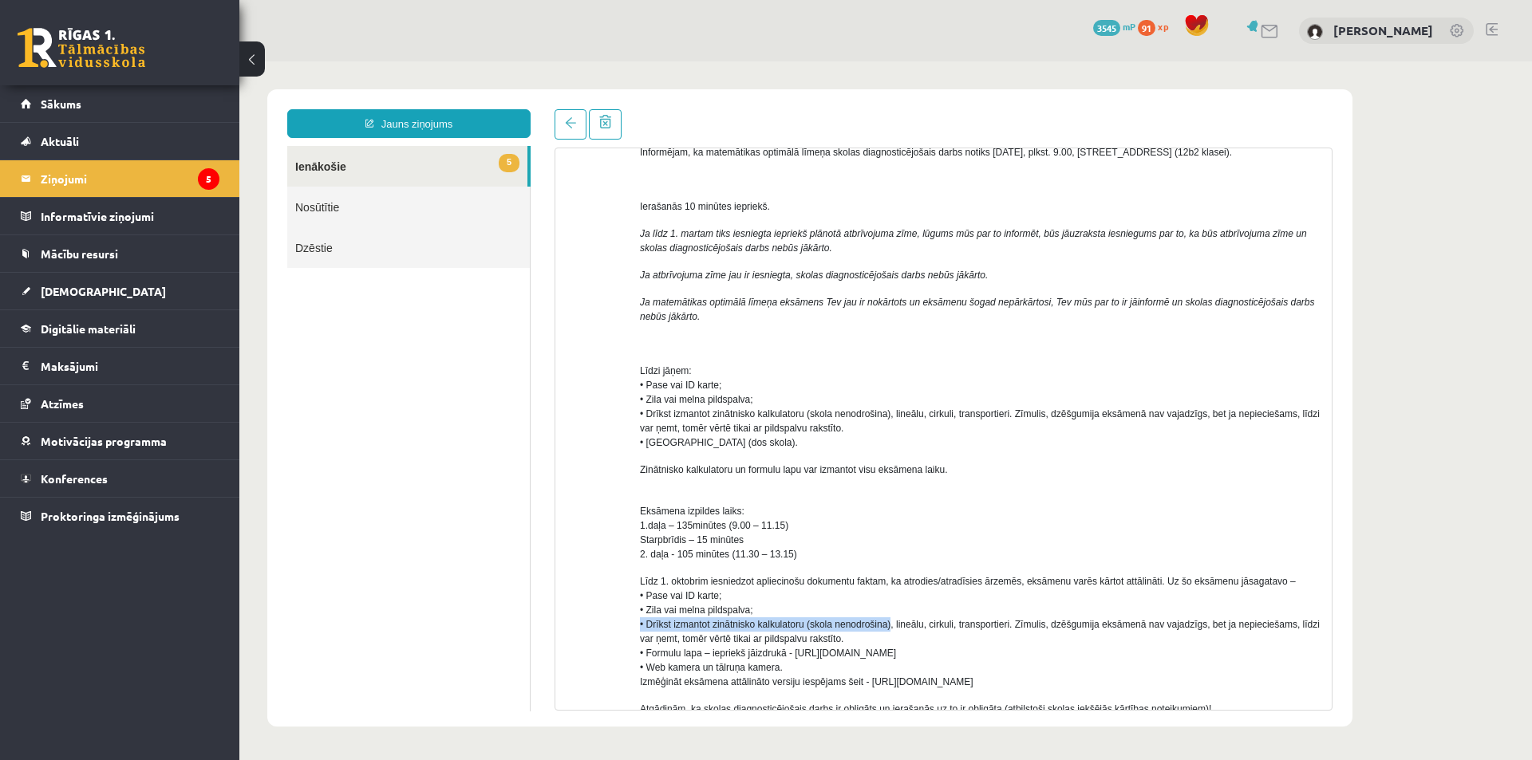
drag, startPoint x: 642, startPoint y: 622, endPoint x: 891, endPoint y: 627, distance: 249.0
click at [891, 627] on span "Līdz 1. oktobrim iesniedzot apliecinošu dokumentu faktam, ka atrodies/atradīsie…" at bounding box center [980, 632] width 680 height 112
click at [890, 641] on p "Līdz 1. oktobrim iesniedzot apliecinošu dokumentu faktam, ka atrodies/atradīsie…" at bounding box center [980, 631] width 680 height 115
drag, startPoint x: 635, startPoint y: 640, endPoint x: 874, endPoint y: 639, distance: 239.3
click at [869, 639] on div "No: [PERSON_NAME] Jātniece (klases audzinātāja) (Administratori) Labdien! Infor…" at bounding box center [943, 545] width 752 height 969
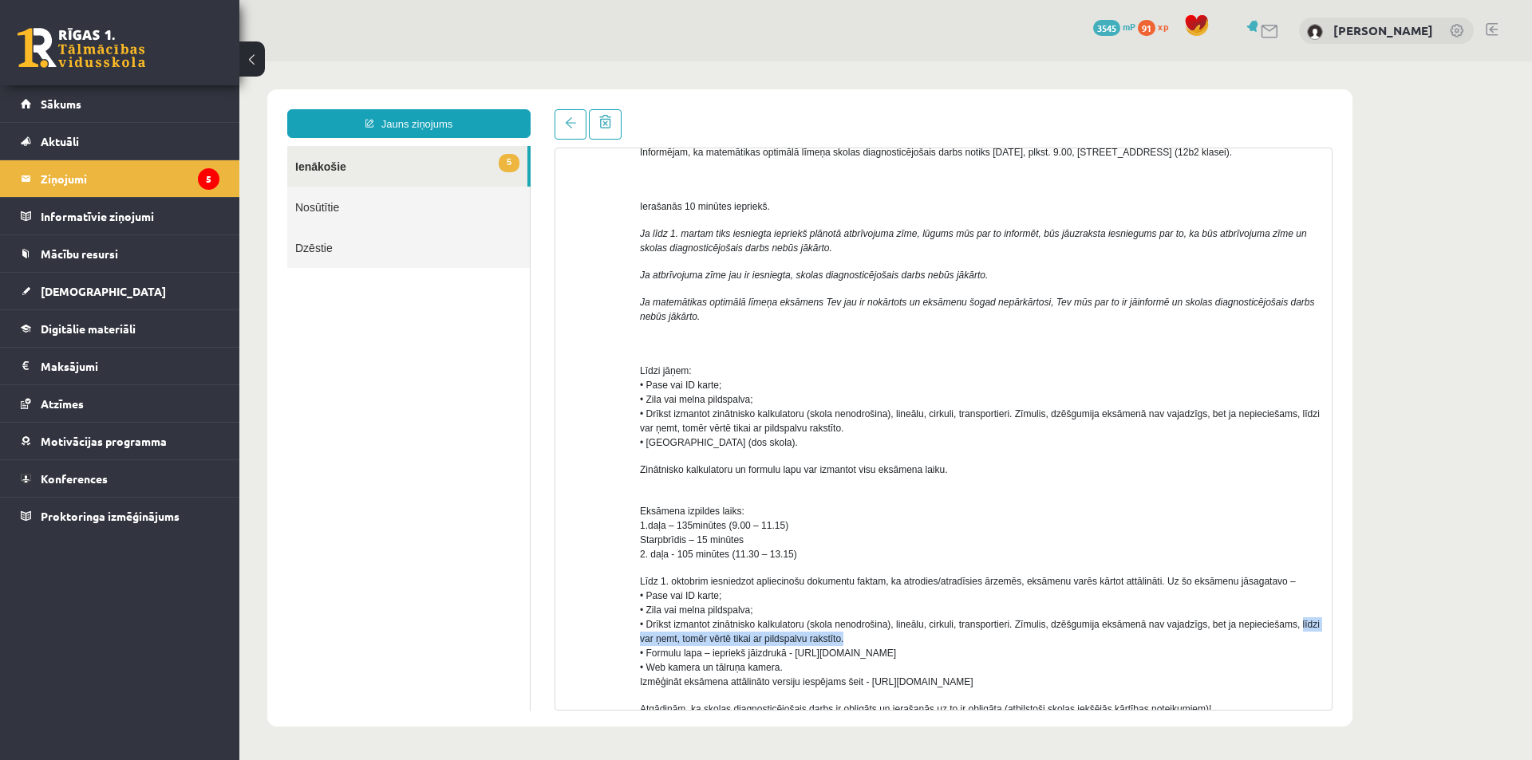
click at [891, 637] on p "Līdz 1. oktobrim iesniedzot apliecinošu dokumentu faktam, ka atrodies/atradīsie…" at bounding box center [980, 631] width 680 height 115
drag, startPoint x: 635, startPoint y: 685, endPoint x: 866, endPoint y: 687, distance: 230.6
click at [866, 687] on div "No: [PERSON_NAME] Jātniece (klases audzinātāja) (Administratori) Labdien! Infor…" at bounding box center [943, 545] width 752 height 969
drag, startPoint x: 653, startPoint y: 666, endPoint x: 782, endPoint y: 669, distance: 129.3
click at [782, 669] on p "Līdz 1. oktobrim iesniedzot apliecinošu dokumentu faktam, ka atrodies/atradīsie…" at bounding box center [980, 631] width 680 height 115
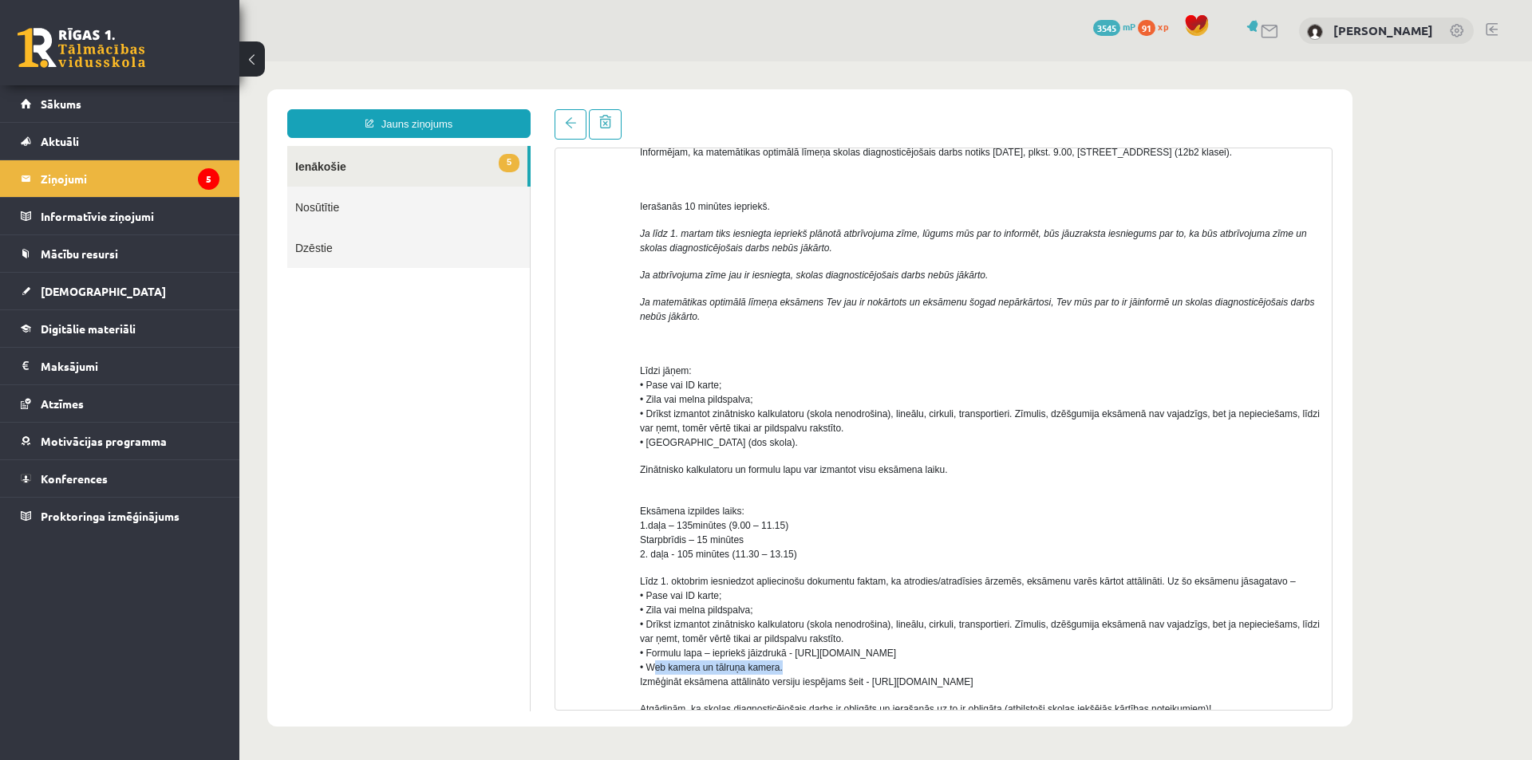
click at [798, 666] on p "Līdz 1. oktobrim iesniedzot apliecinošu dokumentu faktam, ka atrodies/atradīsie…" at bounding box center [980, 631] width 680 height 115
drag, startPoint x: 638, startPoint y: 680, endPoint x: 903, endPoint y: 684, distance: 264.9
click at [864, 684] on div "No: [PERSON_NAME] Jātniece (klases audzinātāja) (Administratori) Labdien! Infor…" at bounding box center [943, 545] width 752 height 969
drag, startPoint x: 1011, startPoint y: 684, endPoint x: 870, endPoint y: 684, distance: 141.2
click at [870, 684] on p "Līdz 1. oktobrim iesniedzot apliecinošu dokumentu faktam, ka atrodies/atradīsie…" at bounding box center [980, 631] width 680 height 115
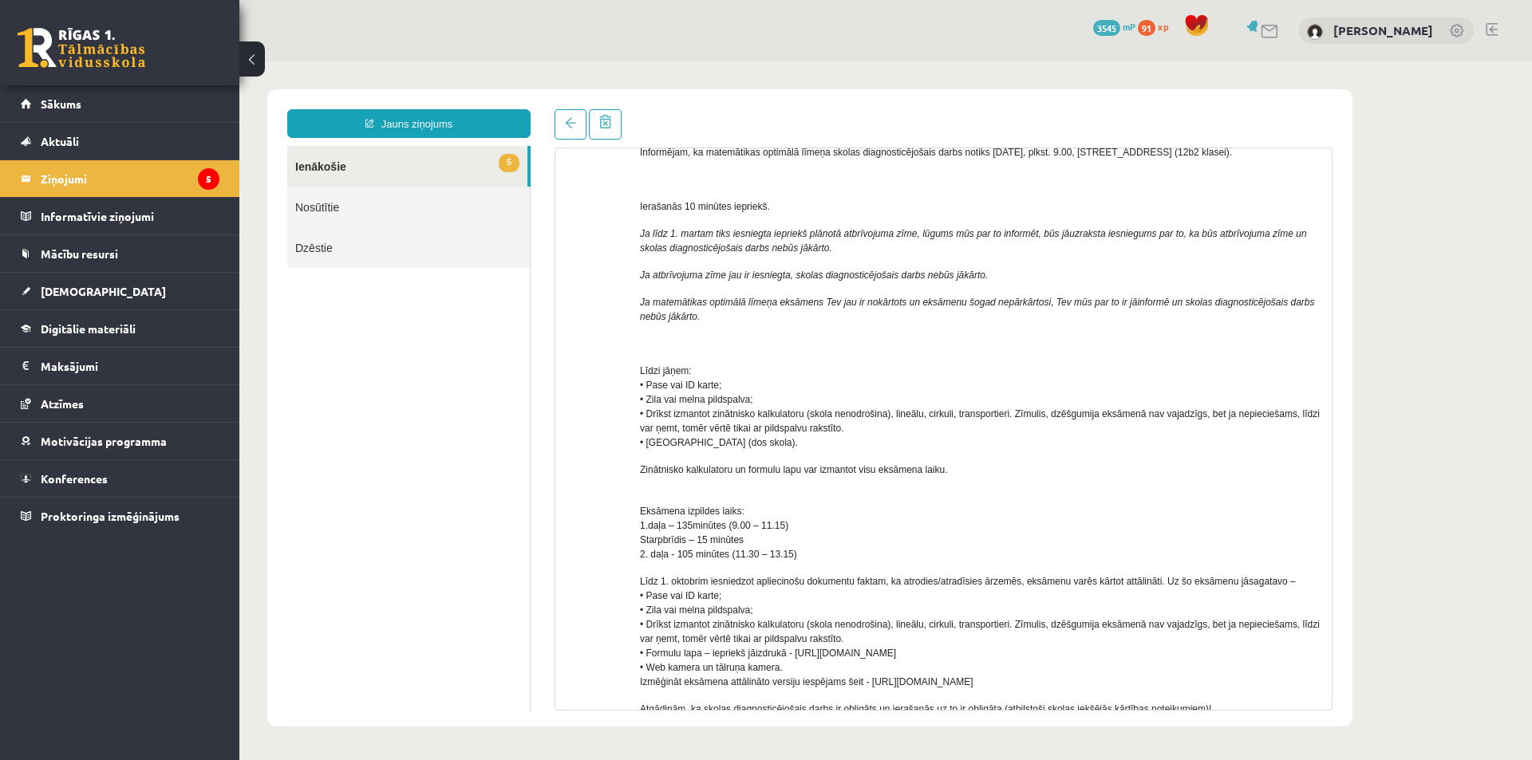
click at [861, 669] on p "Līdz 1. oktobrim iesniedzot apliecinošu dokumentu faktam, ka atrodies/atradīsie…" at bounding box center [980, 631] width 680 height 115
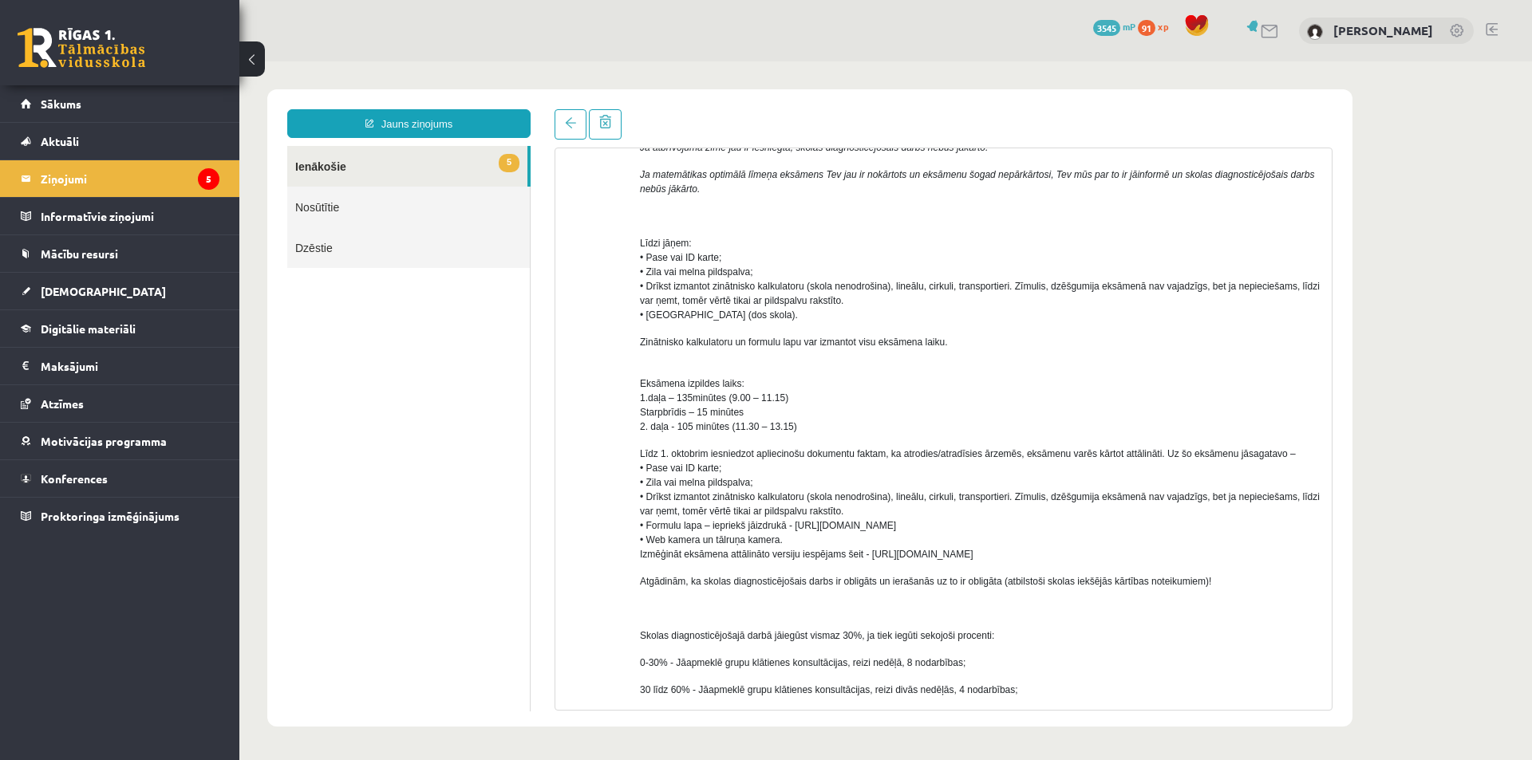
scroll to position [319, 0]
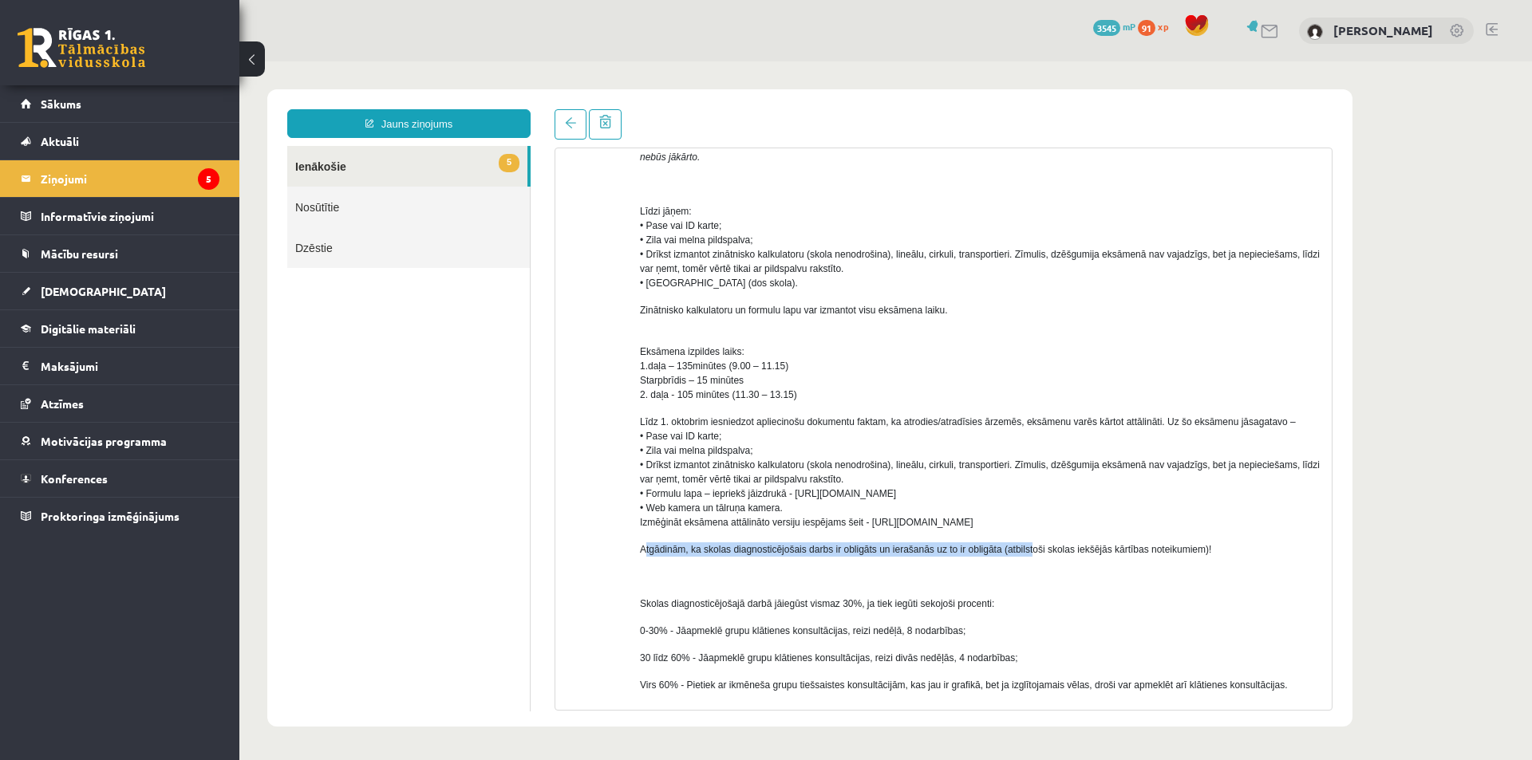
drag, startPoint x: 645, startPoint y: 554, endPoint x: 1029, endPoint y: 552, distance: 383.8
click at [1033, 551] on span "Atgādinām, ka skolas diagnosticējošais darbs ir obligāts un ierašanās uz to ir …" at bounding box center [925, 549] width 571 height 11
click at [957, 567] on div "Labdien! Informējam, ka matemātikas optimālā līmeņa skolas diagnosticējošais da…" at bounding box center [980, 380] width 680 height 900
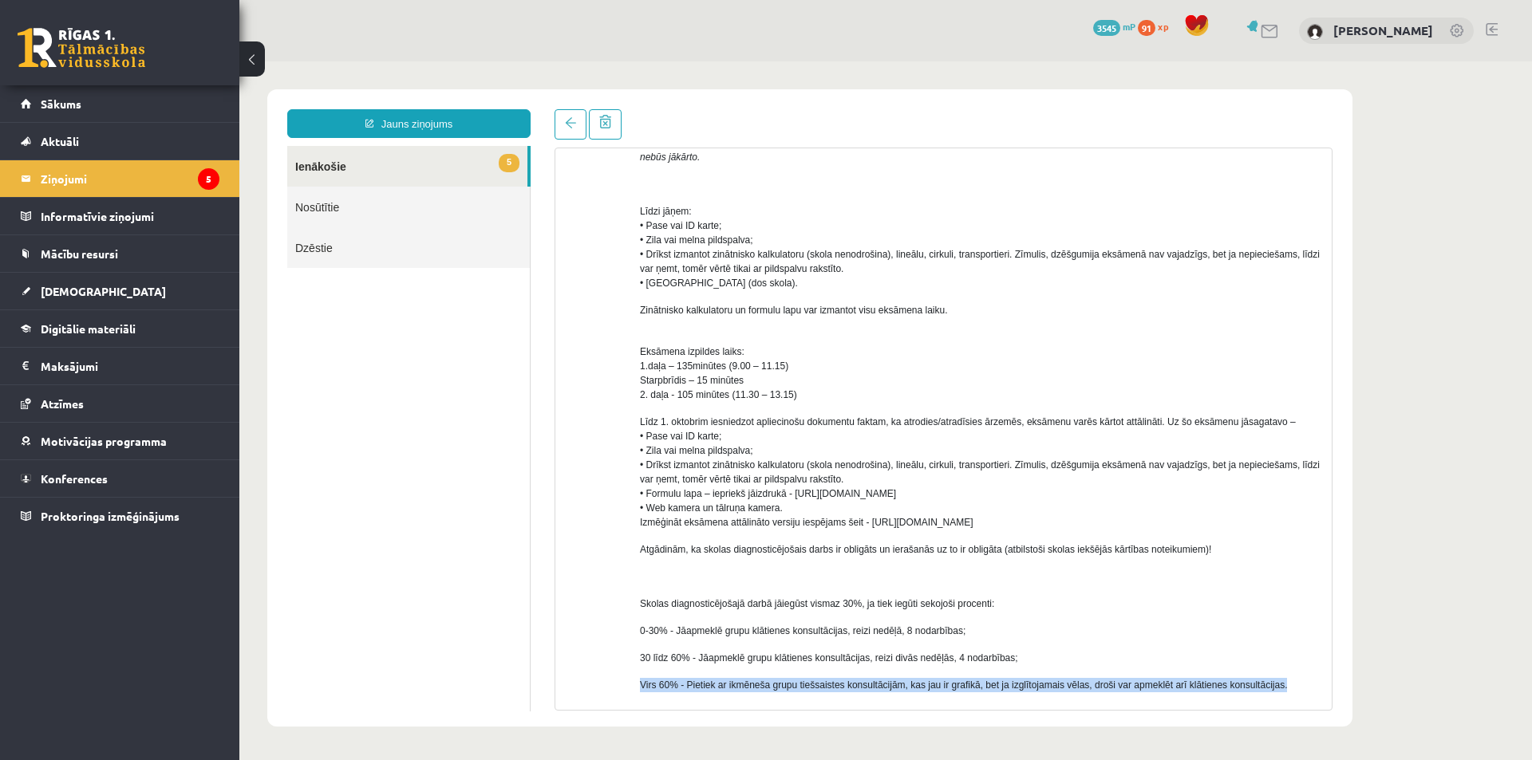
drag, startPoint x: 634, startPoint y: 692, endPoint x: 1276, endPoint y: 687, distance: 641.5
click at [1276, 687] on div "No: [PERSON_NAME] Jātniece (klases audzinātāja) (Administratori) Labdien! Infor…" at bounding box center [943, 385] width 752 height 969
click at [989, 684] on span "Virs 60% - Pietiek ar ikmēneša grupu tiešsaistes konsultācijām, kas jau ir graf…" at bounding box center [963, 685] width 647 height 11
click at [803, 672] on div "Labdien! Informējam, ka matemātikas optimālā līmeņa skolas diagnosticējošais da…" at bounding box center [980, 380] width 680 height 900
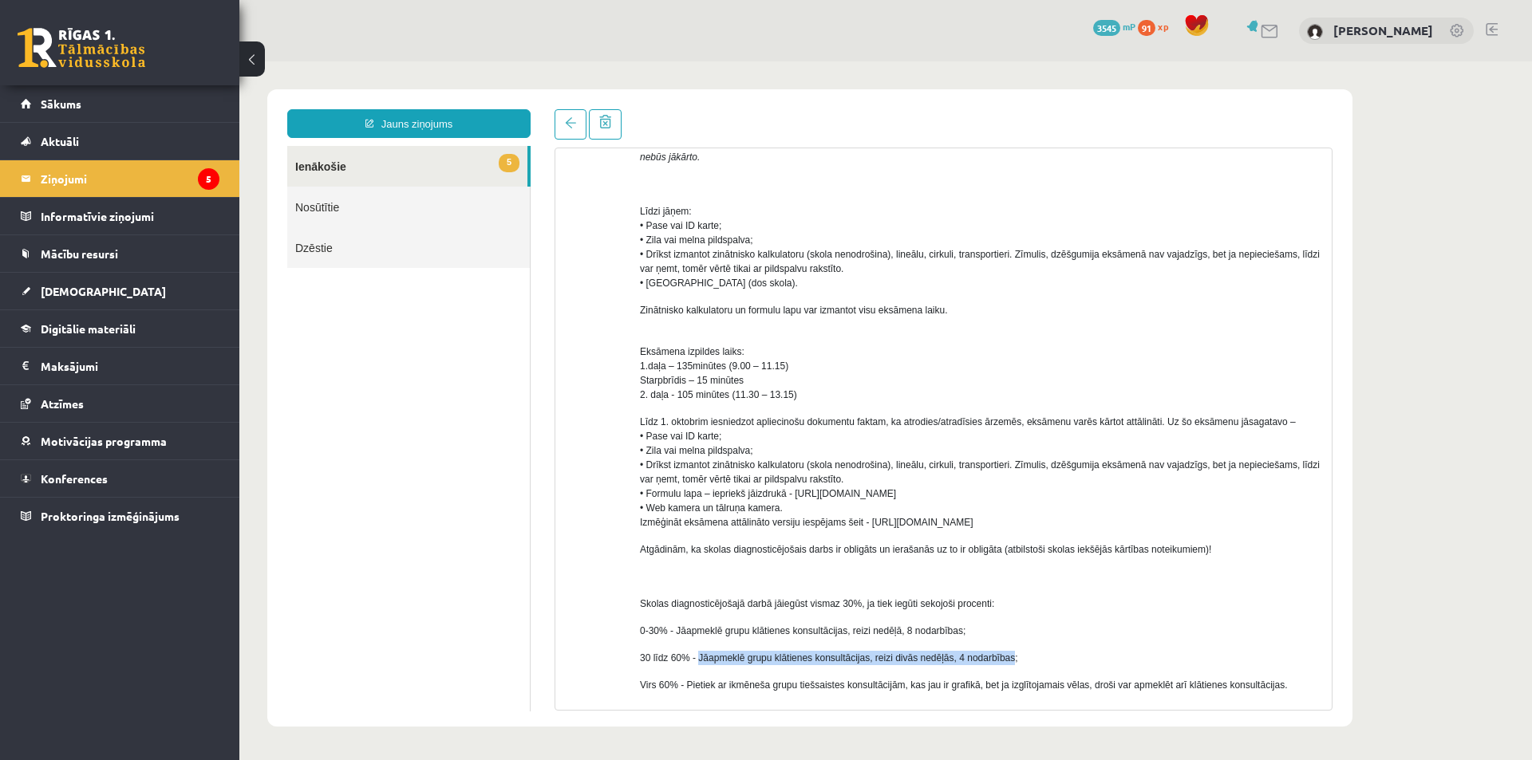
drag, startPoint x: 703, startPoint y: 655, endPoint x: 1011, endPoint y: 655, distance: 308.0
click at [1007, 653] on span "30 līdz 60% - Jāapmeklē grupu klātienes konsultācijas, reizi divās nedēļās, 4 n…" at bounding box center [829, 658] width 378 height 11
click at [944, 656] on span "30 līdz 60% - Jāapmeklē grupu klātienes konsultācijas, reizi divās nedēļās, 4 n…" at bounding box center [829, 658] width 378 height 11
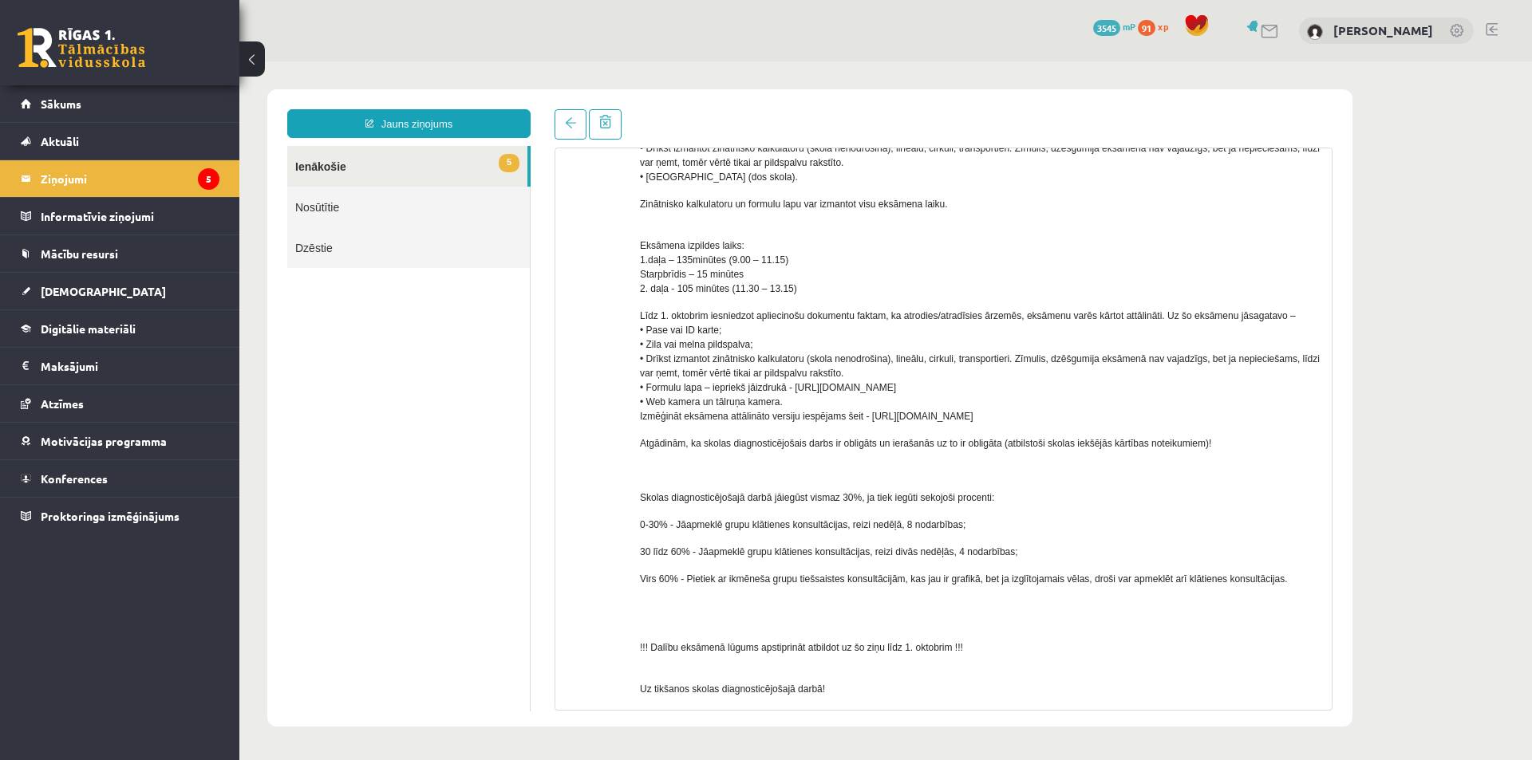
scroll to position [479, 0]
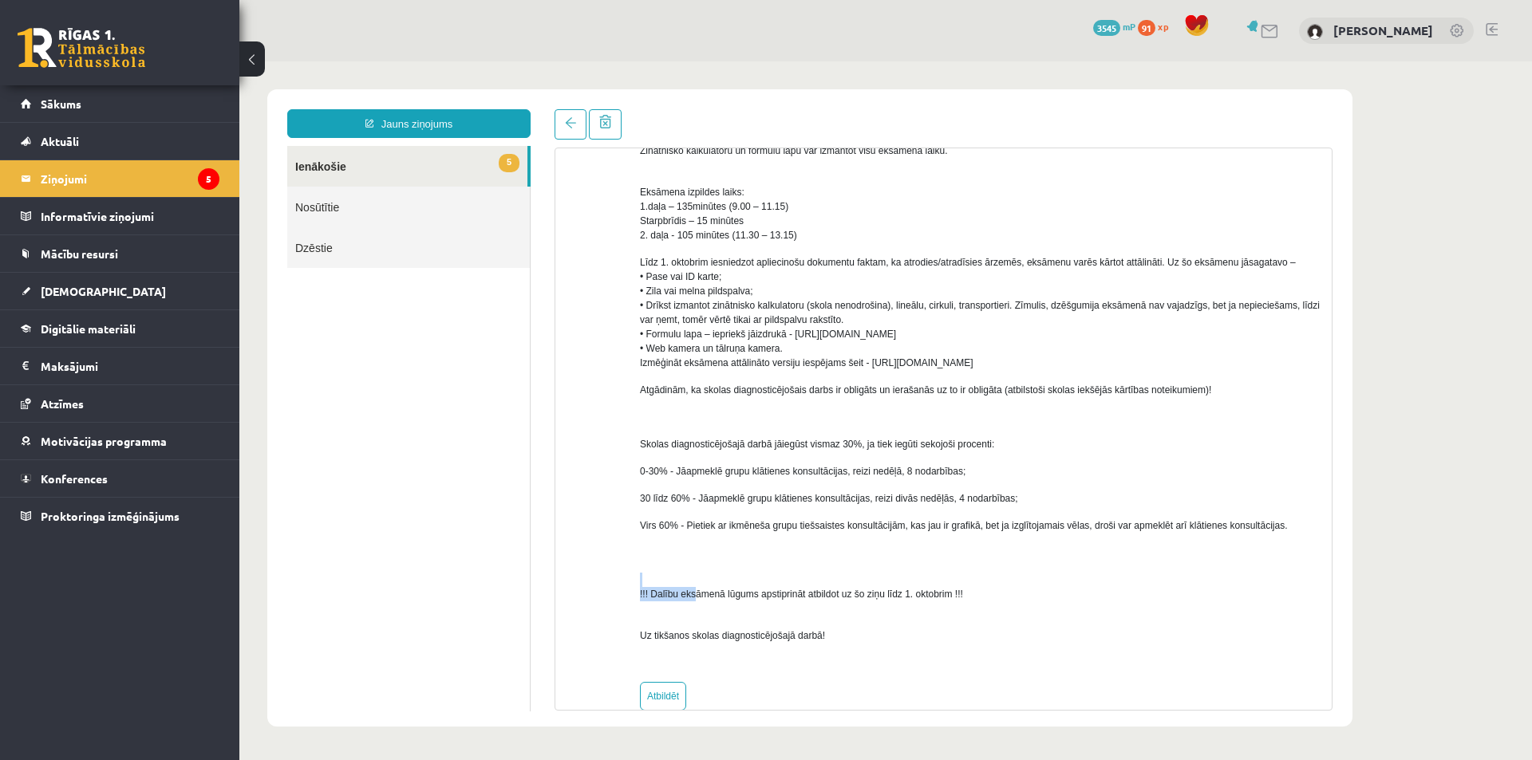
drag, startPoint x: 634, startPoint y: 585, endPoint x: 693, endPoint y: 590, distance: 58.5
click at [693, 590] on div "No: [PERSON_NAME] Jātniece (klases audzinātāja) (Administratori) Labdien! Infor…" at bounding box center [943, 226] width 752 height 969
click at [684, 600] on span "!!! Dalību eksāmenā lūgums apstiprināt atbildot uz šo ziņu līdz 1. oktobrim !!!" at bounding box center [801, 594] width 323 height 11
drag, startPoint x: 641, startPoint y: 595, endPoint x: 961, endPoint y: 596, distance: 319.9
click at [961, 596] on span "!!! Dalību eksāmenā lūgums apstiprināt atbildot uz šo ziņu līdz 1. oktobrim !!!" at bounding box center [801, 594] width 323 height 11
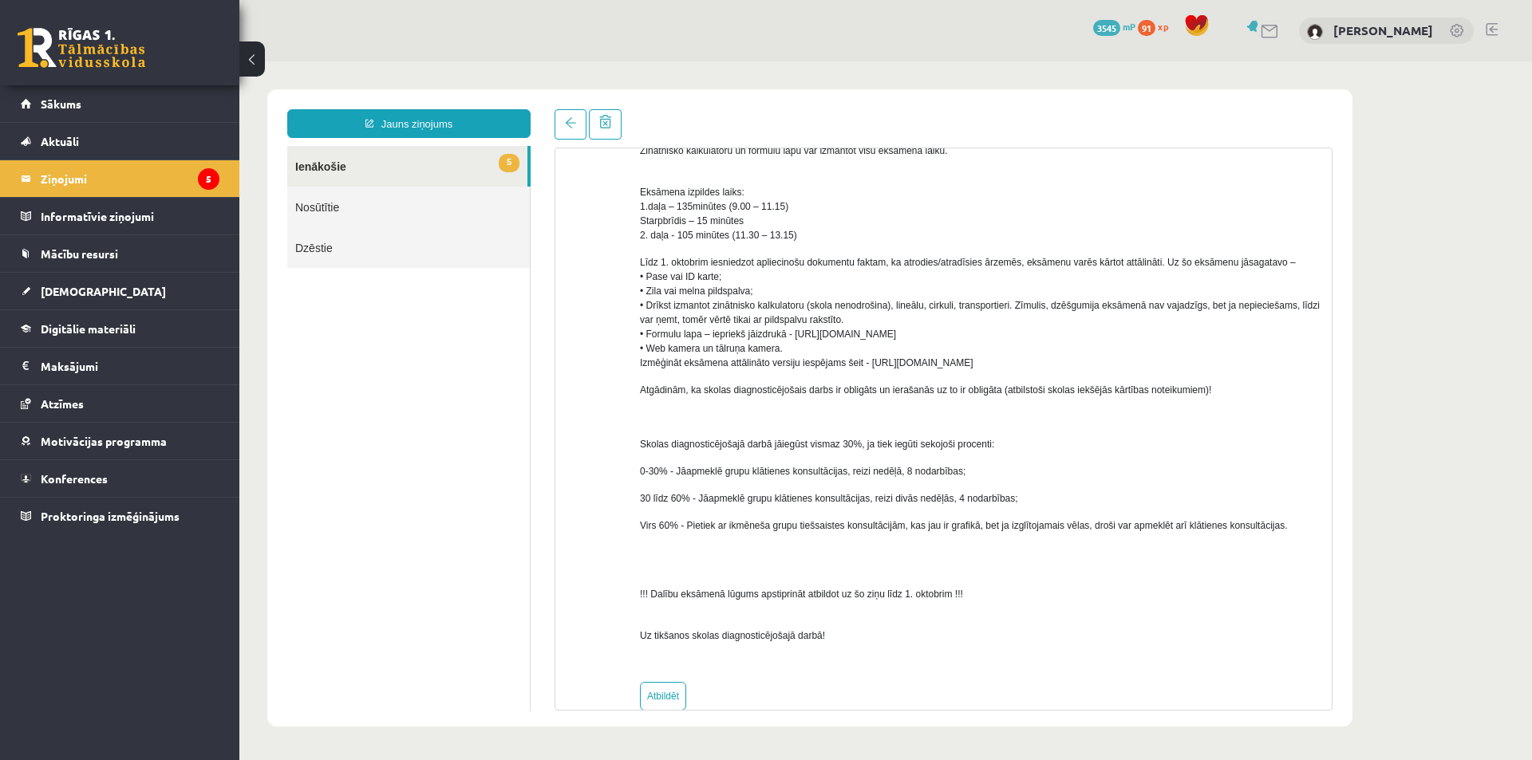
click at [872, 613] on div "Labdien! Informējam, ka matemātikas optimālā līmeņa skolas diagnosticējošais da…" at bounding box center [980, 220] width 680 height 900
